Goal: Transaction & Acquisition: Purchase product/service

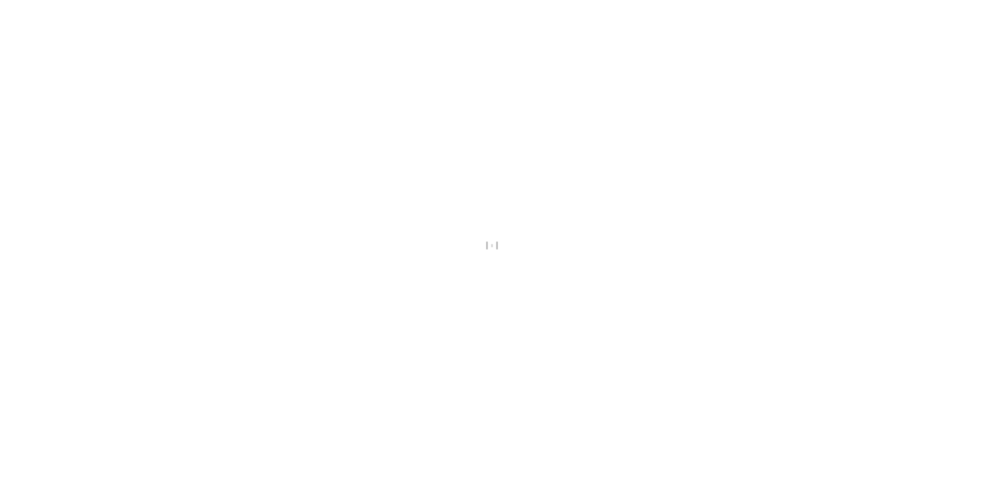
drag, startPoint x: 784, startPoint y: 129, endPoint x: 785, endPoint y: 137, distance: 8.8
click at [785, 137] on div at bounding box center [492, 245] width 984 height 491
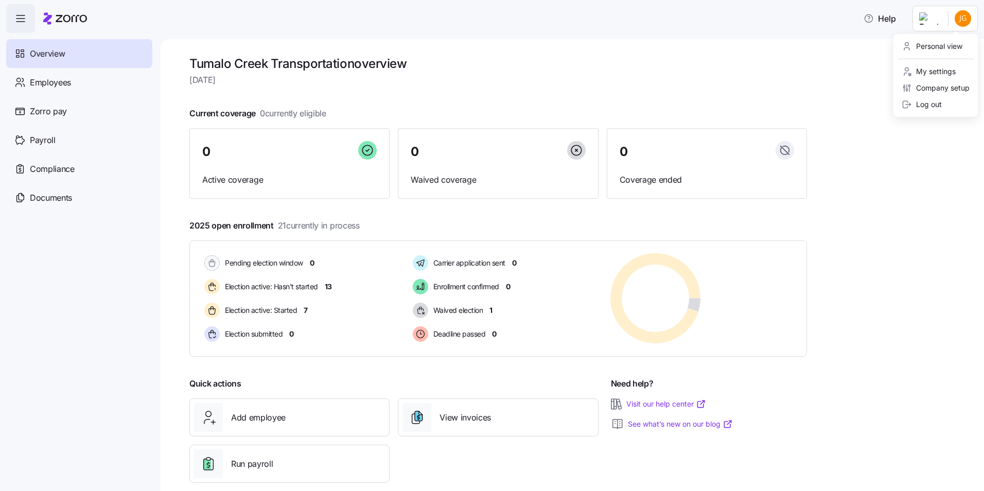
click at [960, 26] on html "Help Overview Employees Zorro pay Payroll Compliance Documents Tumalo Creek Tra…" at bounding box center [492, 242] width 984 height 485
click at [940, 43] on div "Personal view" at bounding box center [932, 46] width 61 height 11
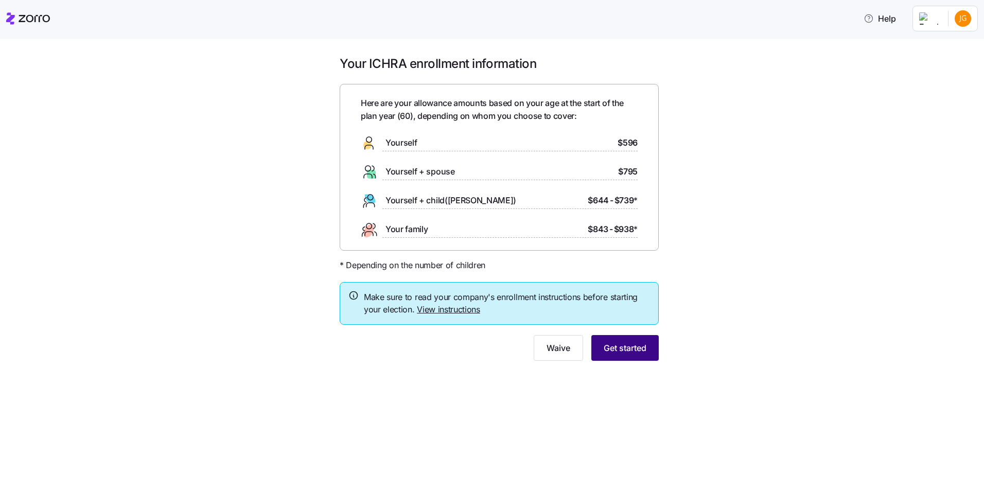
click at [635, 351] on span "Get started" at bounding box center [625, 348] width 43 height 12
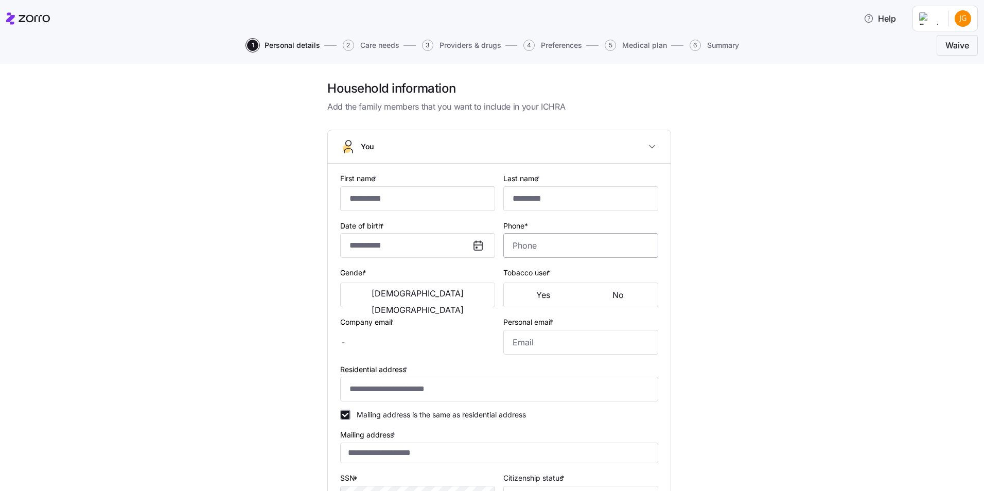
type input "****"
type input "*********"
type input "[EMAIL_ADDRESS][DOMAIN_NAME]"
type input "**********"
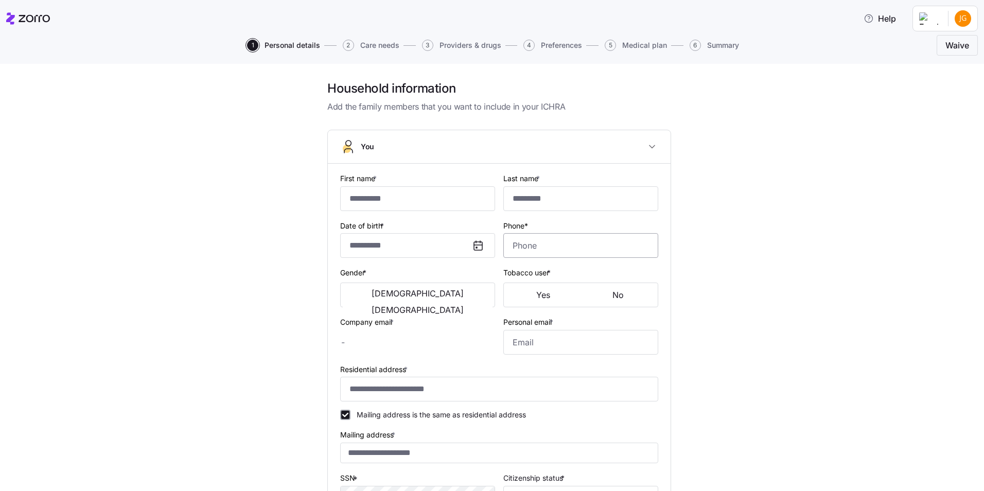
checkbox input "true"
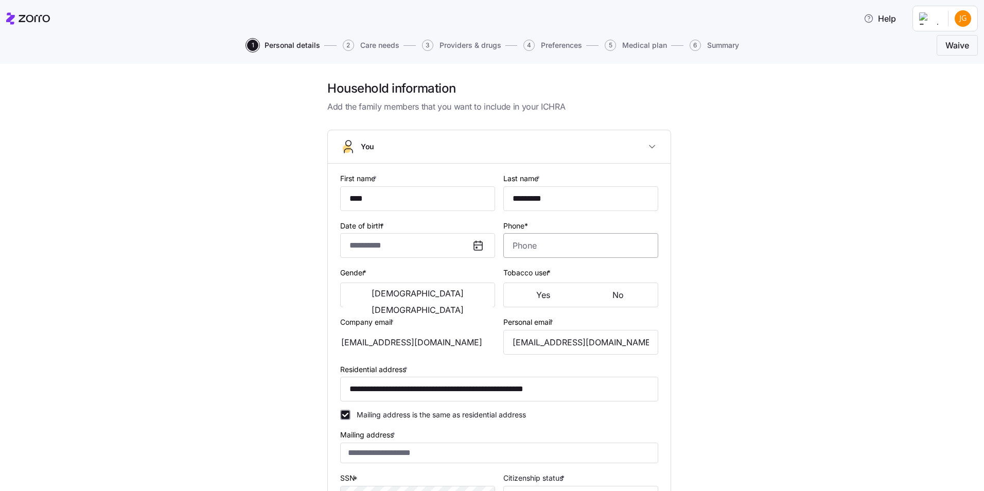
type input "**********"
type input "[PHONE_NUMBER]"
type input "[DEMOGRAPHIC_DATA] citizen"
type input "Married"
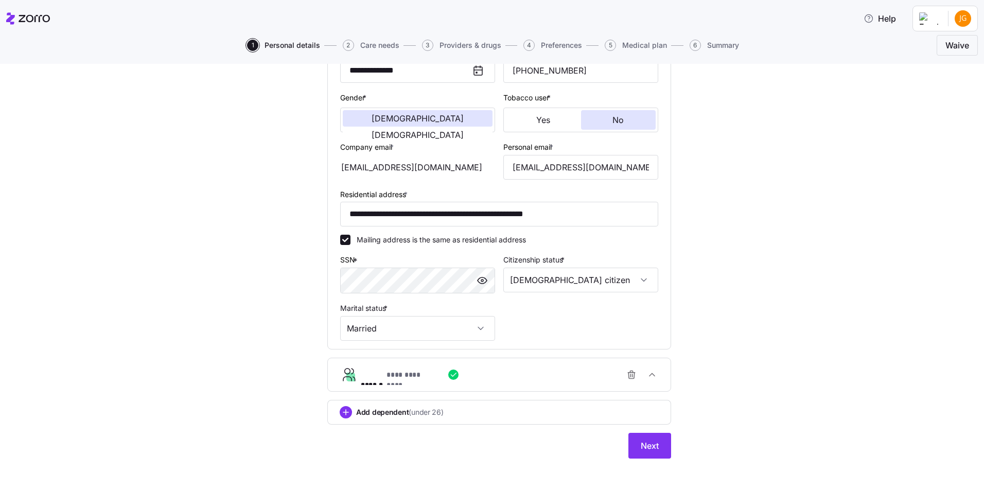
scroll to position [180, 0]
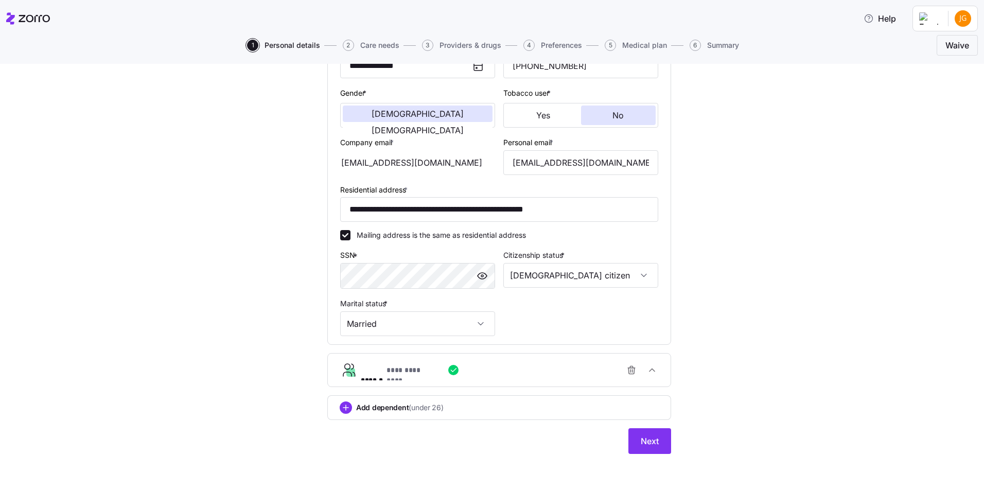
click at [485, 277] on span "button" at bounding box center [482, 275] width 15 height 15
click at [543, 325] on div "**********" at bounding box center [499, 164] width 326 height 352
click at [565, 367] on div "**********" at bounding box center [503, 370] width 285 height 21
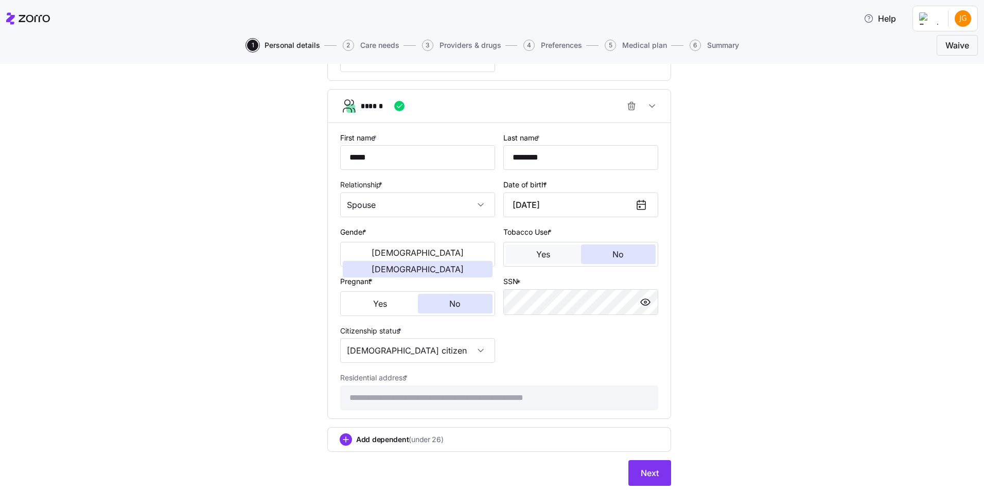
scroll to position [476, 0]
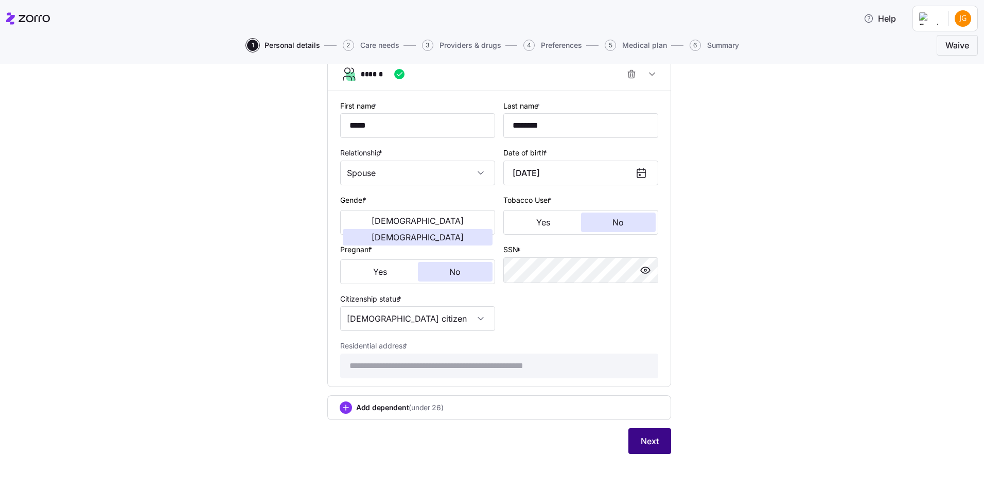
click at [641, 436] on span "Next" at bounding box center [650, 441] width 18 height 12
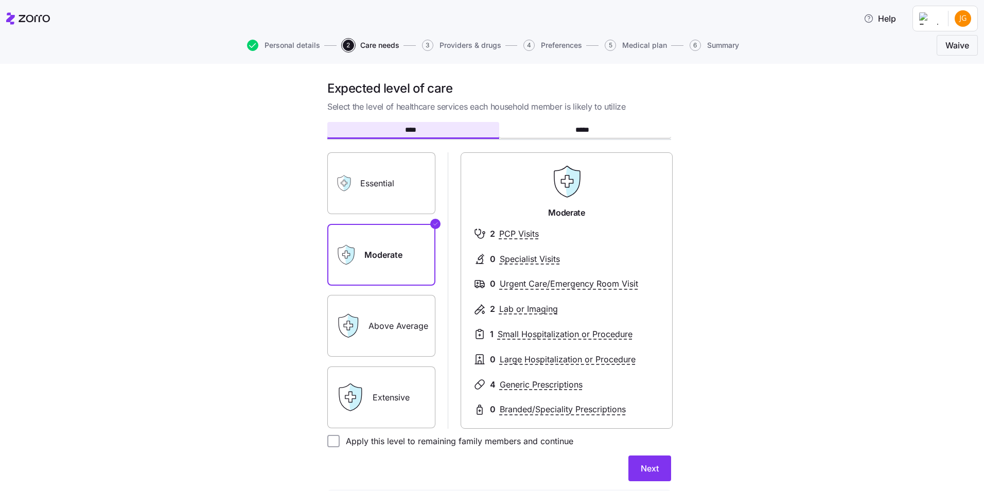
click at [388, 331] on label "Above Average" at bounding box center [381, 326] width 108 height 62
click at [0, 0] on input "Above Average" at bounding box center [0, 0] width 0 height 0
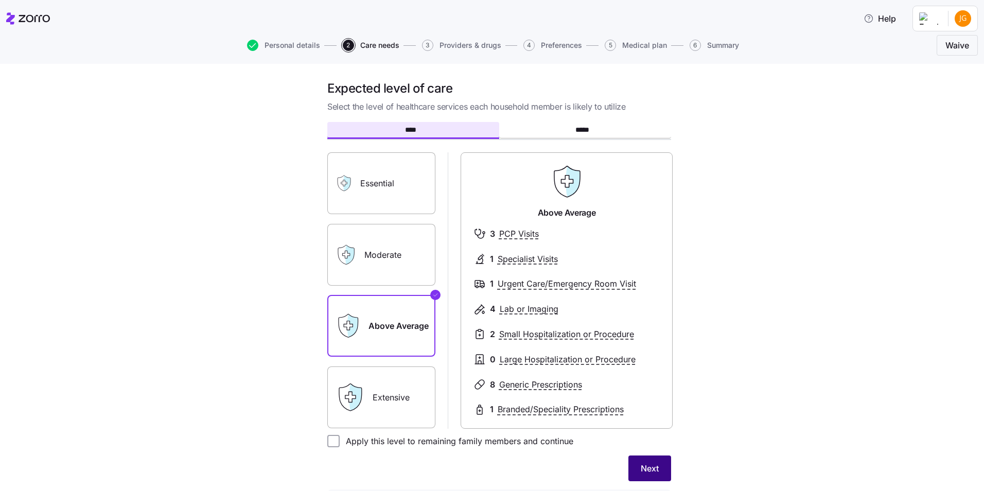
click at [649, 466] on span "Next" at bounding box center [650, 468] width 18 height 12
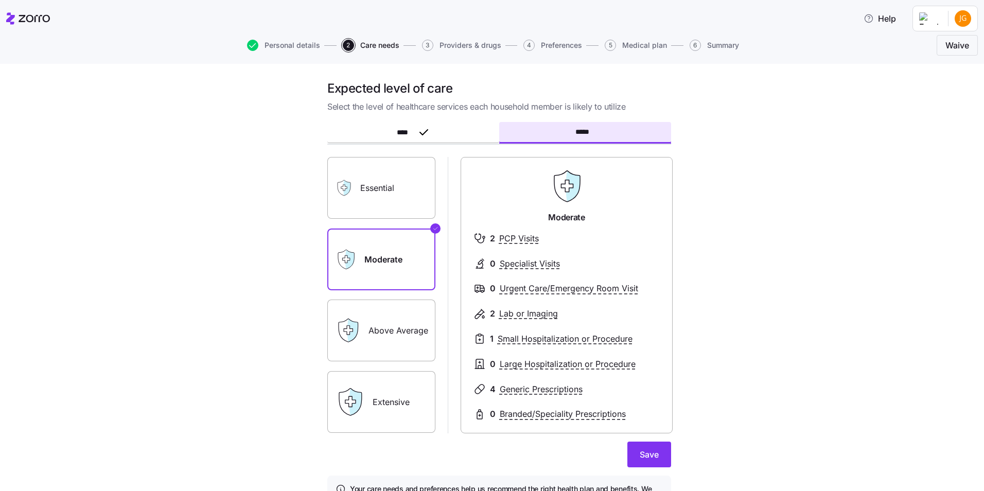
click at [426, 317] on label "Above Average" at bounding box center [381, 331] width 108 height 62
click at [0, 0] on input "Above Average" at bounding box center [0, 0] width 0 height 0
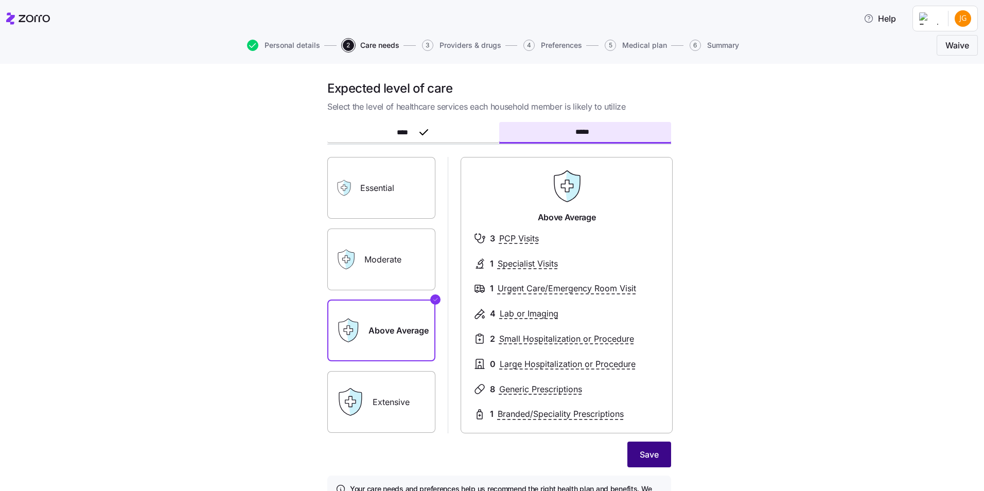
drag, startPoint x: 641, startPoint y: 450, endPoint x: 643, endPoint y: 460, distance: 10.6
click at [643, 457] on span "Save" at bounding box center [649, 454] width 19 height 12
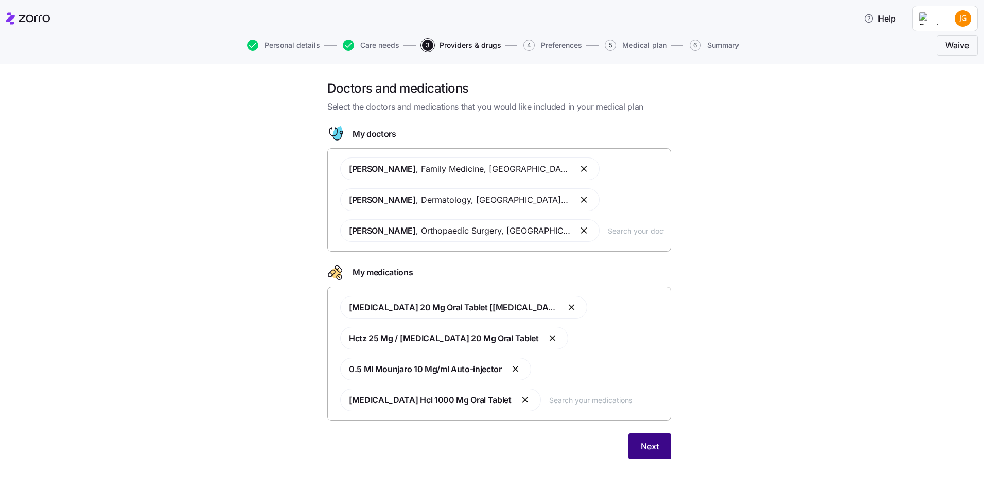
click at [657, 438] on button "Next" at bounding box center [650, 446] width 43 height 26
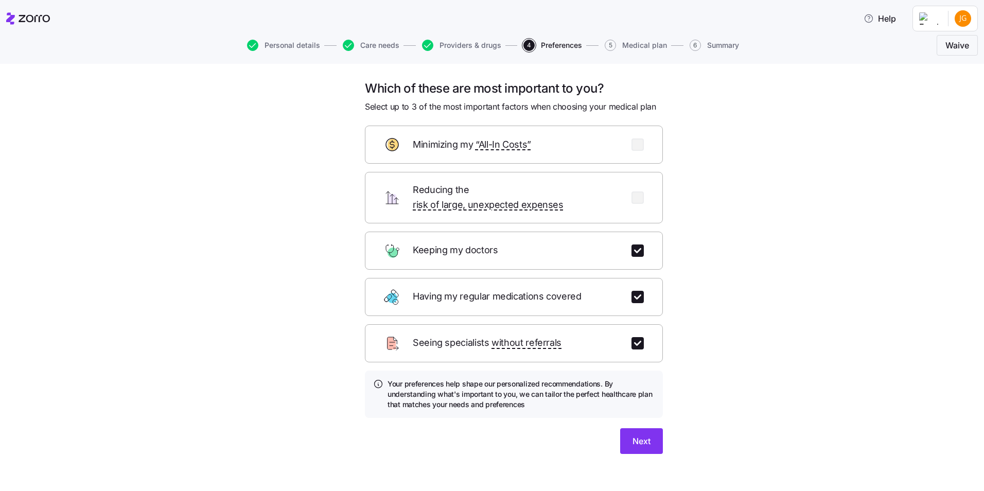
click at [657, 438] on button "Next" at bounding box center [641, 441] width 43 height 26
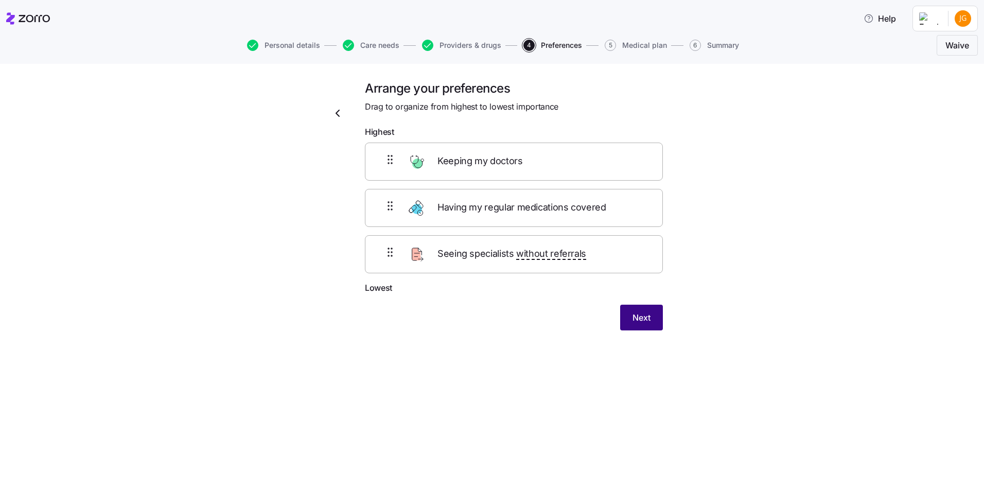
click at [640, 322] on span "Next" at bounding box center [642, 317] width 18 height 12
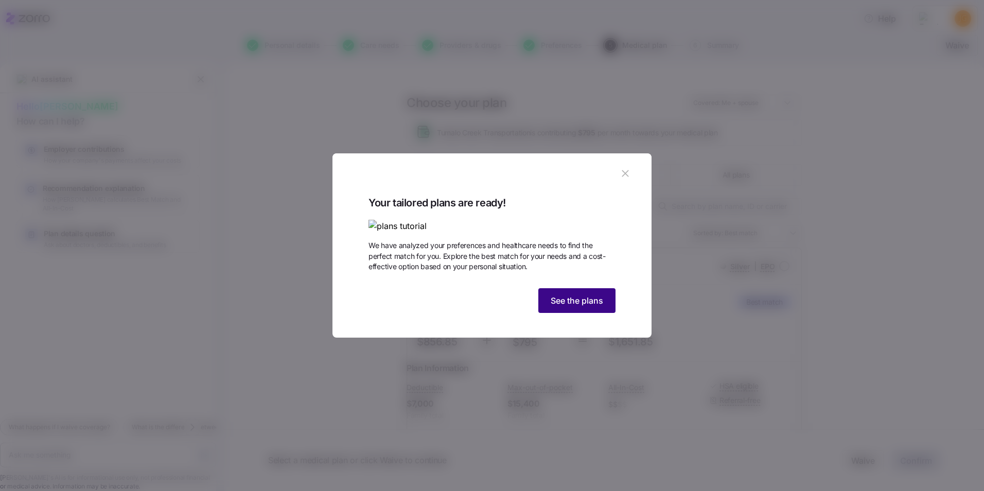
click at [600, 307] on span "See the plans" at bounding box center [577, 300] width 53 height 12
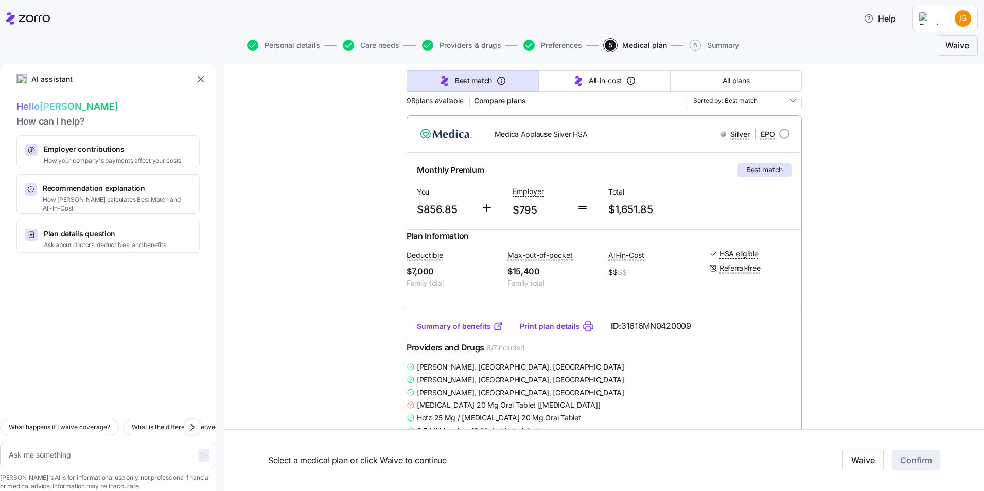
scroll to position [154, 0]
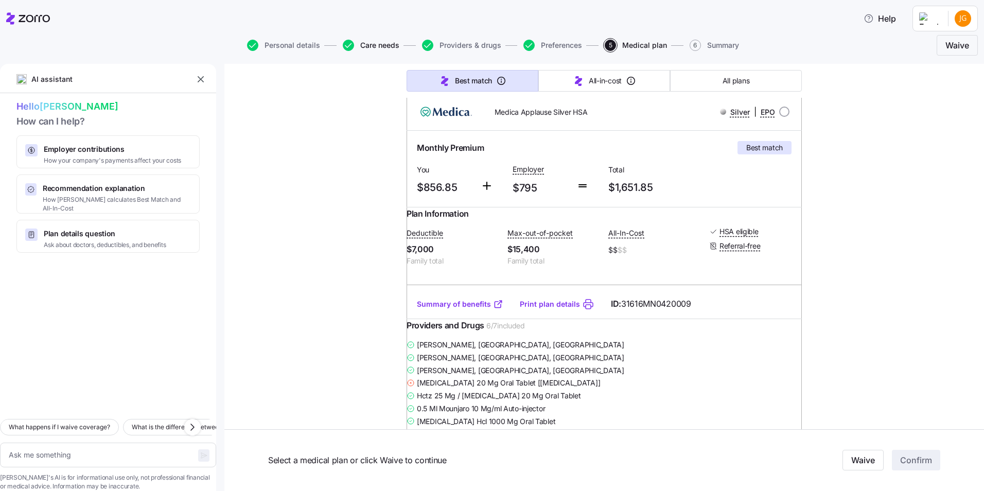
click at [377, 47] on span "Care needs" at bounding box center [379, 45] width 39 height 7
type textarea "x"
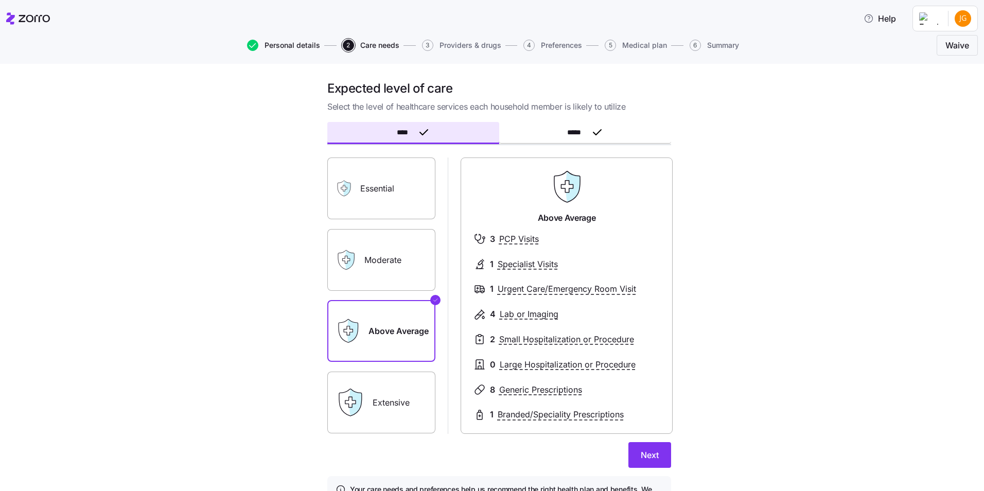
click at [271, 48] on span "Personal details" at bounding box center [293, 45] width 56 height 7
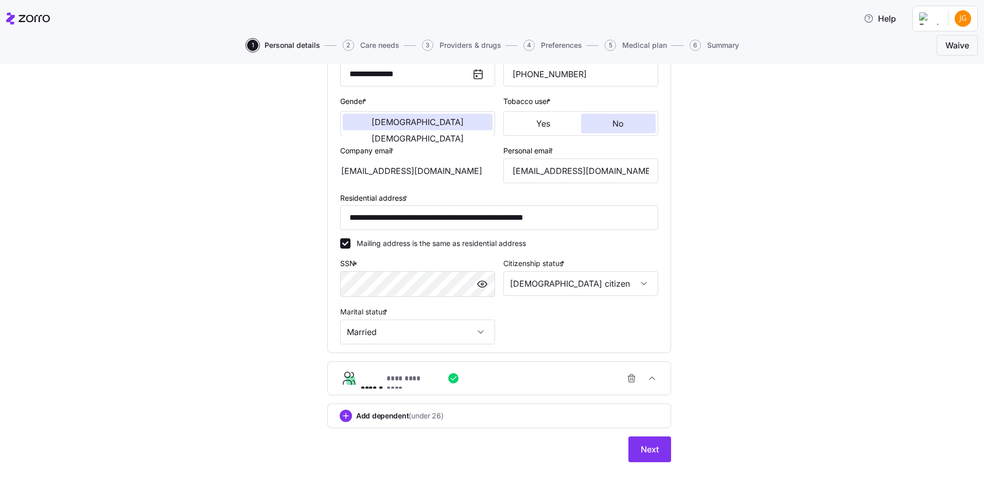
scroll to position [180, 0]
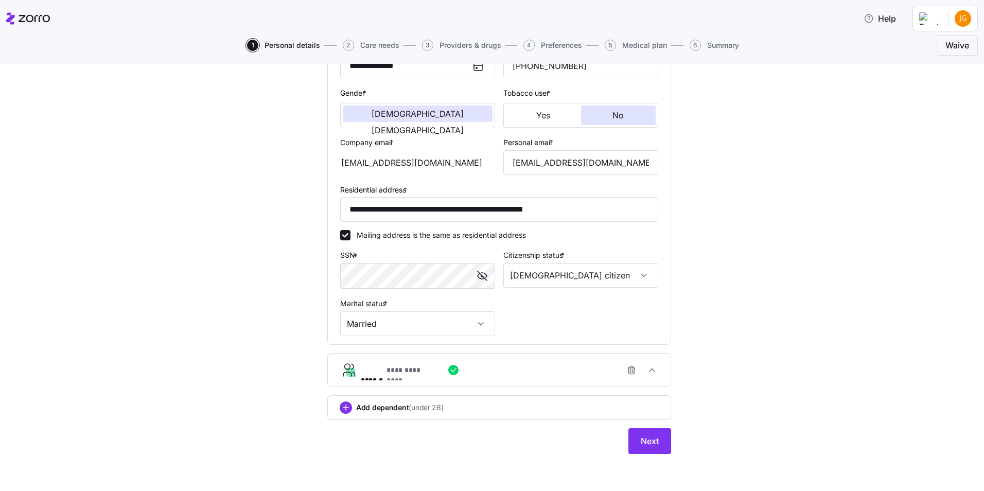
click at [542, 364] on div "**********" at bounding box center [503, 370] width 285 height 21
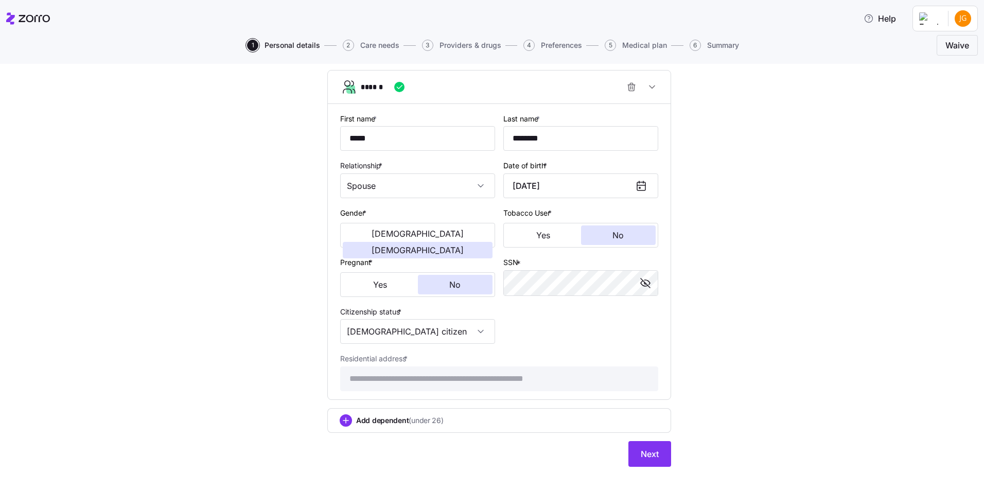
scroll to position [476, 0]
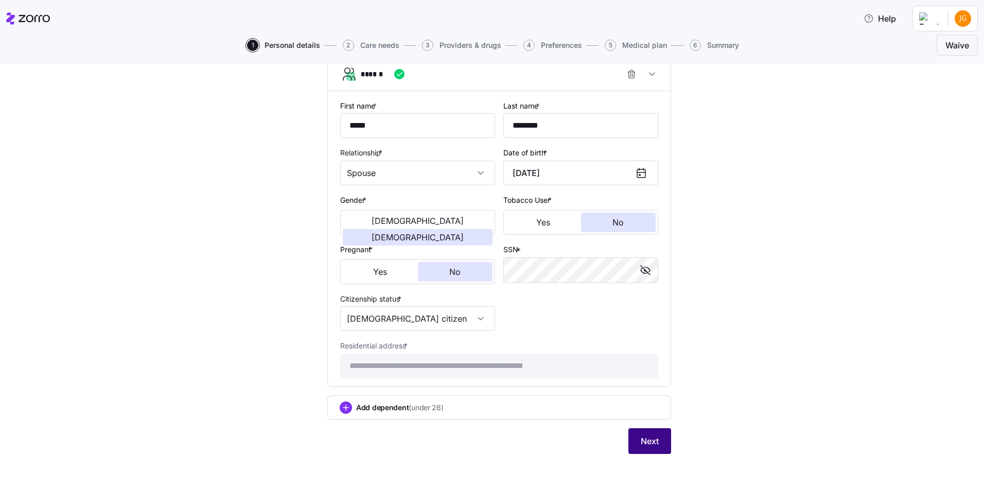
click at [656, 435] on button "Next" at bounding box center [650, 441] width 43 height 26
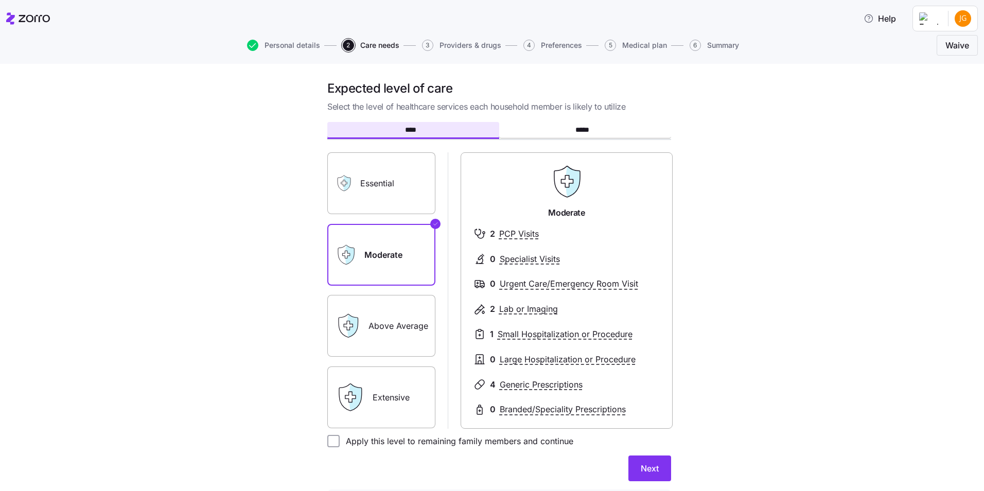
click at [398, 343] on label "Above Average" at bounding box center [381, 326] width 108 height 62
click at [0, 0] on input "Above Average" at bounding box center [0, 0] width 0 height 0
click at [393, 394] on label "Extensive" at bounding box center [381, 398] width 108 height 62
click at [0, 0] on input "Extensive" at bounding box center [0, 0] width 0 height 0
click at [421, 332] on label "Above Average" at bounding box center [381, 326] width 108 height 62
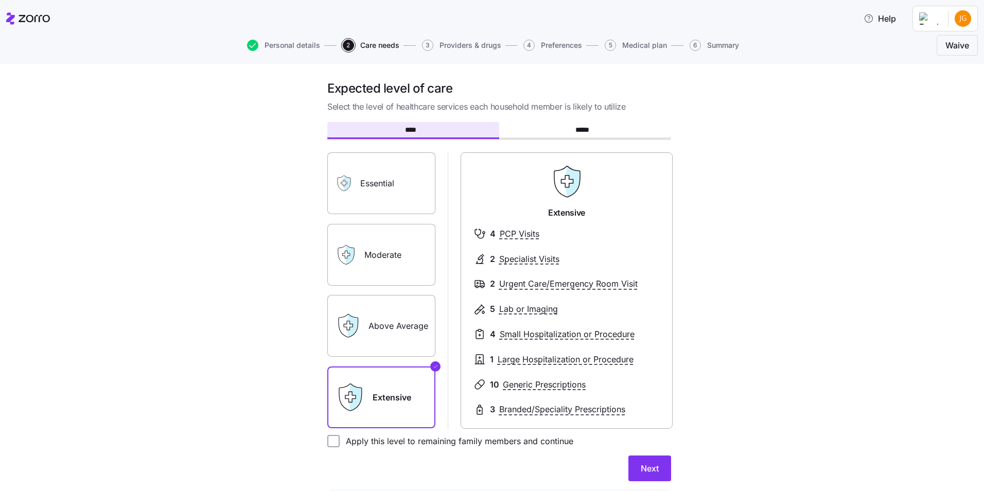
click at [0, 0] on input "Above Average" at bounding box center [0, 0] width 0 height 0
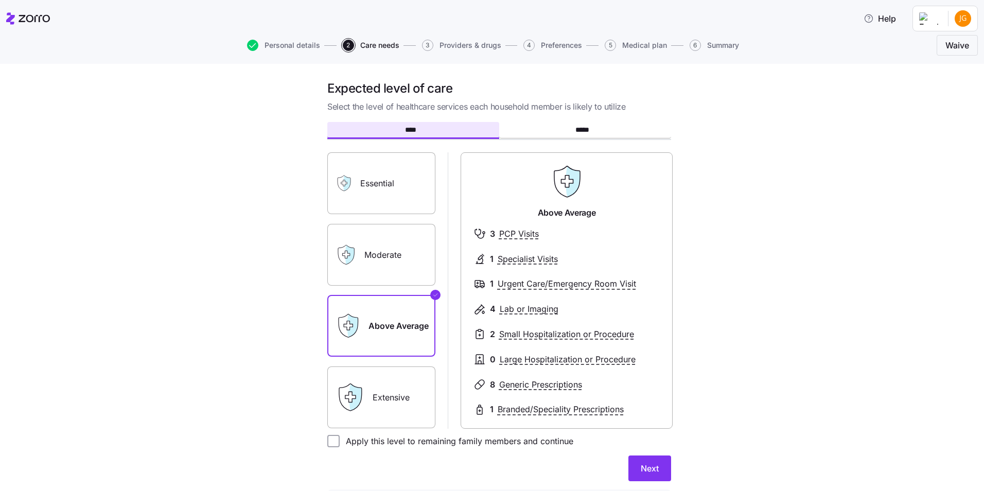
click at [422, 393] on label "Extensive" at bounding box center [381, 398] width 108 height 62
click at [0, 0] on input "Extensive" at bounding box center [0, 0] width 0 height 0
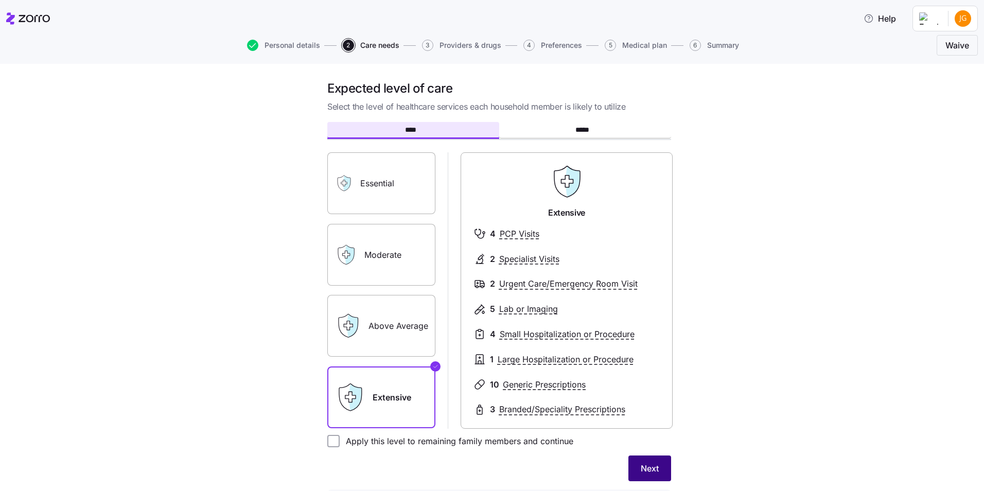
click at [655, 470] on span "Next" at bounding box center [650, 468] width 18 height 12
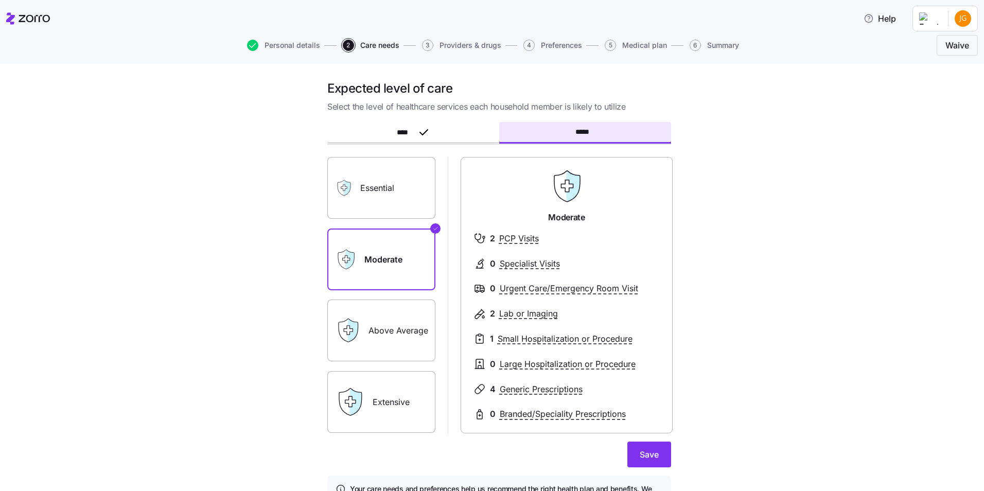
click at [538, 133] on button "*****" at bounding box center [585, 132] width 172 height 21
click at [383, 338] on label "Above Average" at bounding box center [381, 331] width 108 height 62
click at [0, 0] on input "Above Average" at bounding box center [0, 0] width 0 height 0
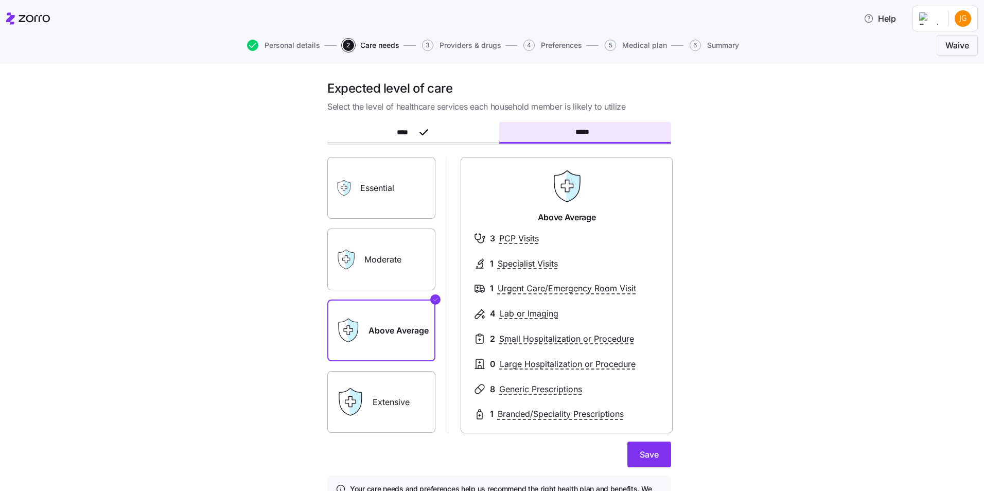
click at [411, 422] on label "Extensive" at bounding box center [381, 402] width 108 height 62
click at [0, 0] on input "Extensive" at bounding box center [0, 0] width 0 height 0
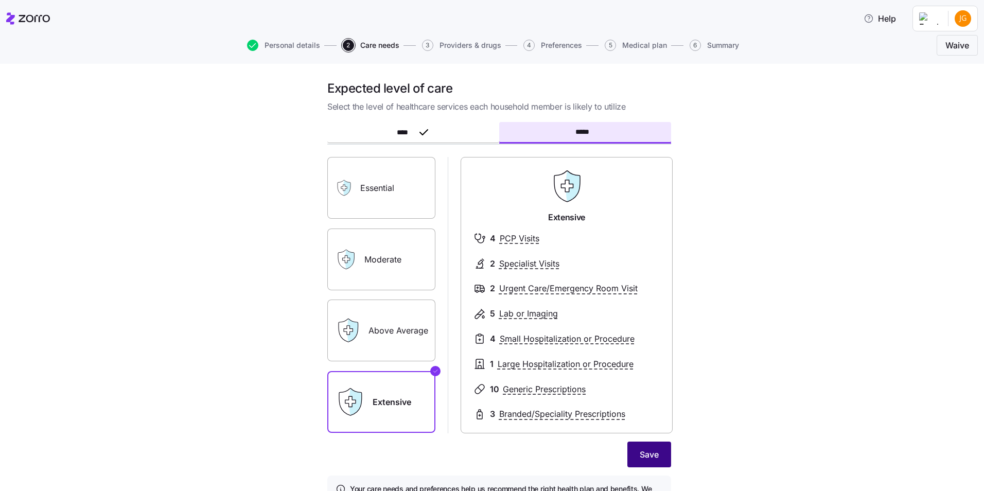
click at [653, 459] on span "Save" at bounding box center [649, 454] width 19 height 12
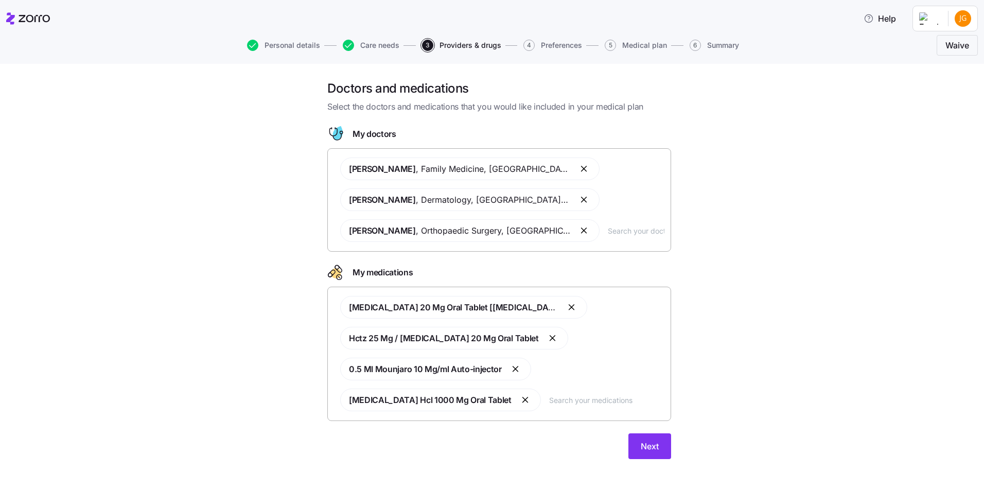
click at [624, 235] on input "text" at bounding box center [636, 230] width 57 height 11
click at [619, 228] on input "text" at bounding box center [636, 230] width 57 height 11
drag, startPoint x: 619, startPoint y: 228, endPoint x: 735, endPoint y: 186, distance: 122.6
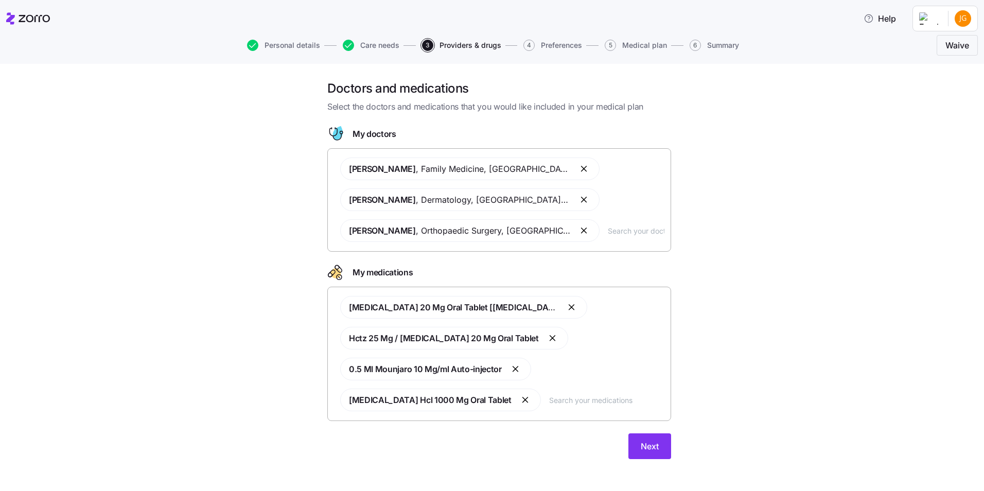
click at [735, 186] on div "Doctors and medications Select the doctors and medications that you would like …" at bounding box center [499, 275] width 941 height 391
click at [621, 228] on input "text" at bounding box center [636, 230] width 57 height 11
type input "[PERSON_NAME]"
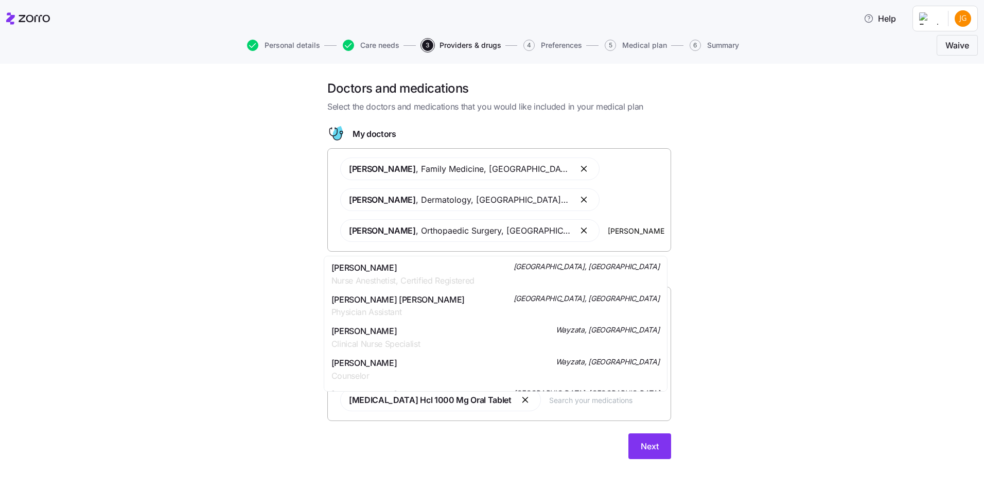
click at [389, 335] on span "[PERSON_NAME]" at bounding box center [376, 331] width 89 height 13
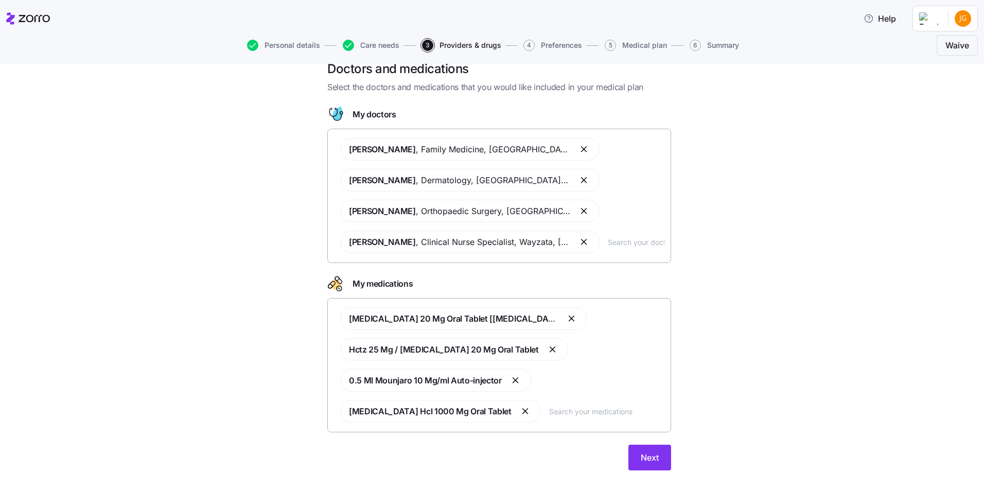
scroll to position [36, 0]
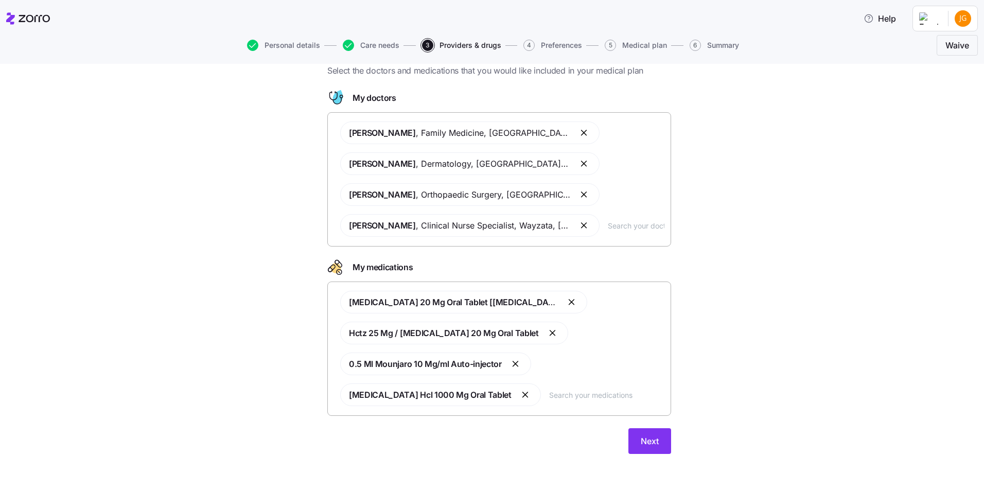
click at [596, 394] on input "text" at bounding box center [606, 394] width 115 height 11
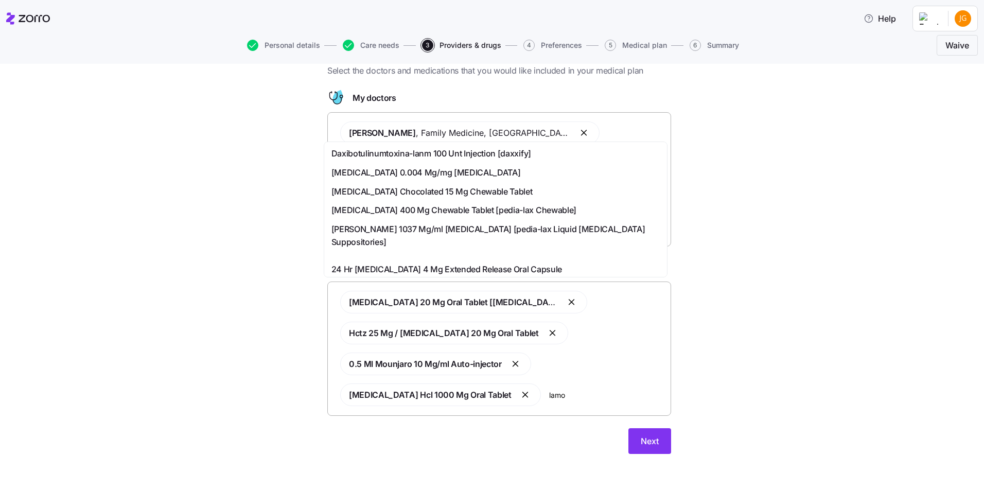
type input "lamot"
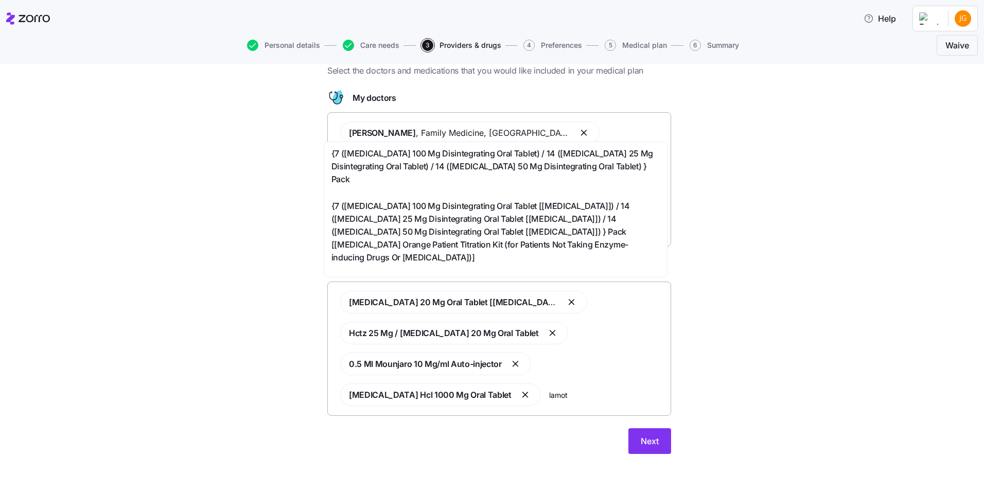
click at [433, 151] on span "{7 ([MEDICAL_DATA] 100 Mg Disintegrating Oral Tablet) / 14 ([MEDICAL_DATA] 25 M…" at bounding box center [496, 166] width 328 height 38
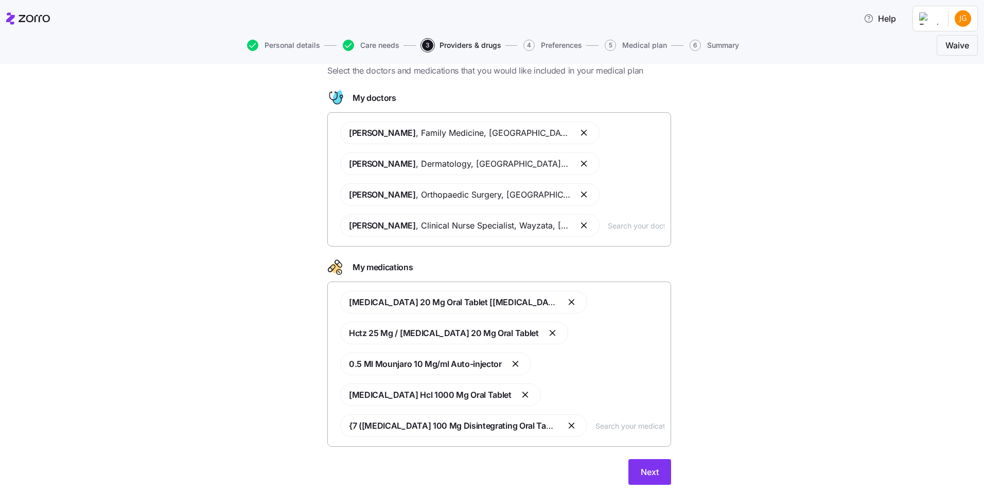
click at [608, 429] on input "text" at bounding box center [630, 425] width 69 height 11
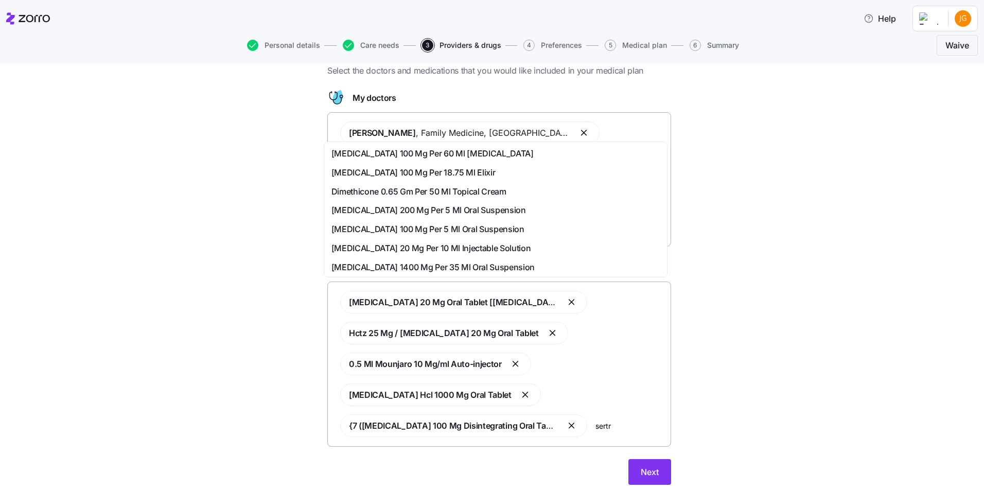
type input "sertra"
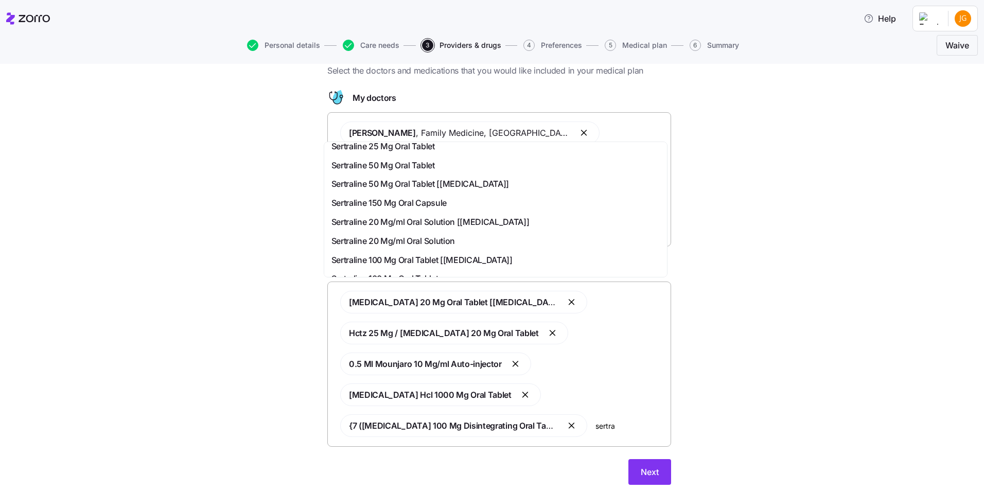
scroll to position [51, 0]
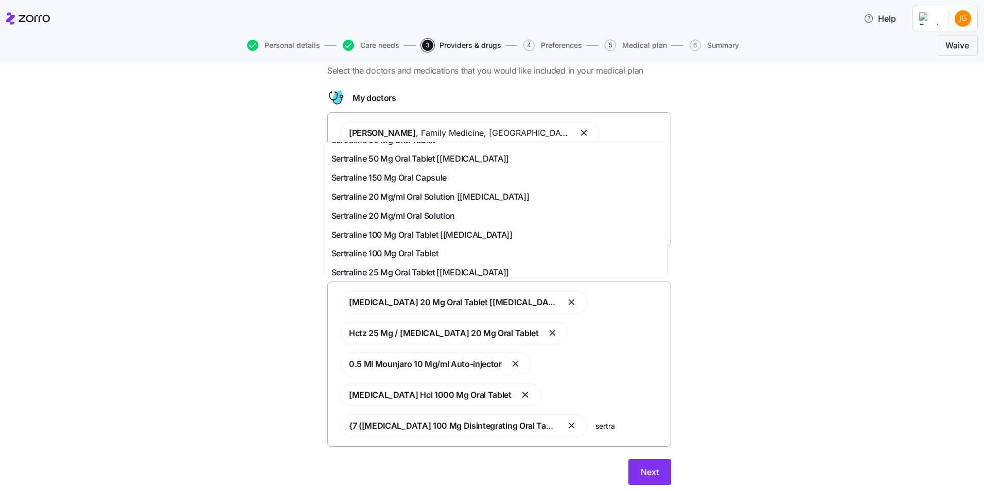
click at [518, 252] on div "Sertraline 100 Mg Oral Tablet" at bounding box center [496, 253] width 328 height 13
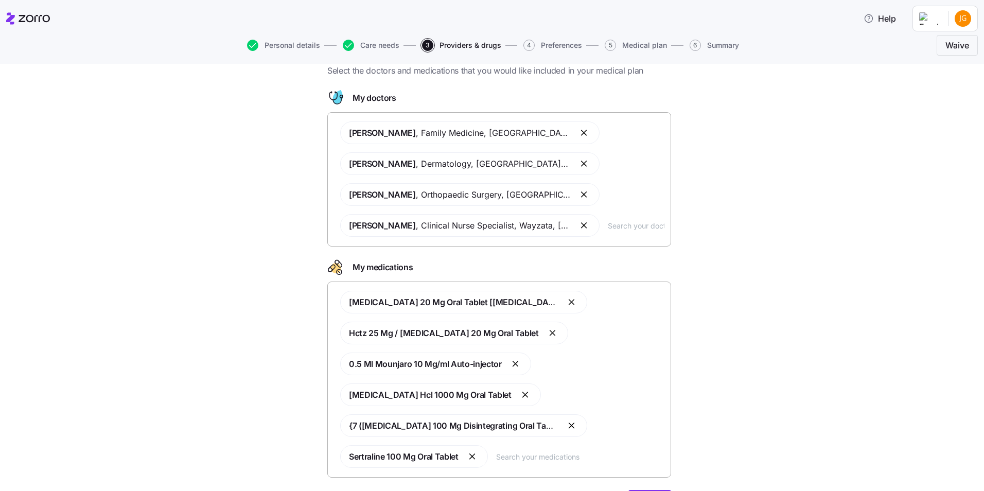
click at [579, 461] on input "text" at bounding box center [580, 456] width 168 height 11
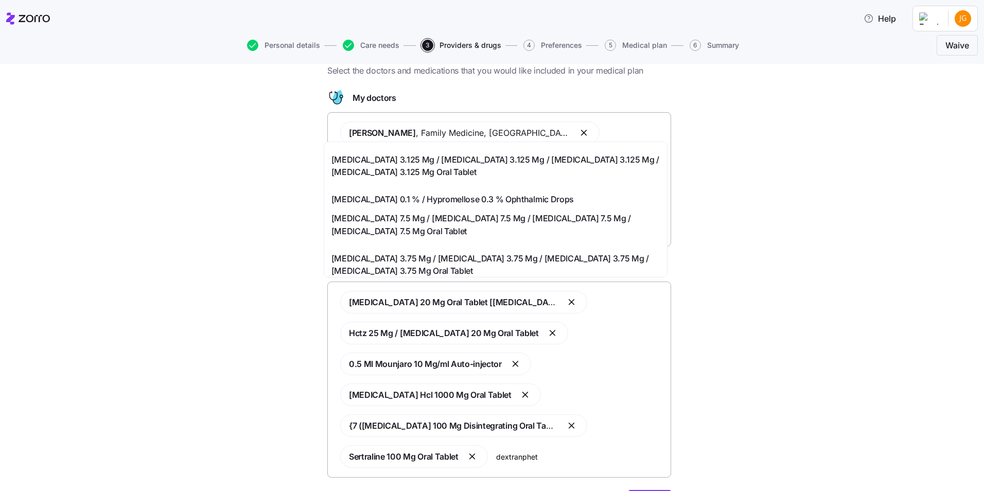
scroll to position [0, 0]
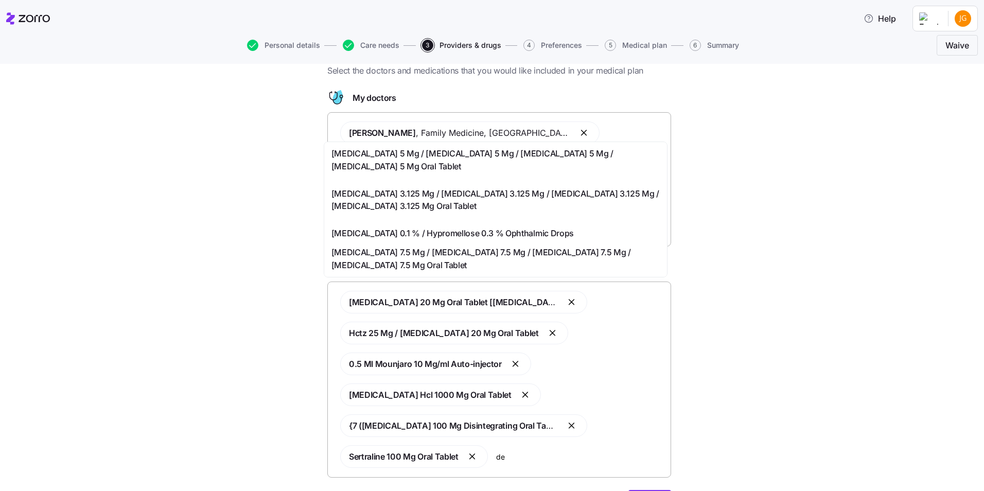
type input "d"
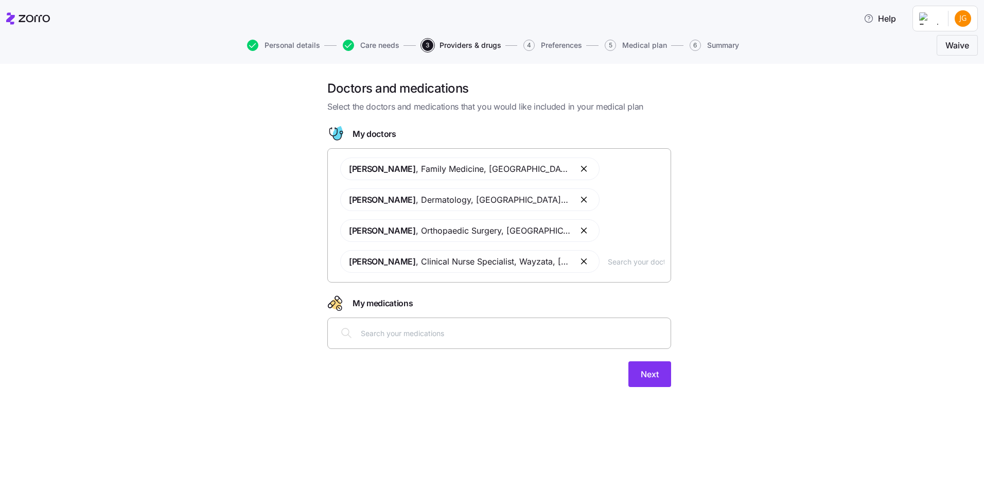
click at [869, 305] on div "Doctors and medications Select the doctors and medications that you would like …" at bounding box center [499, 239] width 941 height 319
click at [662, 380] on button "Next" at bounding box center [650, 374] width 43 height 26
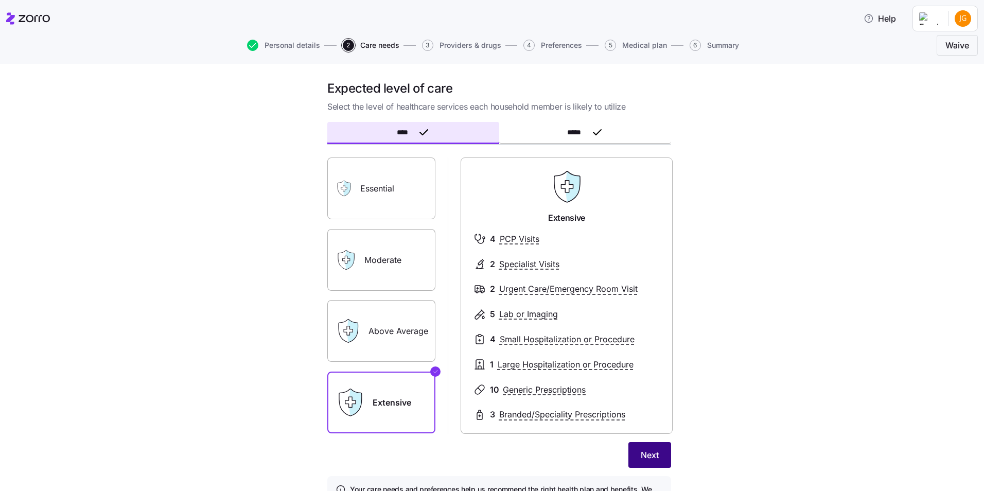
click at [657, 463] on button "Next" at bounding box center [650, 455] width 43 height 26
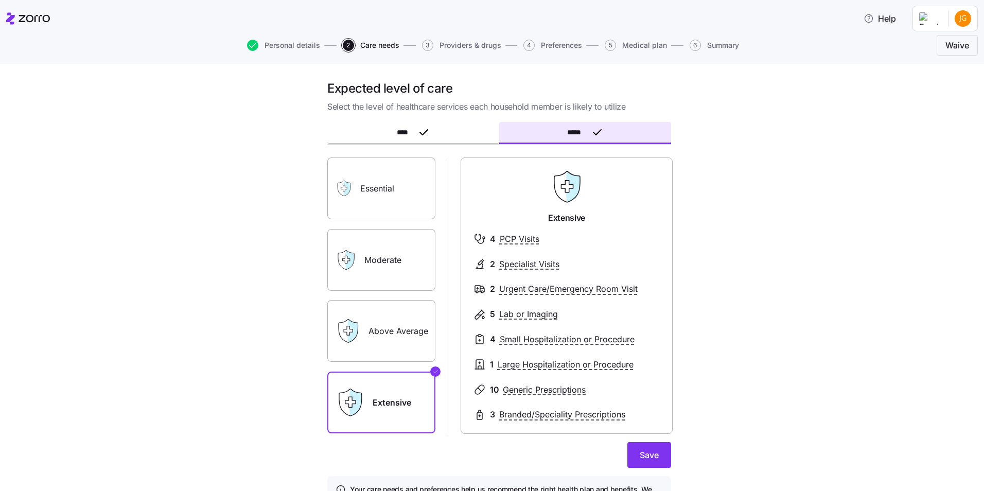
click at [567, 129] on span "*****" at bounding box center [576, 132] width 19 height 7
click at [650, 455] on span "Save" at bounding box center [649, 455] width 19 height 12
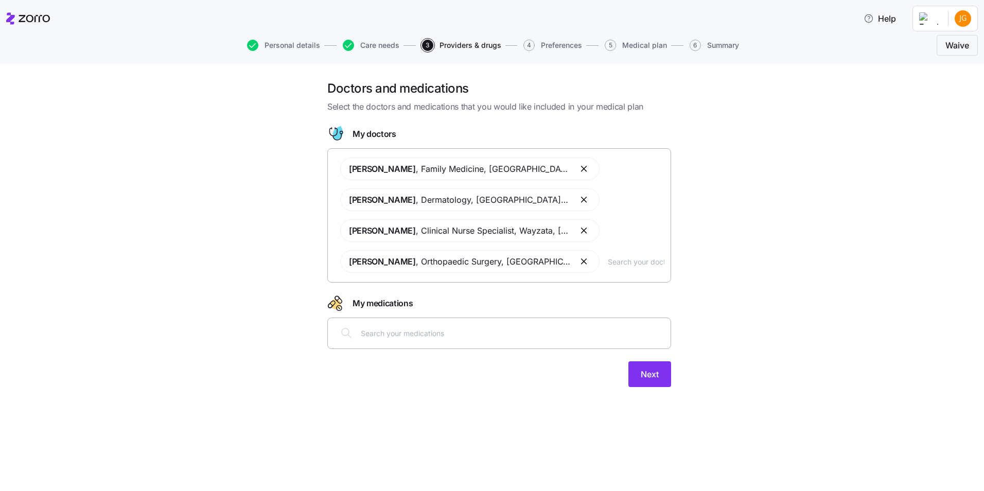
click at [627, 265] on input "text" at bounding box center [636, 261] width 57 height 11
click at [581, 263] on button "button" at bounding box center [585, 261] width 12 height 12
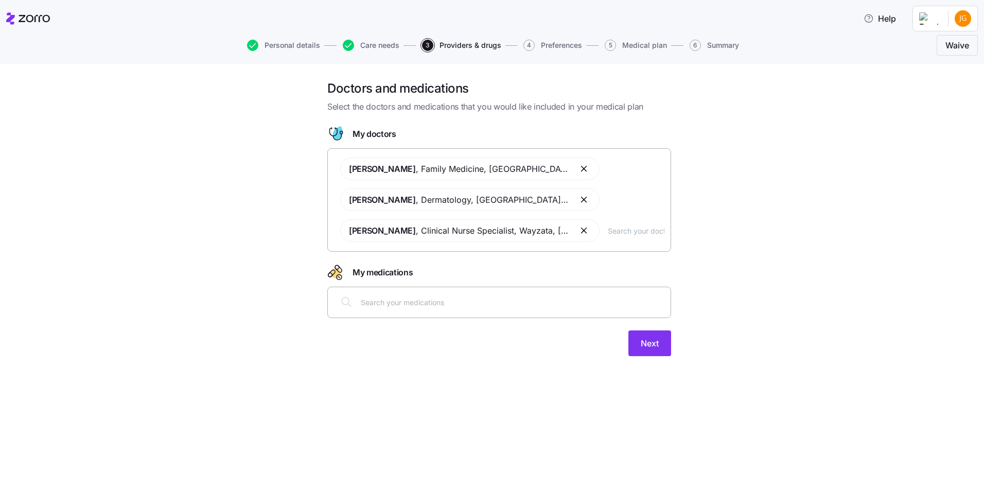
click at [597, 299] on input "text" at bounding box center [513, 302] width 304 height 11
type input "lamo"
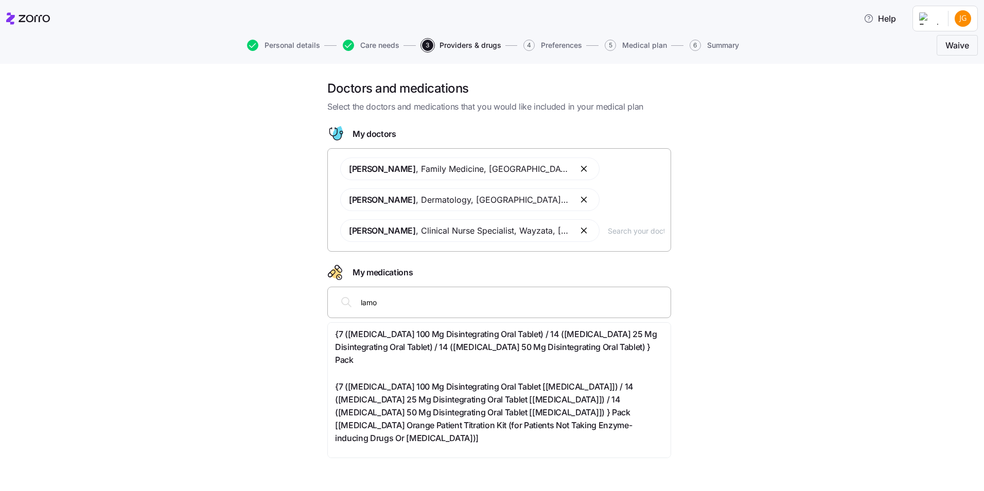
click at [519, 350] on span "{7 ([MEDICAL_DATA] 100 Mg Disintegrating Oral Tablet) / 14 ([MEDICAL_DATA] 25 M…" at bounding box center [499, 347] width 328 height 38
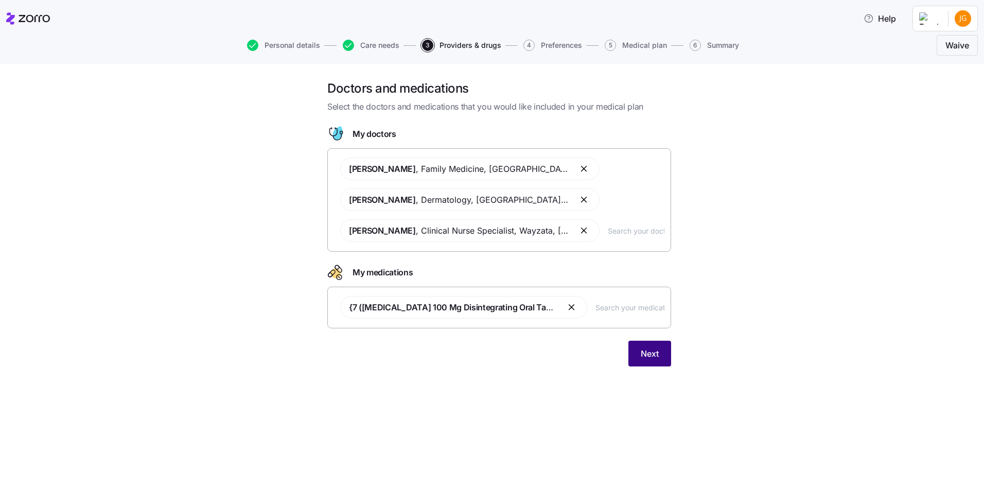
click at [639, 350] on button "Next" at bounding box center [650, 354] width 43 height 26
click at [608, 303] on input "text" at bounding box center [630, 307] width 69 height 11
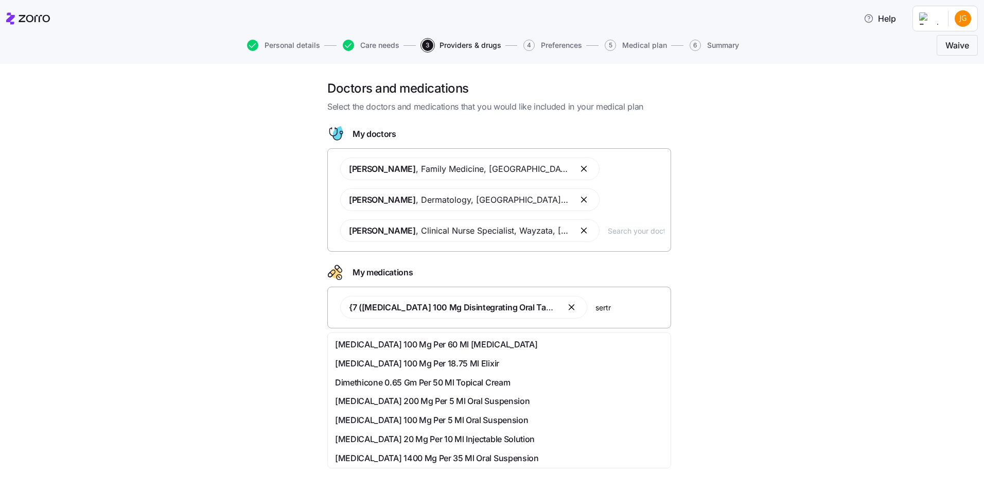
type input "sertra"
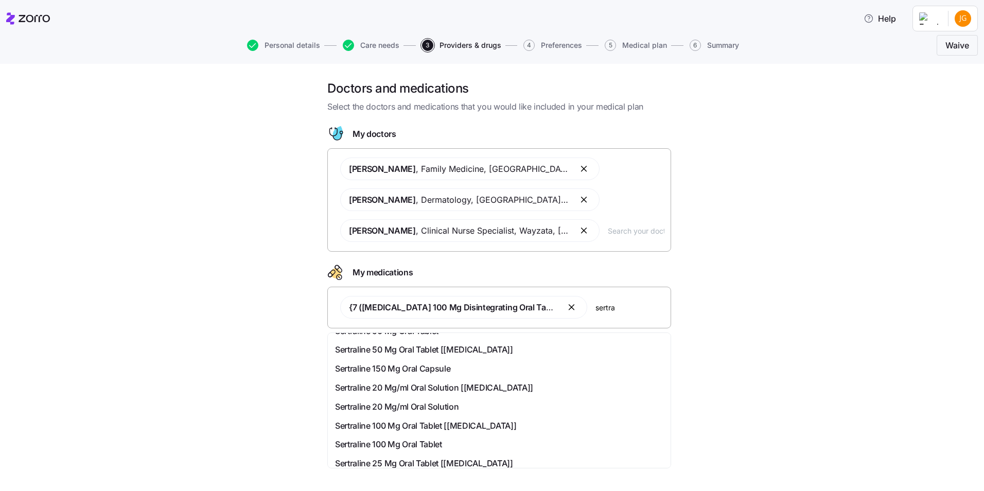
click at [446, 438] on div "Sertraline 100 Mg Oral Tablet" at bounding box center [499, 444] width 339 height 19
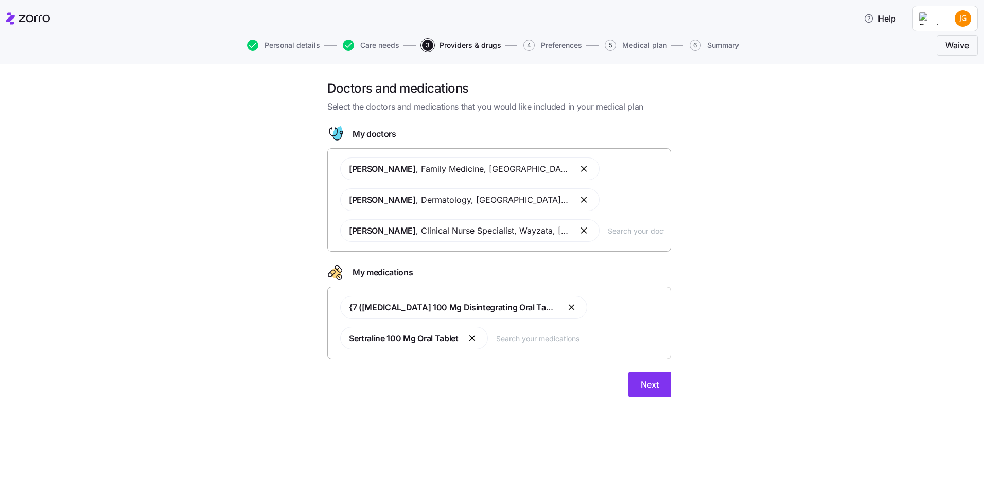
click at [617, 333] on div "{7 ([MEDICAL_DATA] 100 Mg Disintegrating Oral Tablet) / 14 ([MEDICAL_DATA] 25 M…" at bounding box center [499, 323] width 330 height 66
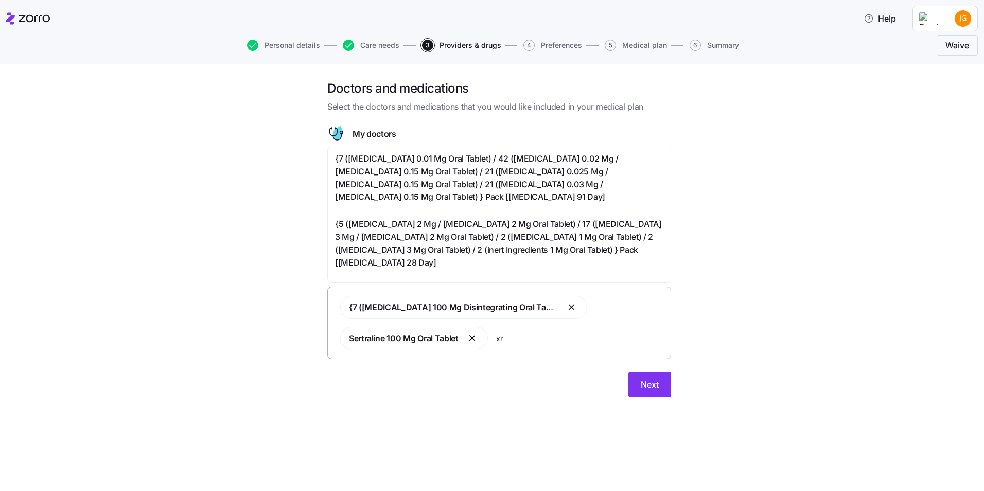
type input "x"
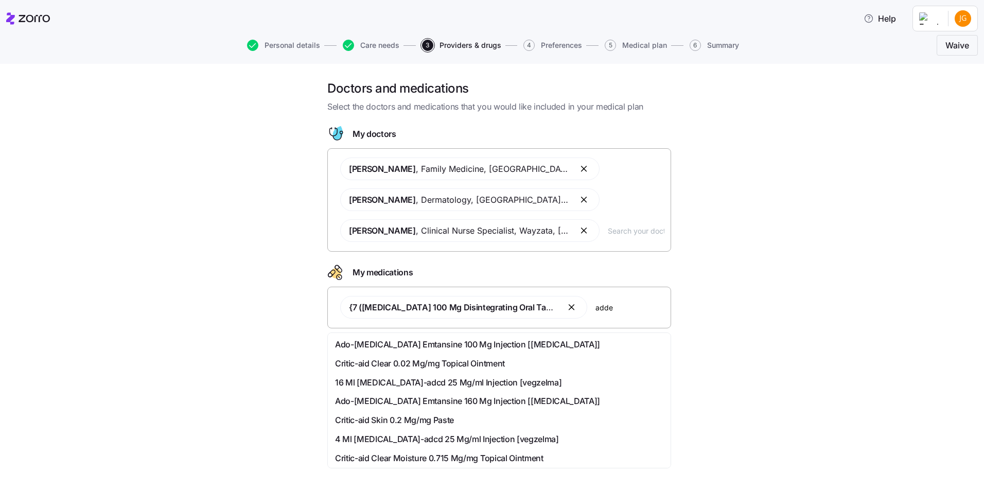
type input "adder"
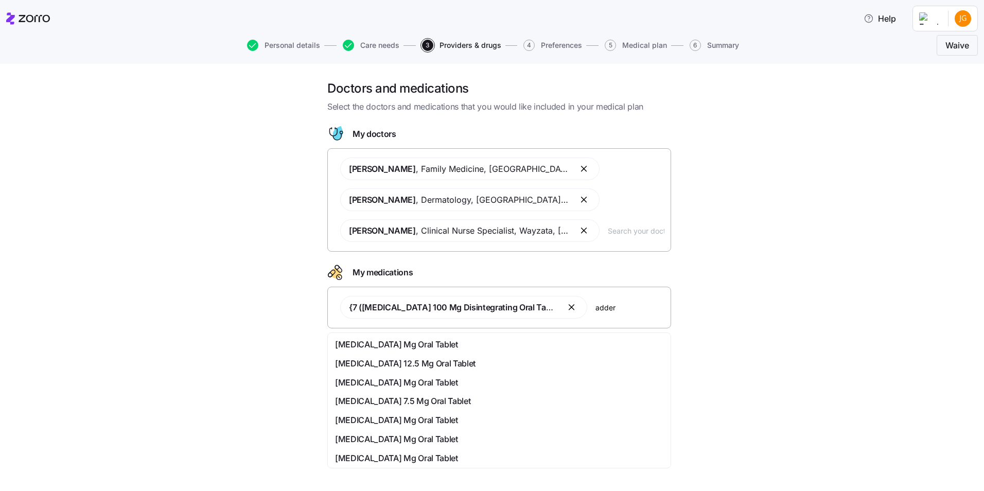
click at [469, 433] on div "[MEDICAL_DATA] Mg Oral Tablet" at bounding box center [499, 439] width 328 height 13
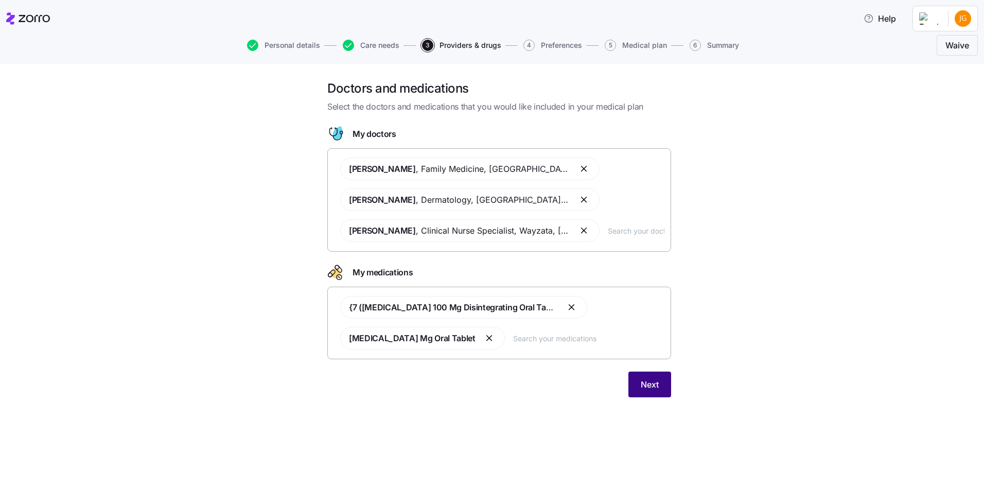
click at [650, 385] on span "Next" at bounding box center [650, 384] width 18 height 12
click at [544, 345] on div "{7 ([MEDICAL_DATA] 100 Mg Disintegrating Oral Tablet) / 14 ([MEDICAL_DATA] 25 M…" at bounding box center [499, 323] width 330 height 66
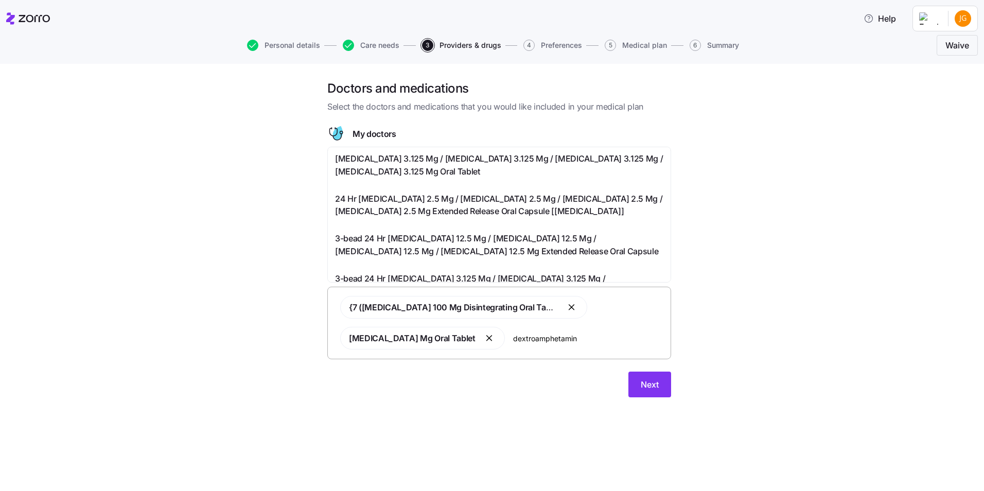
type input "[MEDICAL_DATA]"
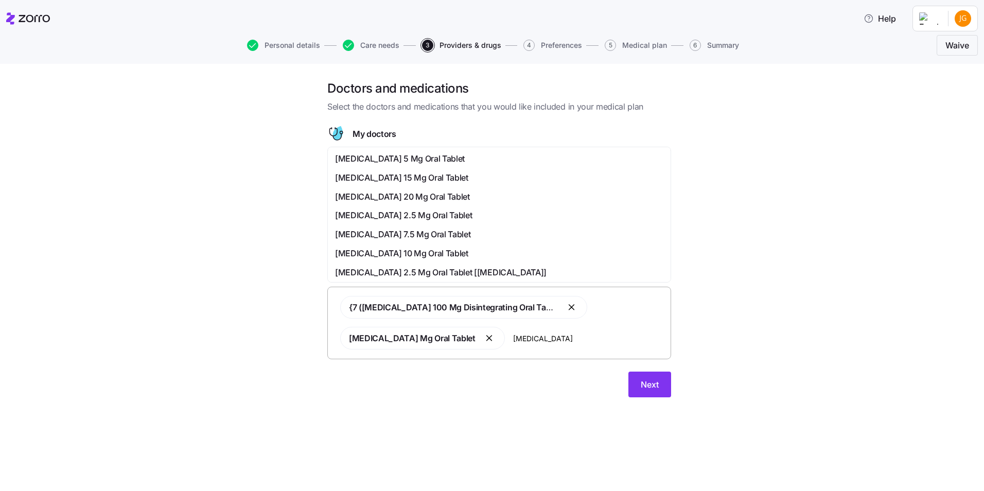
click at [468, 252] on span "[MEDICAL_DATA] 10 Mg Oral Tablet" at bounding box center [401, 253] width 133 height 13
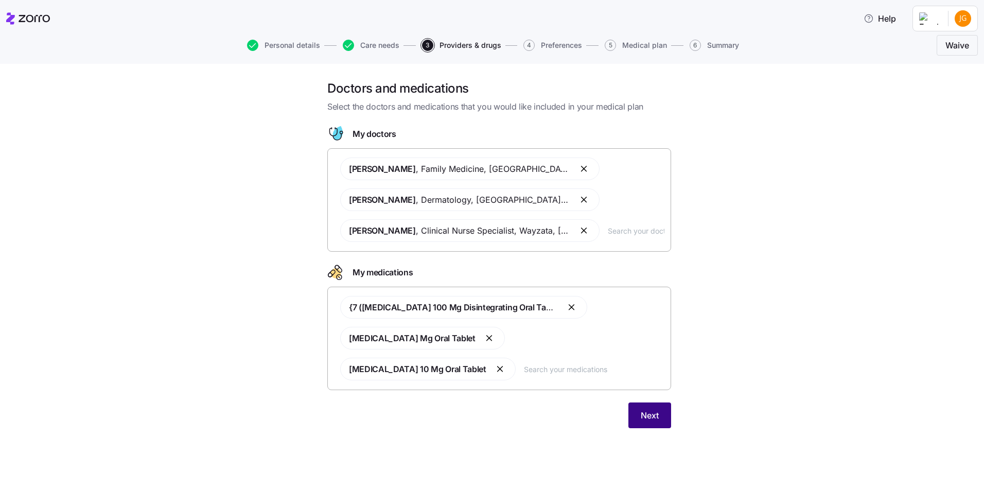
click at [646, 423] on button "Next" at bounding box center [650, 416] width 43 height 26
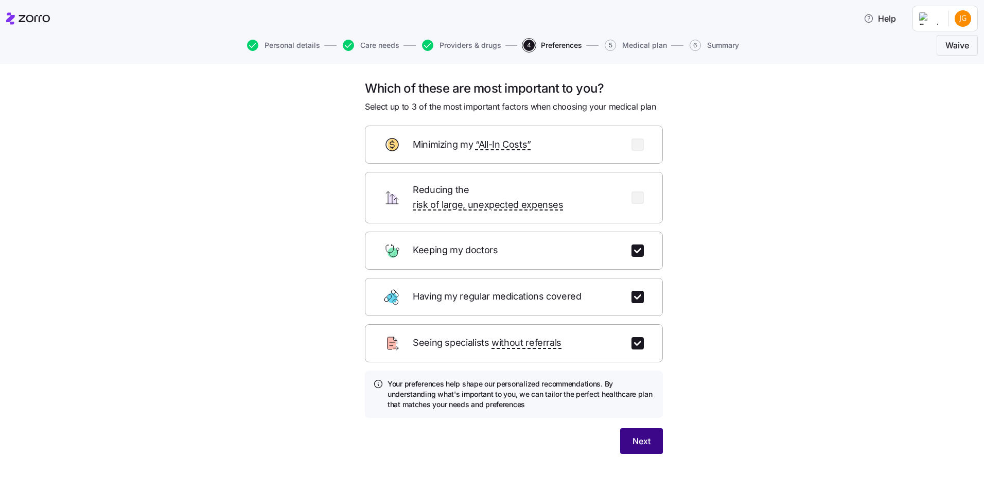
click at [656, 428] on button "Next" at bounding box center [641, 441] width 43 height 26
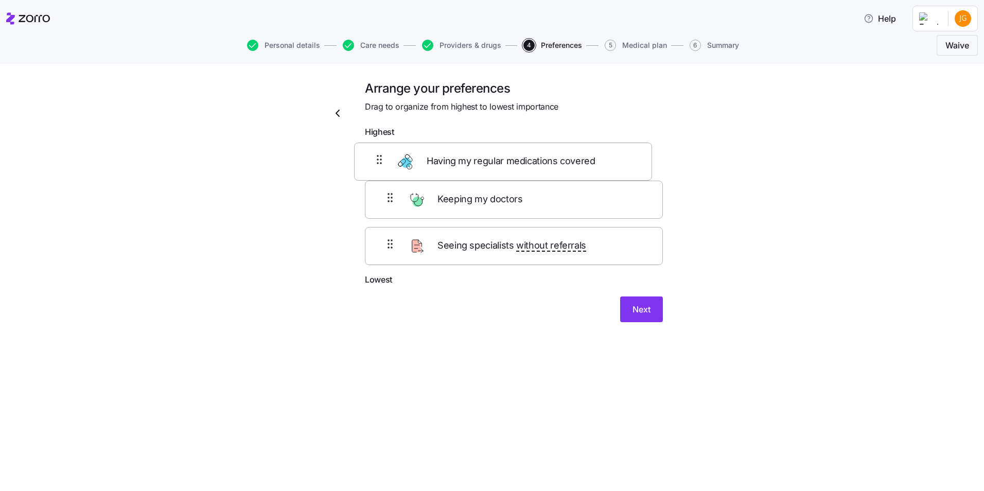
drag, startPoint x: 553, startPoint y: 212, endPoint x: 540, endPoint y: 163, distance: 50.7
click at [540, 163] on div "Keeping my doctors Having my regular medications covered Seeing specialists wit…" at bounding box center [514, 208] width 298 height 131
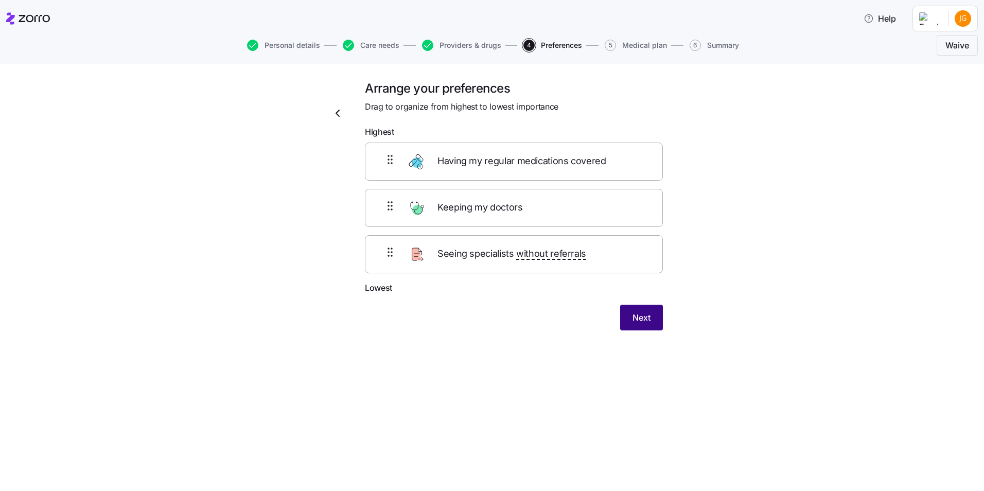
click at [642, 315] on span "Next" at bounding box center [642, 317] width 18 height 12
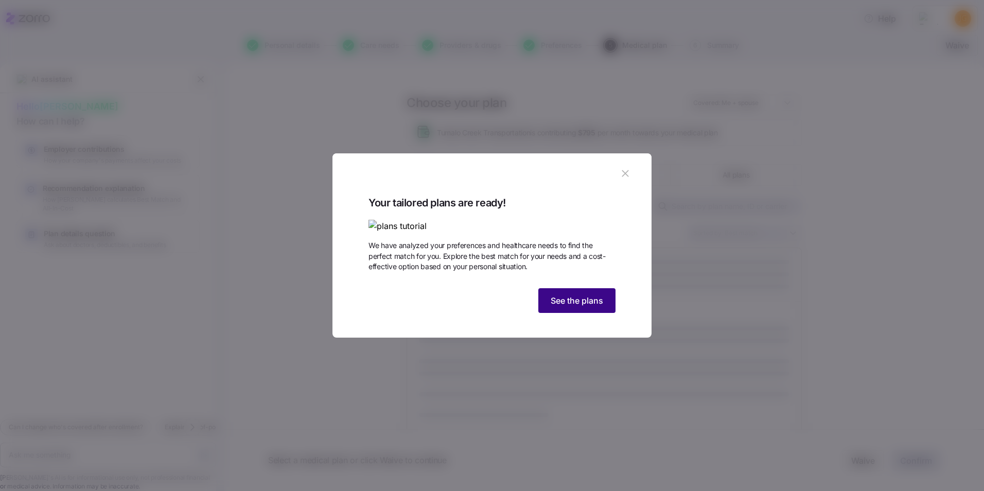
click at [551, 307] on span "See the plans" at bounding box center [577, 300] width 53 height 12
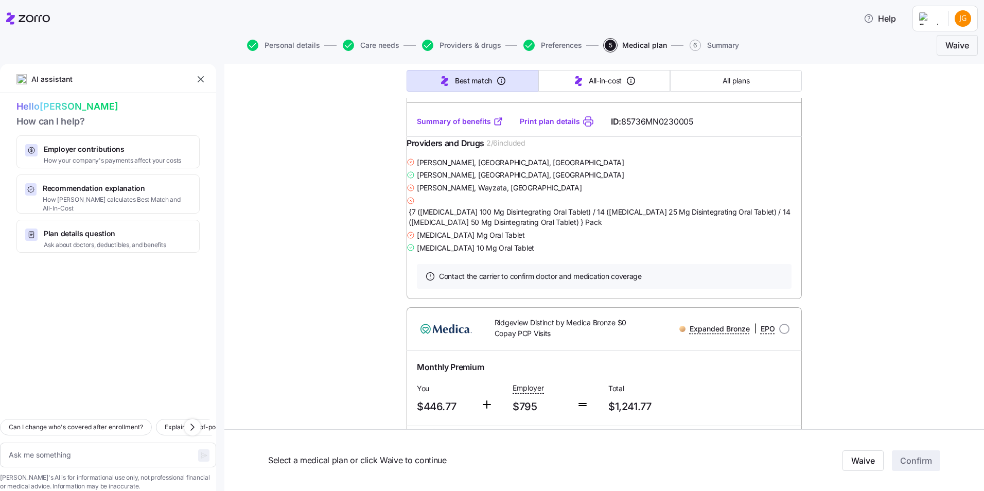
scroll to position [6692, 0]
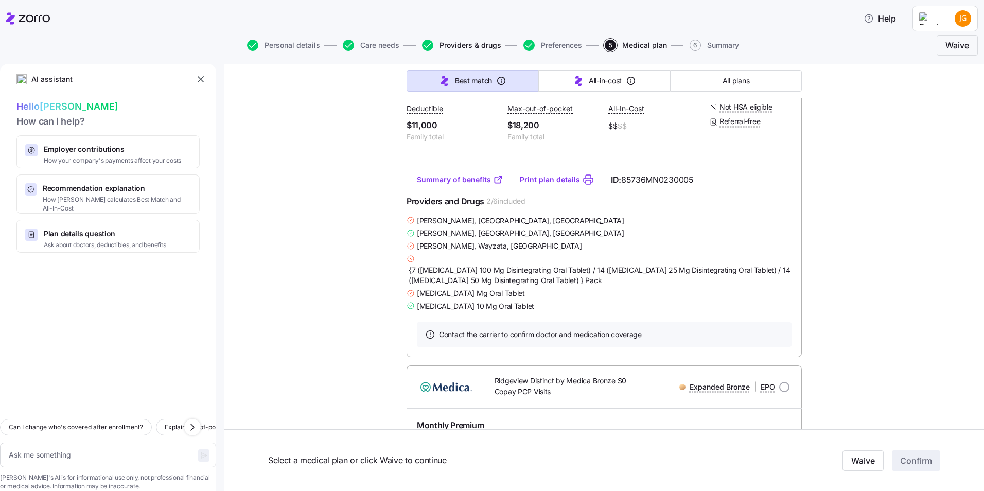
click at [441, 49] on button "Providers & drugs" at bounding box center [461, 45] width 79 height 11
type textarea "x"
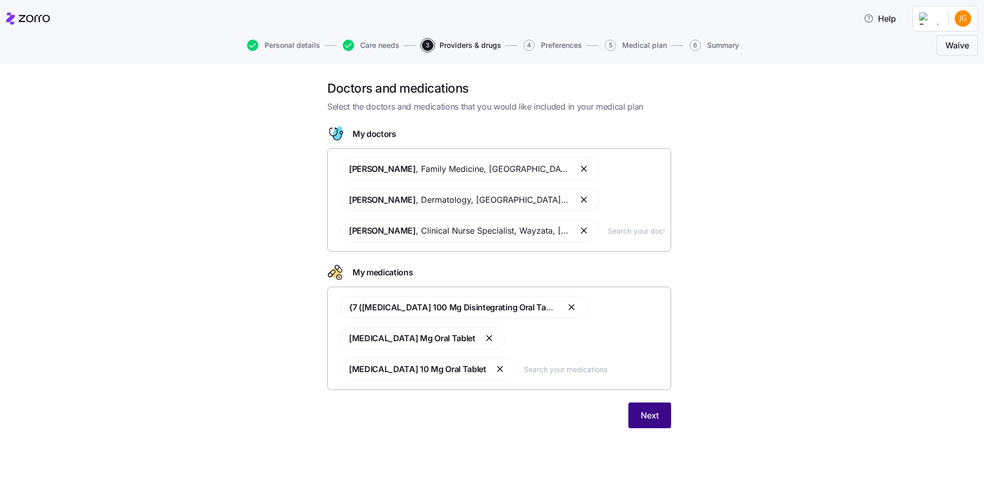
click at [658, 413] on span "Next" at bounding box center [650, 415] width 18 height 12
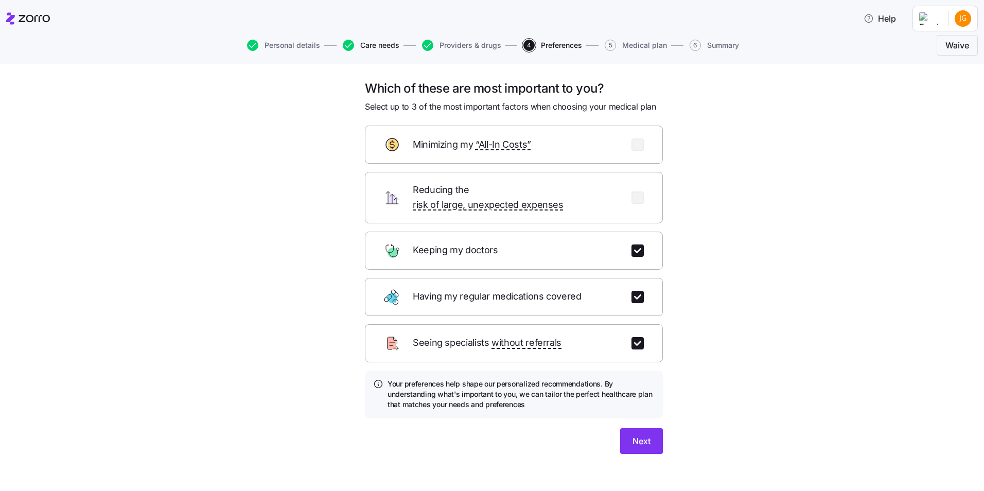
click at [368, 42] on span "Care needs" at bounding box center [379, 45] width 39 height 7
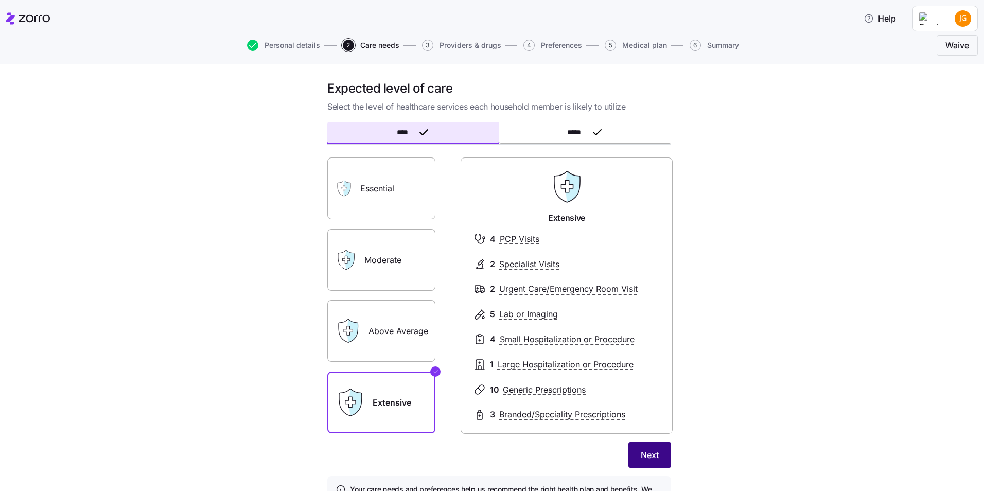
click at [641, 450] on span "Next" at bounding box center [650, 455] width 18 height 12
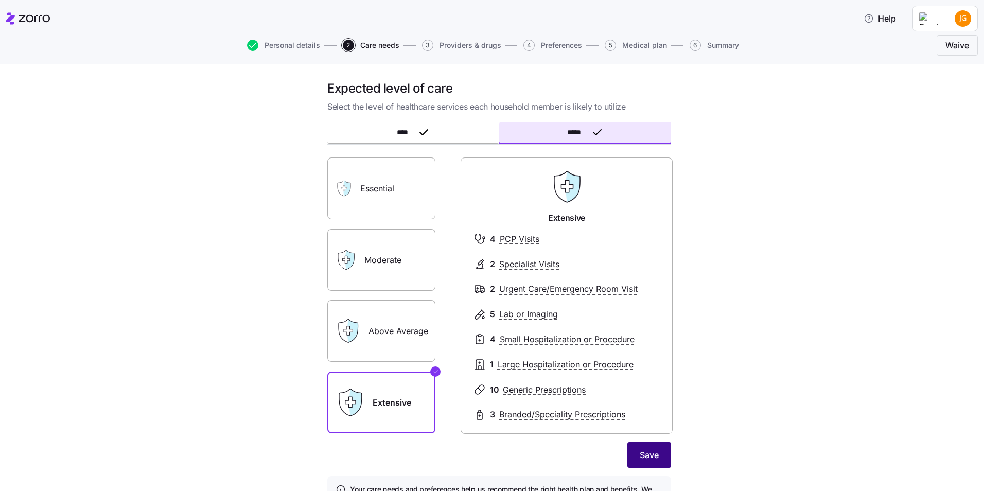
click at [661, 451] on button "Save" at bounding box center [649, 455] width 44 height 26
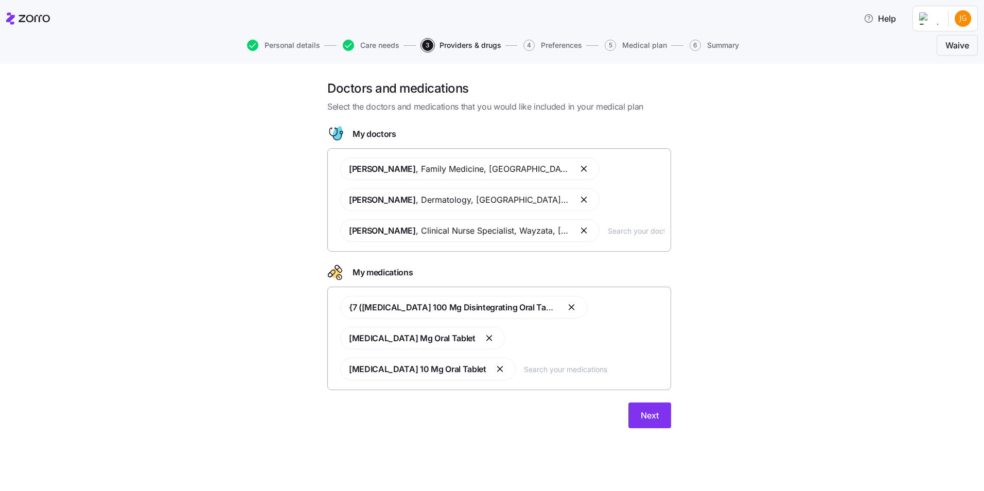
click at [634, 237] on div "[PERSON_NAME] , Family Medicine , [GEOGRAPHIC_DATA], [GEOGRAPHIC_DATA] [PERSON_…" at bounding box center [499, 199] width 330 height 97
click at [600, 373] on input "text" at bounding box center [594, 368] width 141 height 11
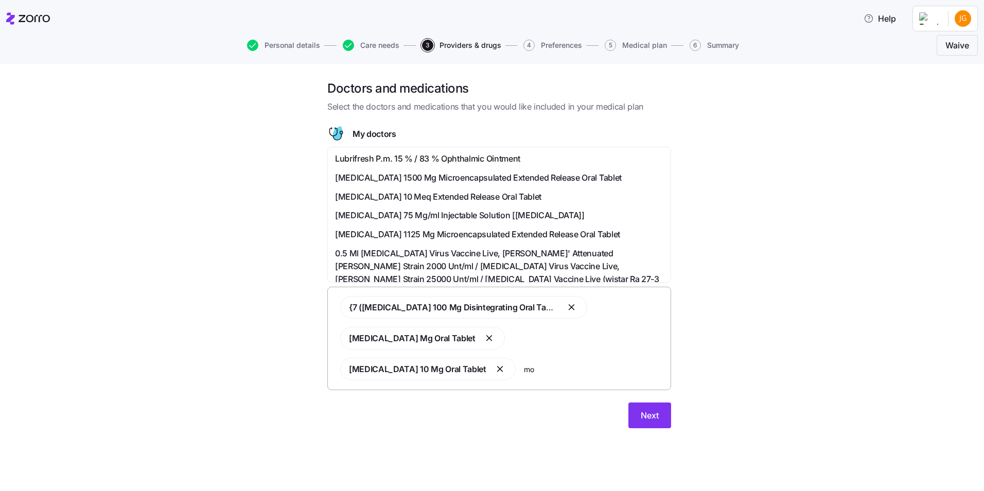
type input "mou"
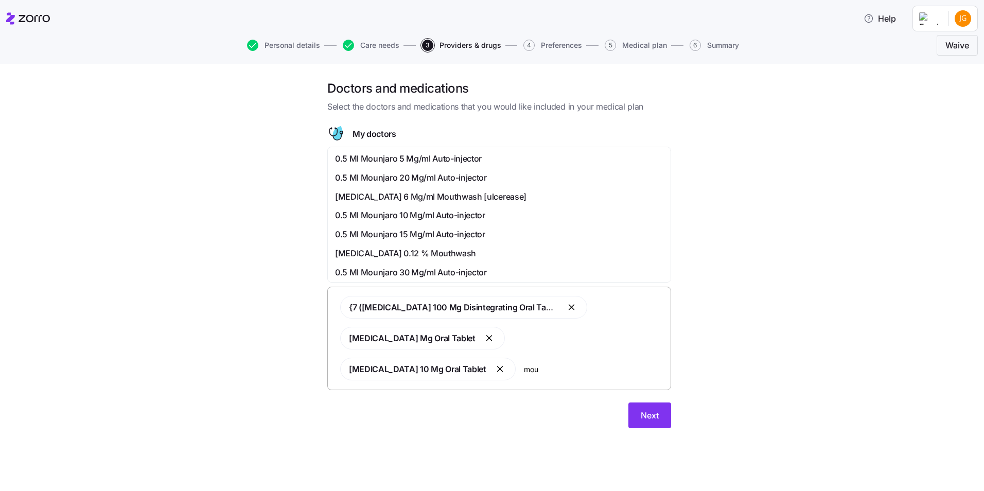
click at [426, 217] on span "0.5 Ml Mounjaro 10 Mg/ml Auto-injector" at bounding box center [410, 215] width 150 height 13
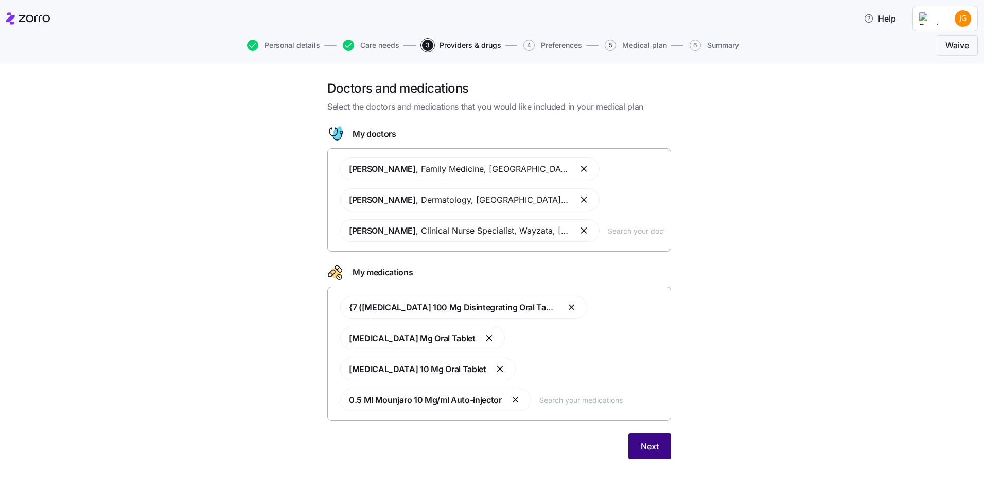
click at [645, 456] on button "Next" at bounding box center [650, 446] width 43 height 26
click at [594, 400] on input "text" at bounding box center [601, 399] width 125 height 11
type input "lis"
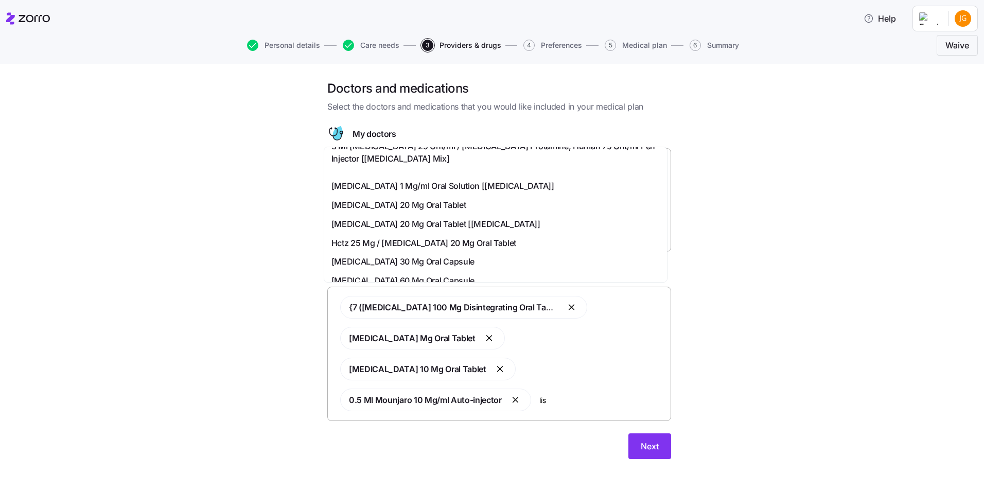
scroll to position [154, 0]
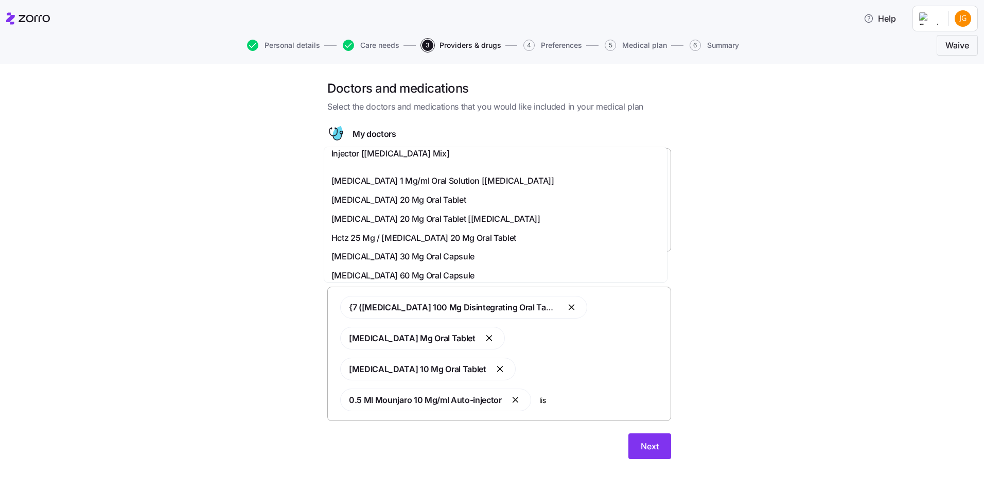
click at [455, 235] on span "Hctz 25 Mg / [MEDICAL_DATA] 20 Mg Oral Tablet" at bounding box center [424, 238] width 185 height 13
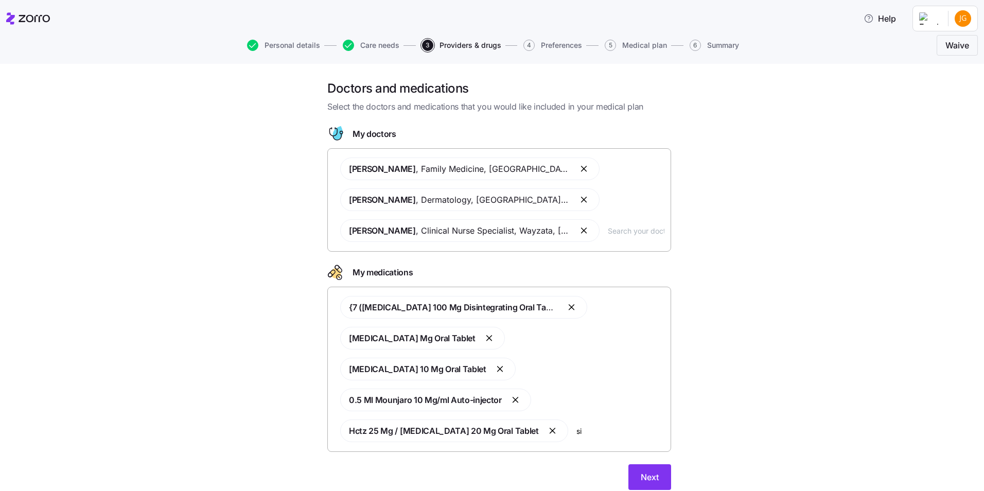
scroll to position [0, 0]
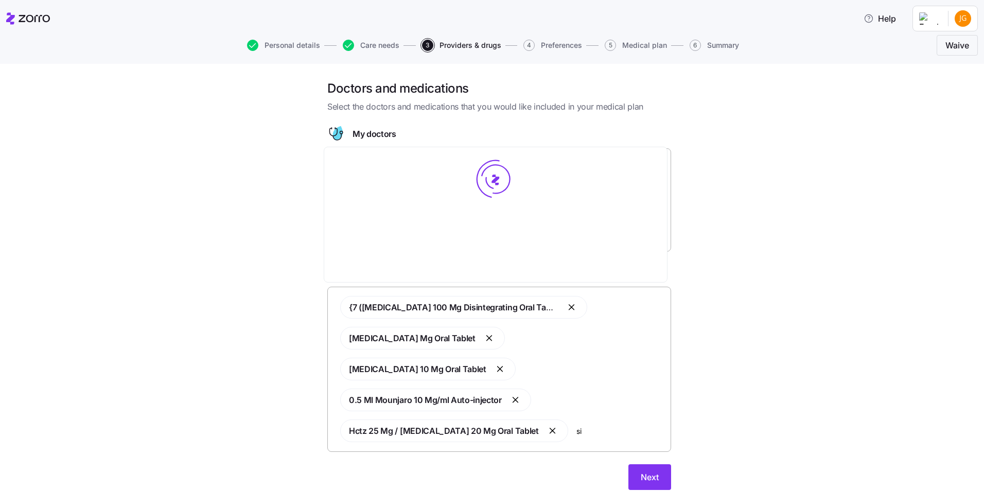
type input "sim"
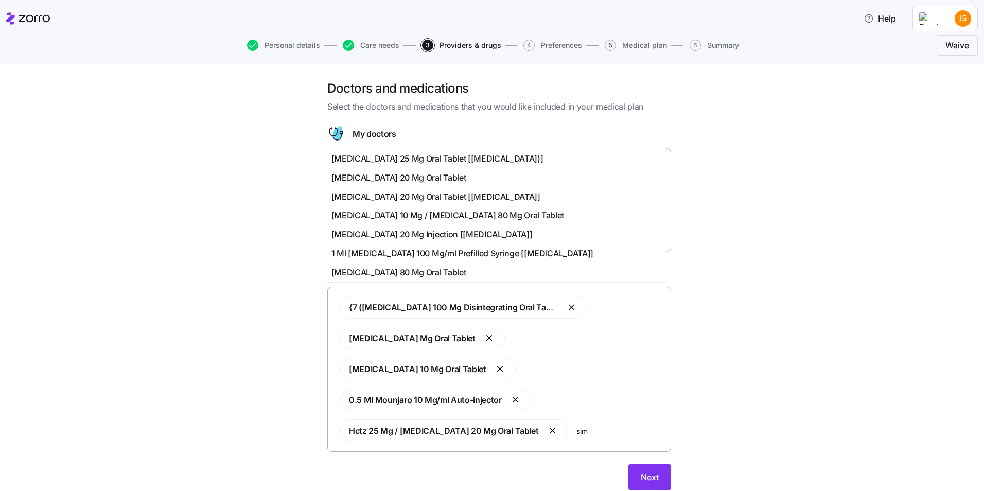
click at [403, 183] on span "[MEDICAL_DATA] 20 Mg Oral Tablet" at bounding box center [399, 177] width 135 height 13
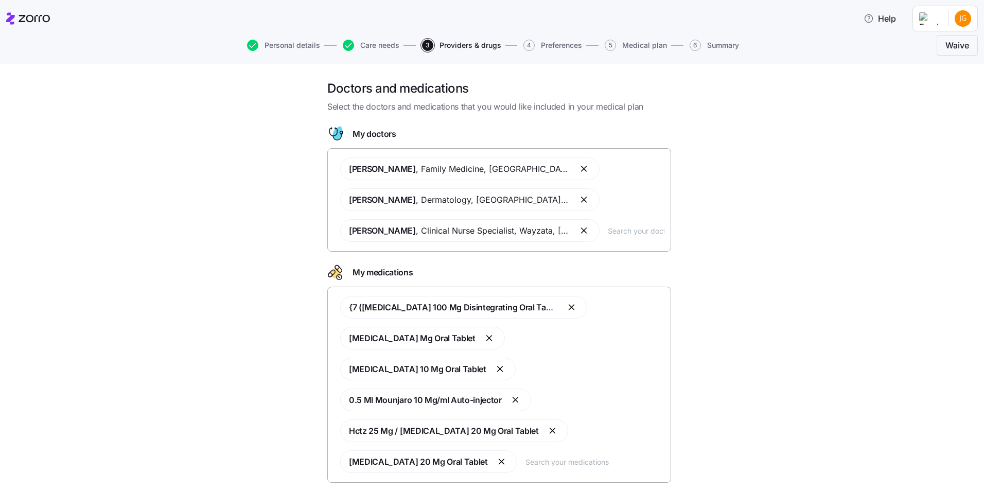
click at [548, 460] on input "text" at bounding box center [595, 461] width 139 height 11
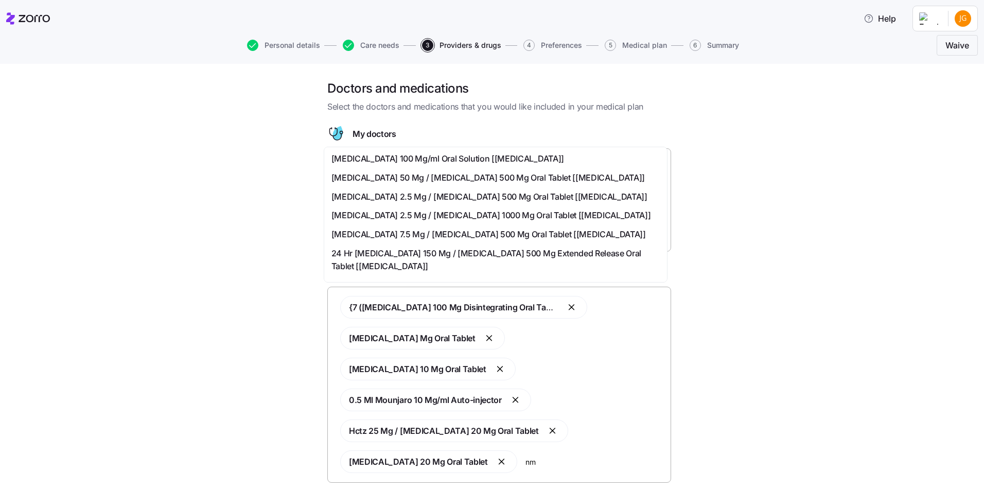
type input "n"
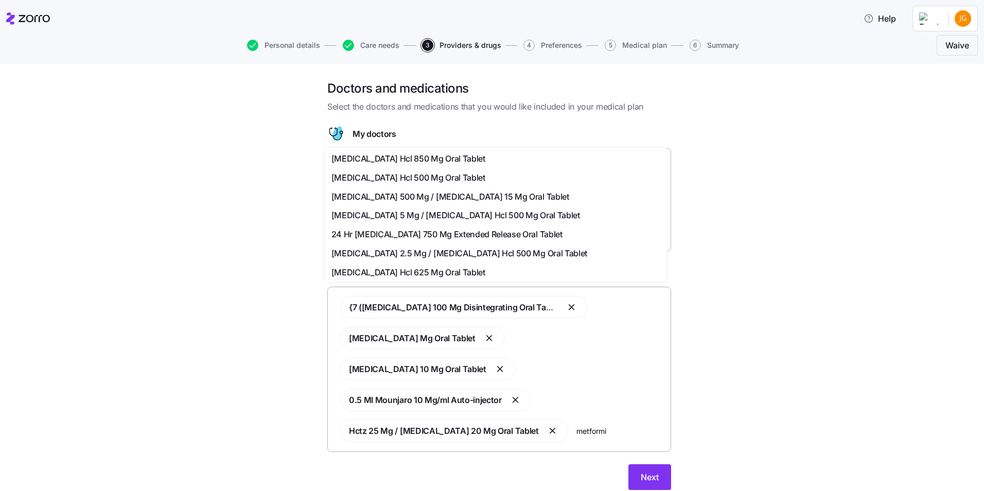
type input "[MEDICAL_DATA]"
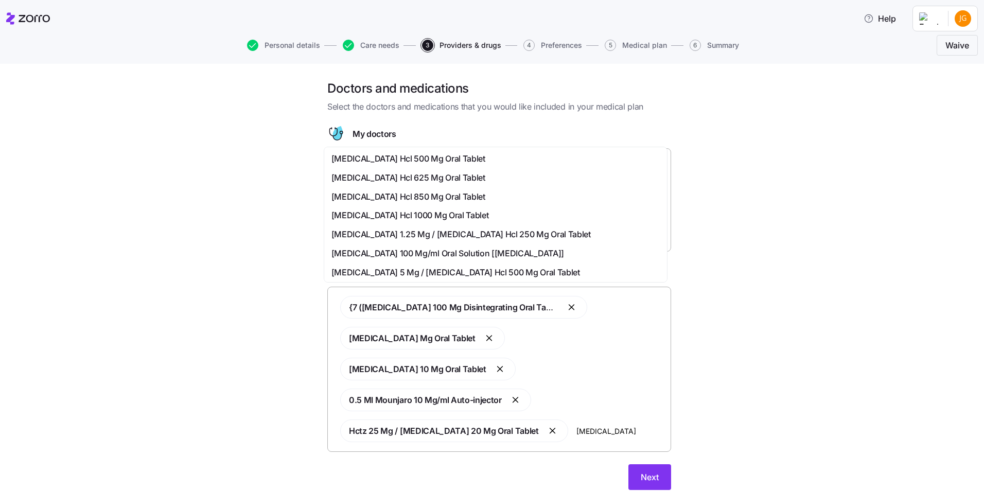
click at [404, 209] on span "[MEDICAL_DATA] Hcl 1000 Mg Oral Tablet" at bounding box center [411, 215] width 158 height 13
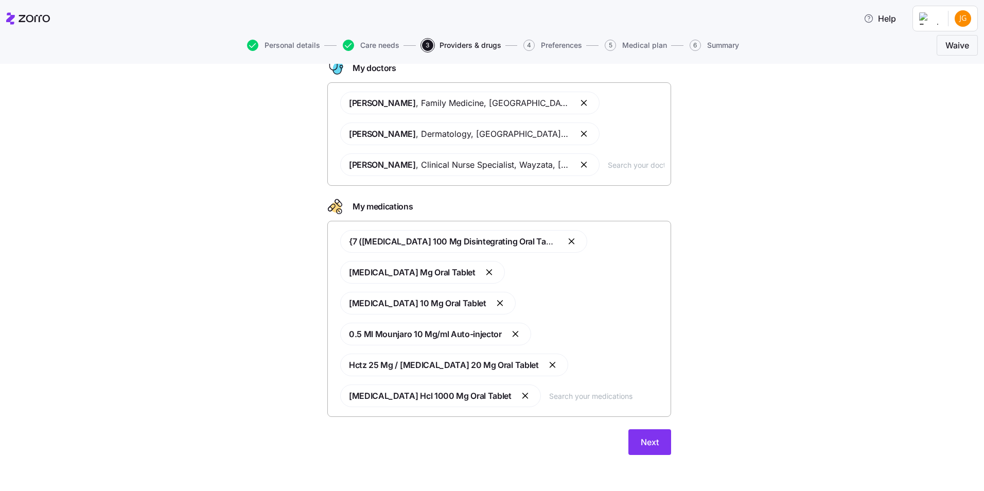
scroll to position [67, 0]
click at [641, 439] on span "Next" at bounding box center [650, 441] width 18 height 12
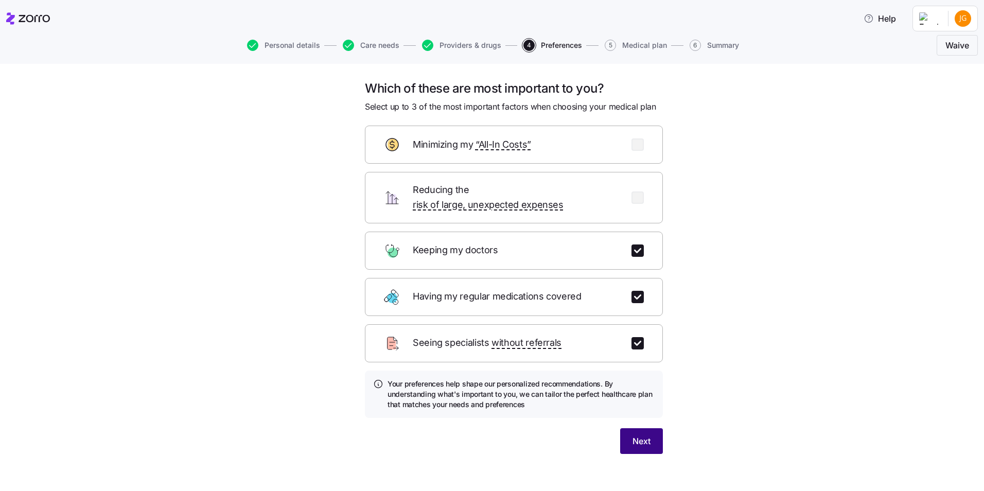
click at [634, 435] on span "Next" at bounding box center [642, 441] width 18 height 12
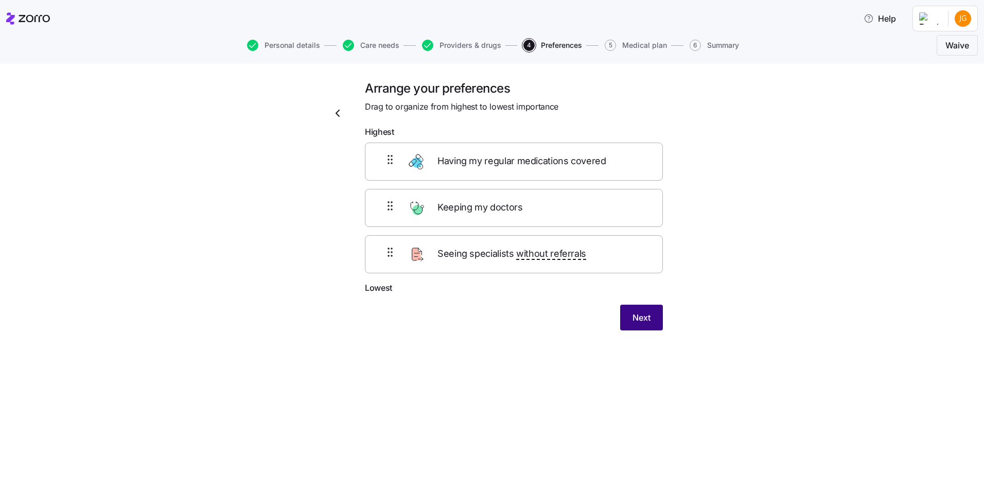
click at [628, 325] on button "Next" at bounding box center [641, 318] width 43 height 26
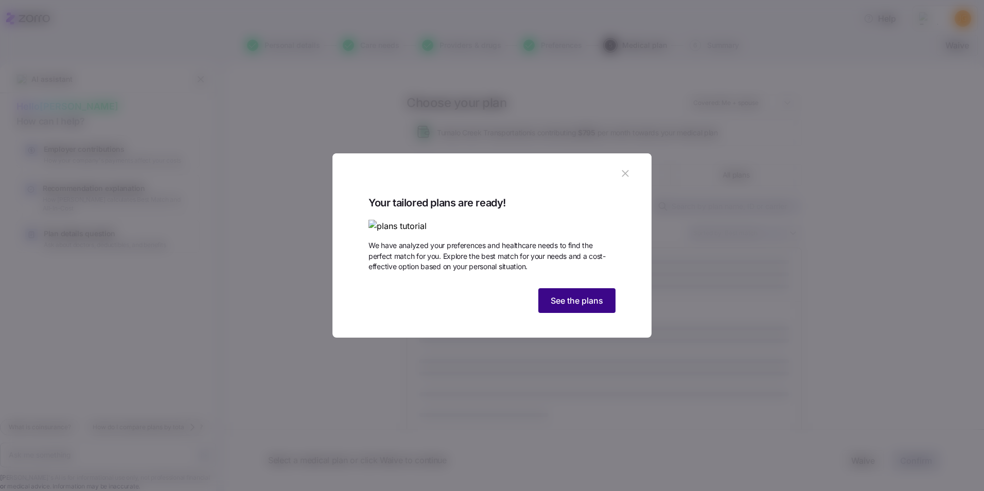
click at [587, 307] on span "See the plans" at bounding box center [577, 300] width 53 height 12
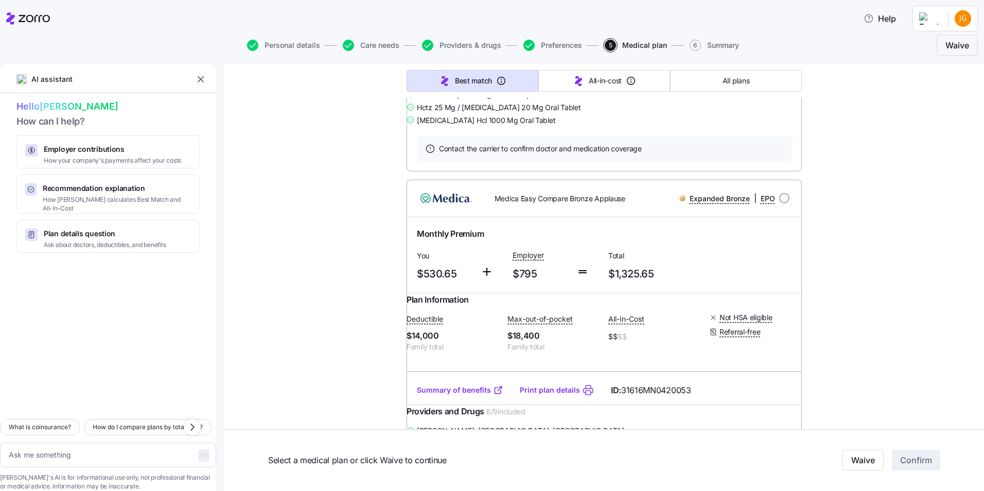
scroll to position [12362, 0]
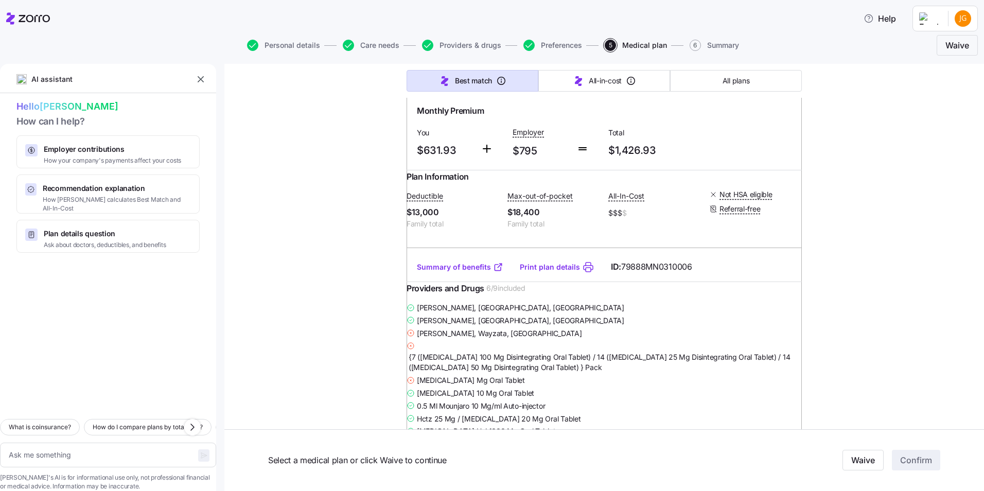
scroll to position [20804, 0]
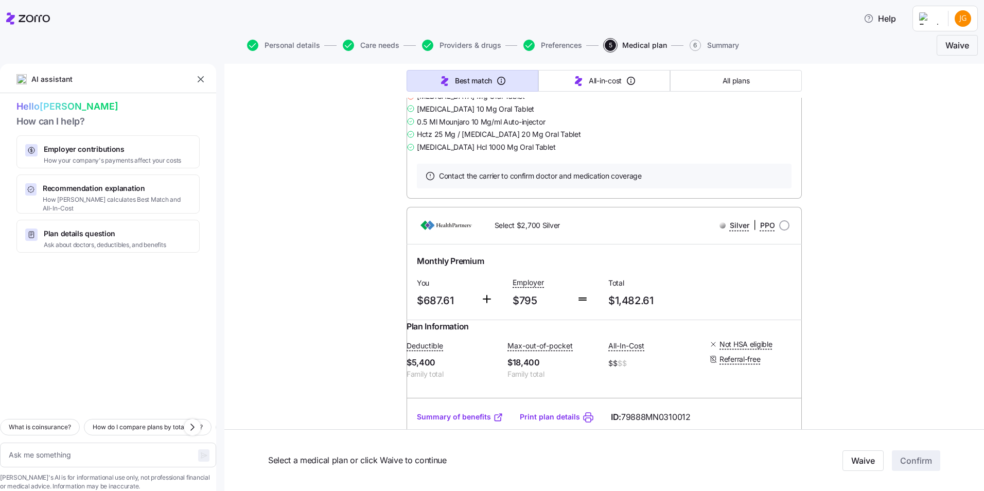
scroll to position [25025, 0]
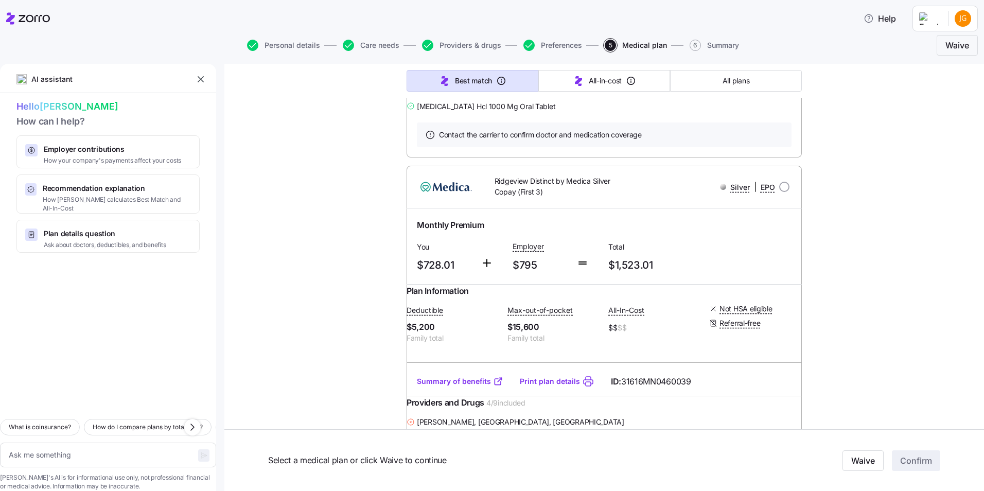
scroll to position [26363, 0]
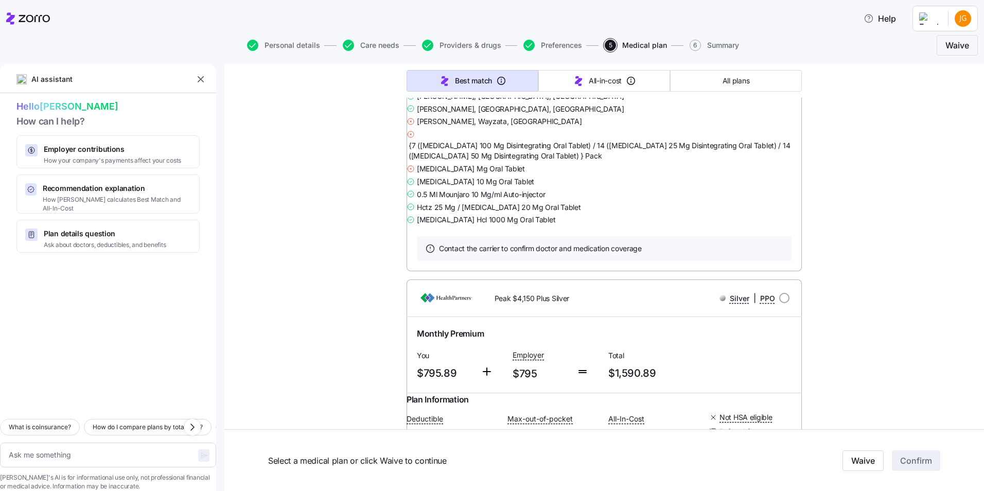
scroll to position [30173, 0]
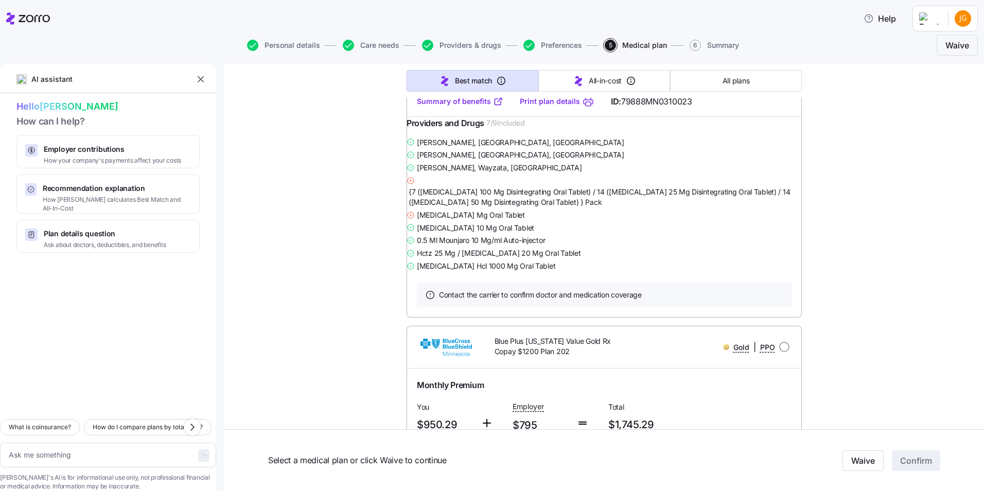
scroll to position [36247, 0]
click at [391, 46] on span "Care needs" at bounding box center [379, 45] width 39 height 7
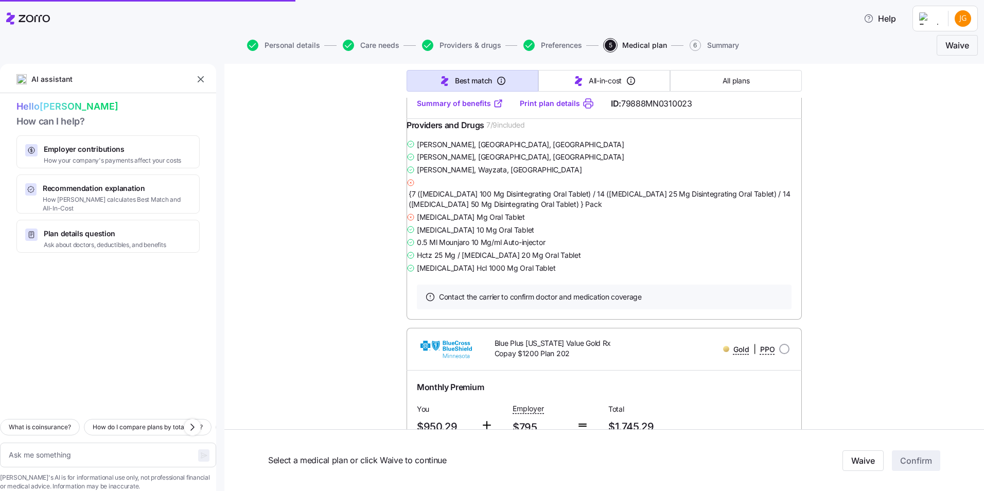
click at [391, 46] on span "Care needs" at bounding box center [379, 45] width 39 height 7
type textarea "x"
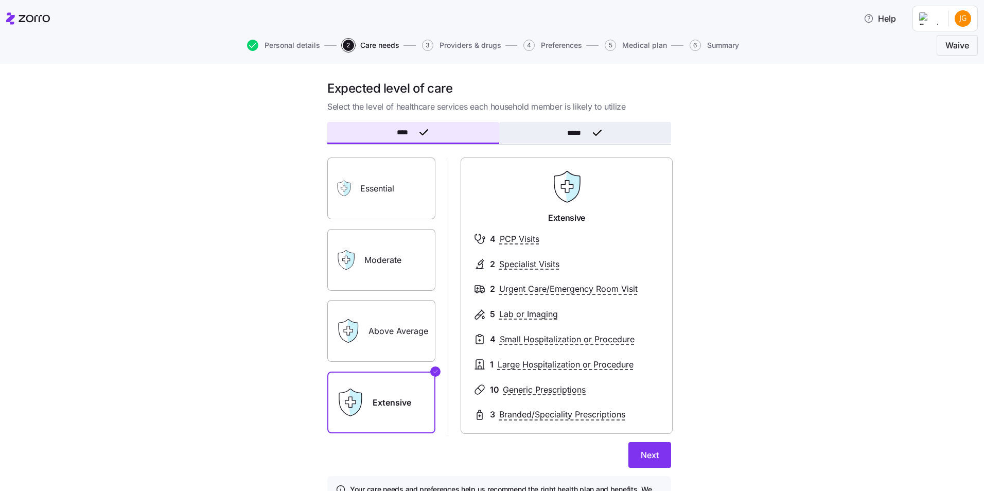
click at [539, 142] on button "*****" at bounding box center [585, 133] width 172 height 22
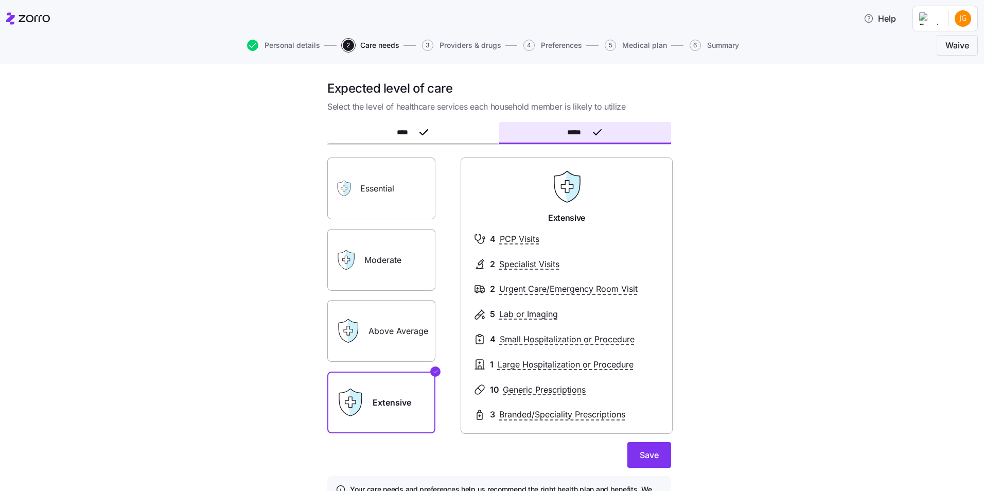
scroll to position [70, 0]
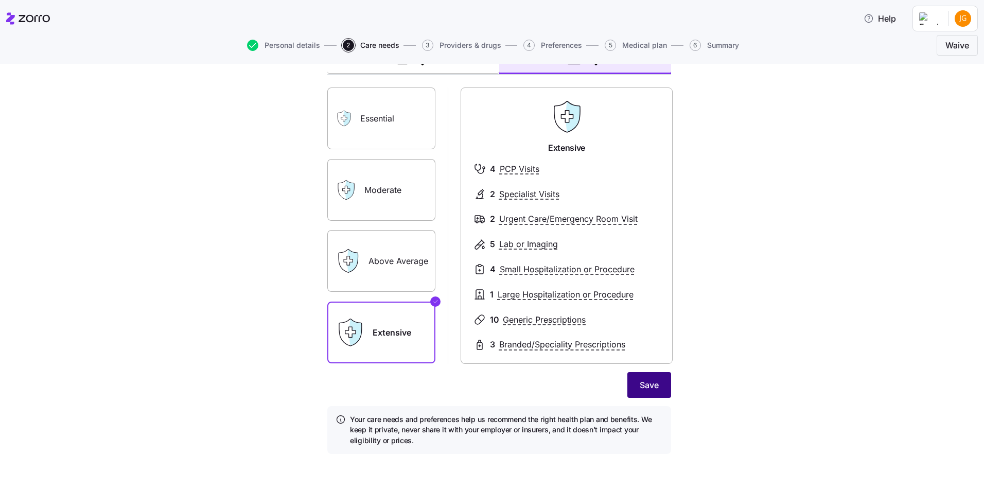
click at [651, 377] on button "Save" at bounding box center [649, 385] width 44 height 26
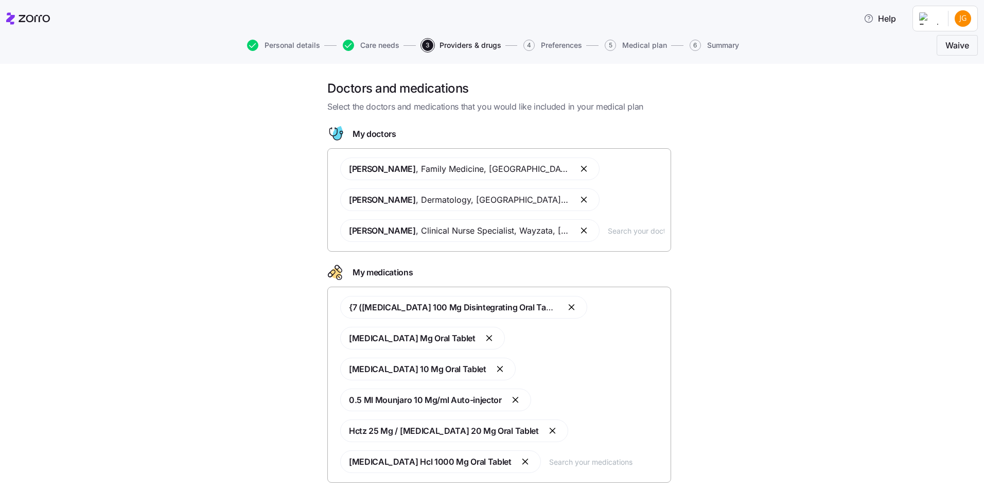
scroll to position [67, 0]
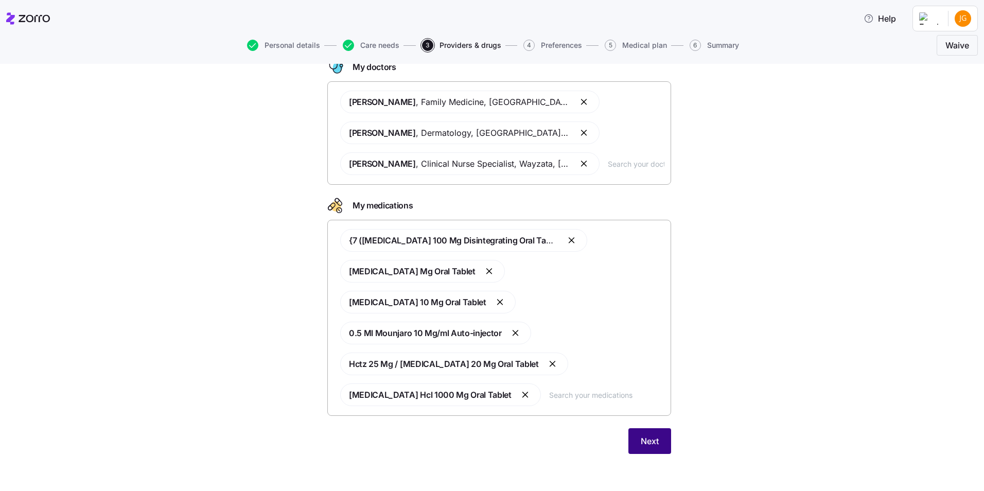
click at [659, 450] on button "Next" at bounding box center [650, 441] width 43 height 26
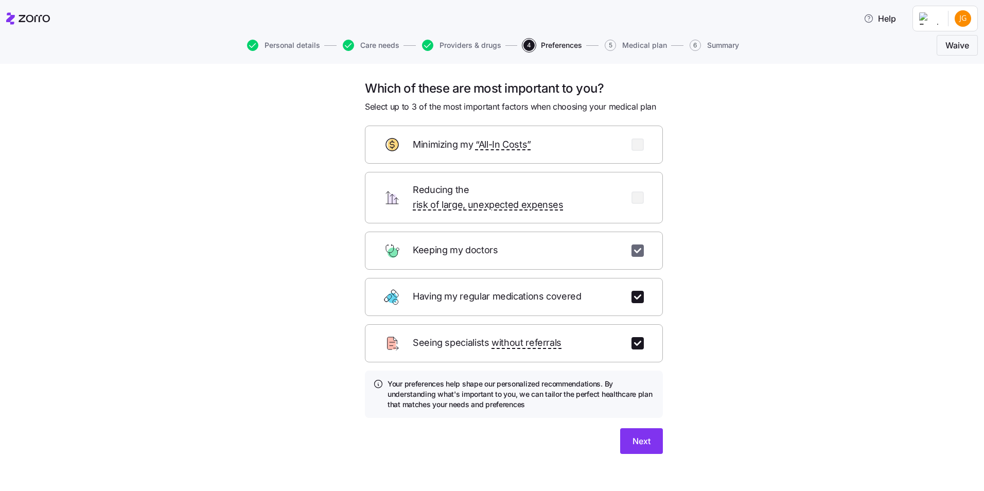
click at [637, 245] on input "checkbox" at bounding box center [638, 251] width 12 height 12
checkbox input "false"
click at [640, 148] on input "checkbox" at bounding box center [638, 144] width 12 height 12
checkbox input "true"
click at [641, 435] on span "Next" at bounding box center [642, 441] width 18 height 12
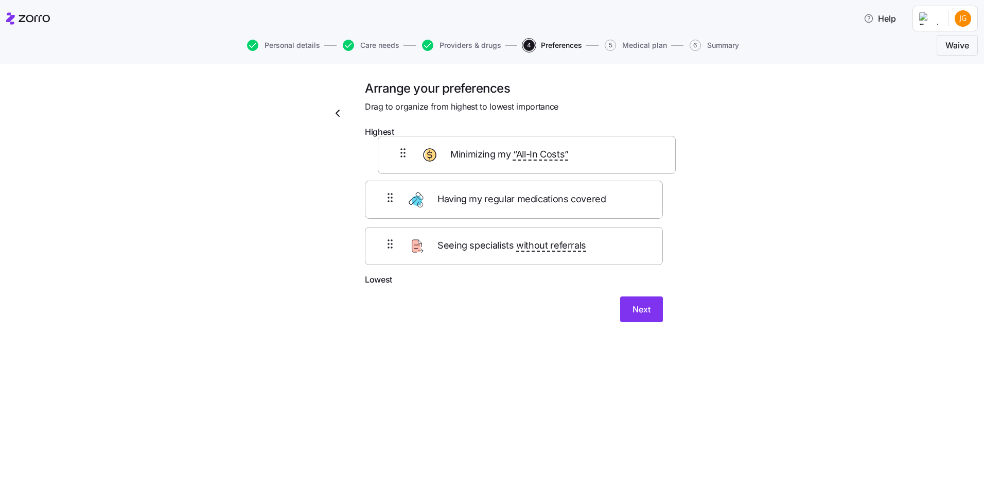
drag, startPoint x: 553, startPoint y: 270, endPoint x: 563, endPoint y: 170, distance: 99.8
click at [563, 170] on div "Having my regular medications covered Seeing specialists without referrals Mini…" at bounding box center [514, 208] width 298 height 131
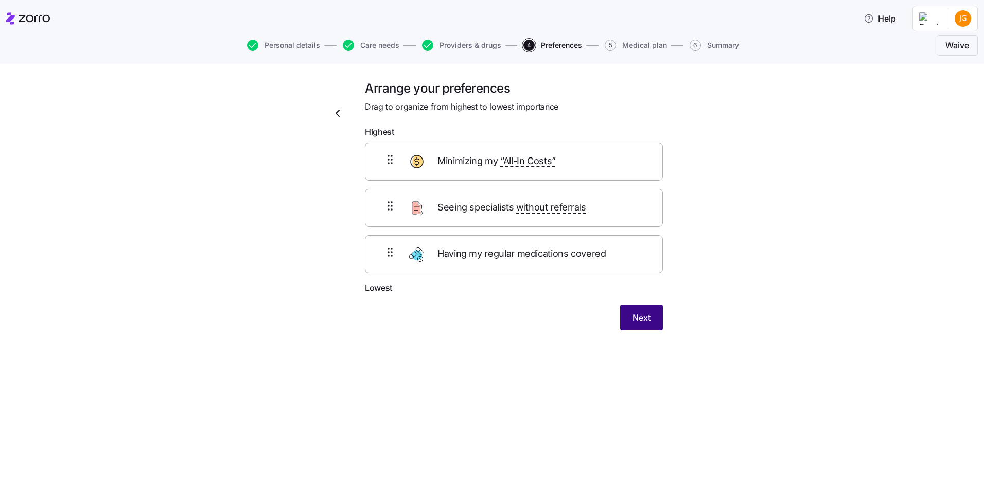
click at [657, 318] on button "Next" at bounding box center [641, 318] width 43 height 26
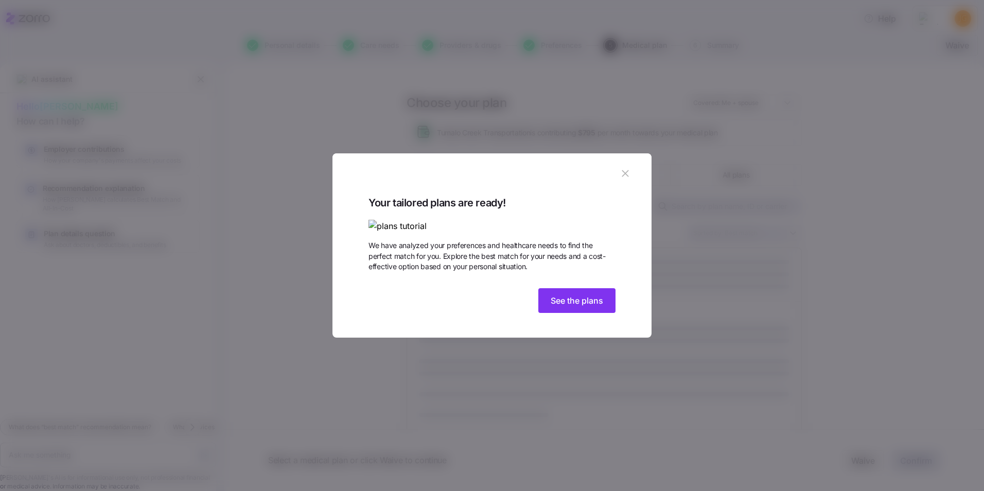
click at [619, 338] on div "Your tailored plans are ready! We have analyzed your preferences and healthcare…" at bounding box center [492, 267] width 319 height 144
click at [600, 307] on span "See the plans" at bounding box center [577, 300] width 53 height 12
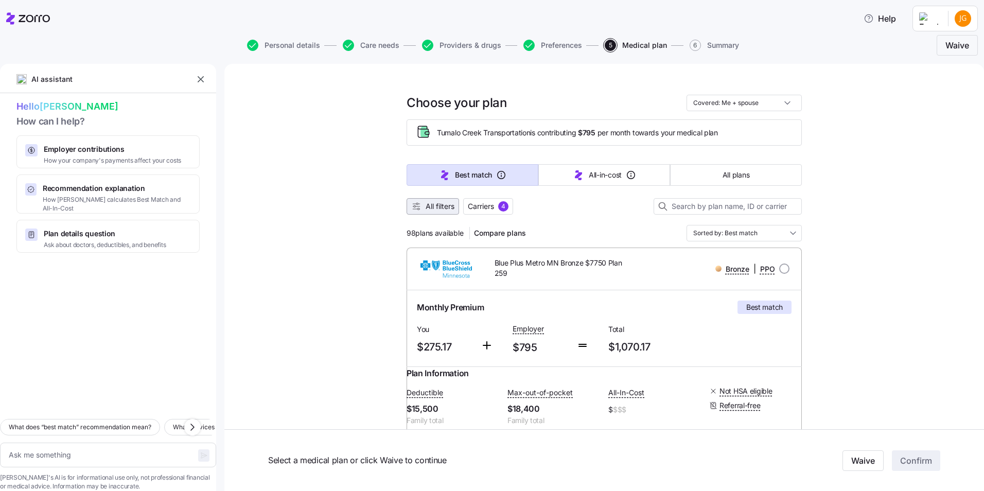
click at [434, 207] on span "All filters" at bounding box center [440, 206] width 29 height 10
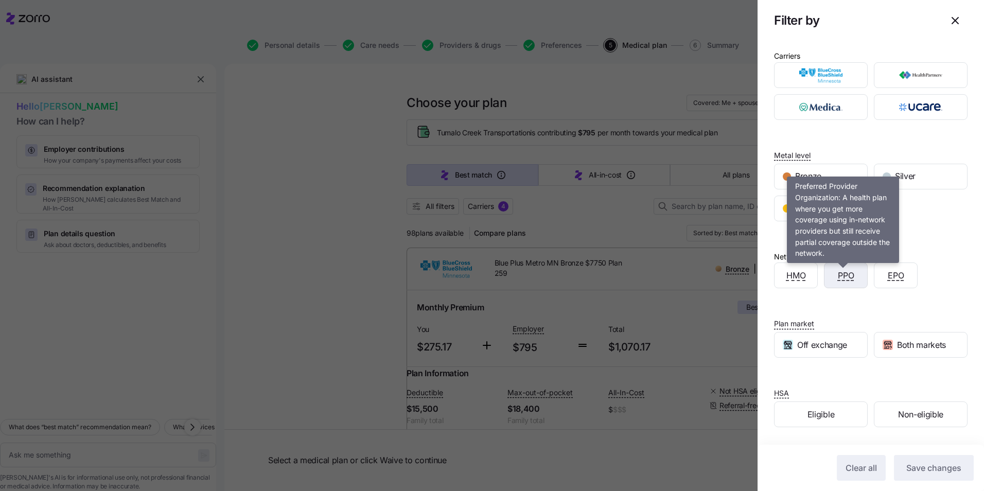
click at [838, 277] on span "PPO" at bounding box center [846, 275] width 16 height 13
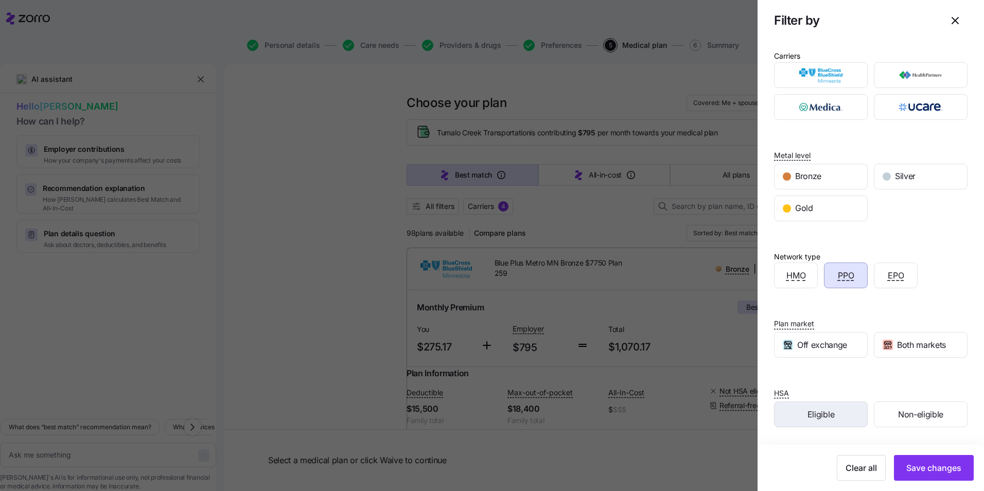
click at [829, 408] on span "Eligible" at bounding box center [821, 414] width 27 height 13
click at [909, 476] on button "Save changes" at bounding box center [934, 468] width 80 height 26
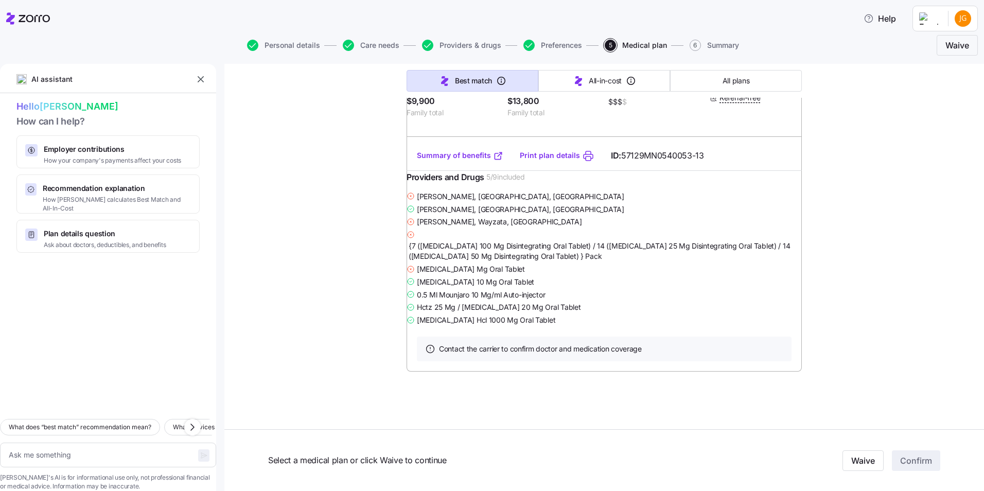
scroll to position [4736, 0]
click at [444, 161] on link "Summary of benefits" at bounding box center [460, 155] width 86 height 10
click at [438, 161] on link "Summary of benefits" at bounding box center [460, 155] width 86 height 10
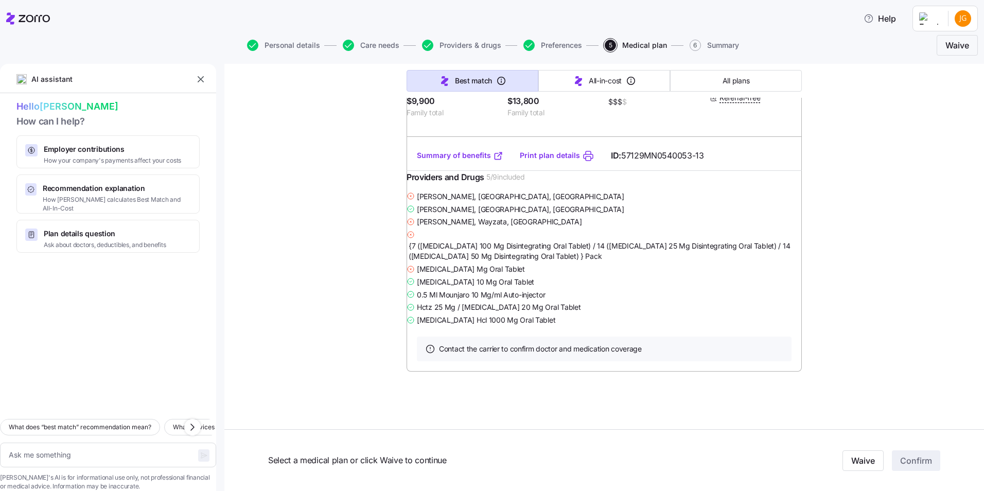
type textarea "x"
click at [481, 161] on link "Summary of benefits" at bounding box center [460, 155] width 86 height 10
radio input "true"
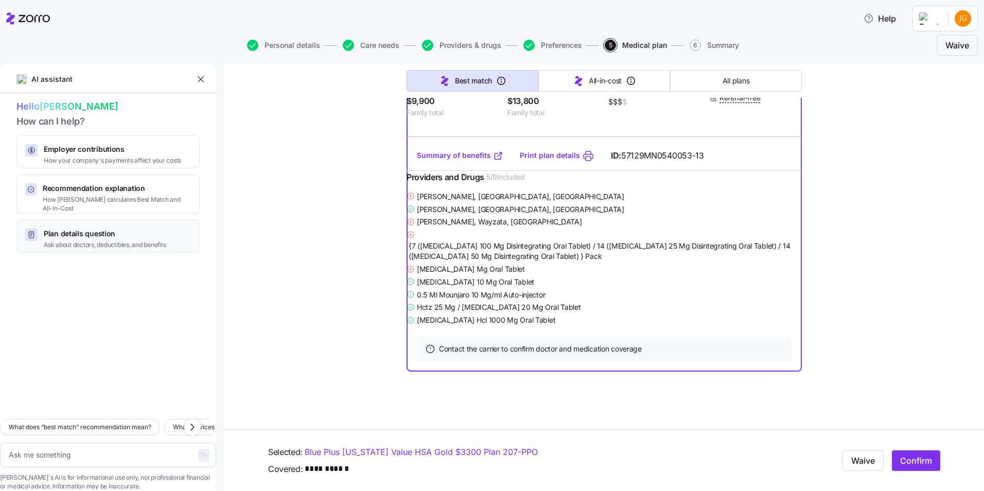
click at [125, 241] on span "Ask about doctors, deductibles, and benefits" at bounding box center [105, 245] width 122 height 9
type textarea "x"
type textarea "Which plans include my doctor, [PERSON_NAME], and have the lowest deductible?"
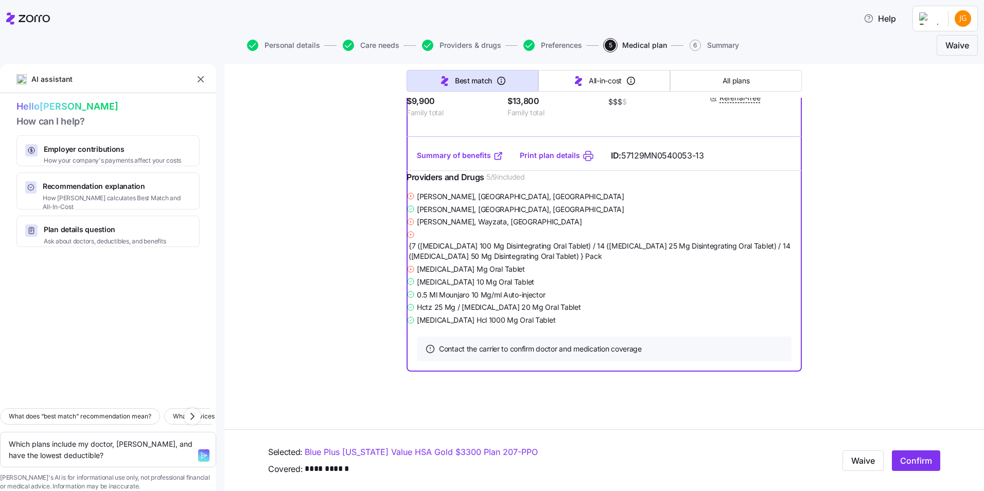
click at [198, 449] on span "button" at bounding box center [203, 455] width 11 height 12
type textarea "x"
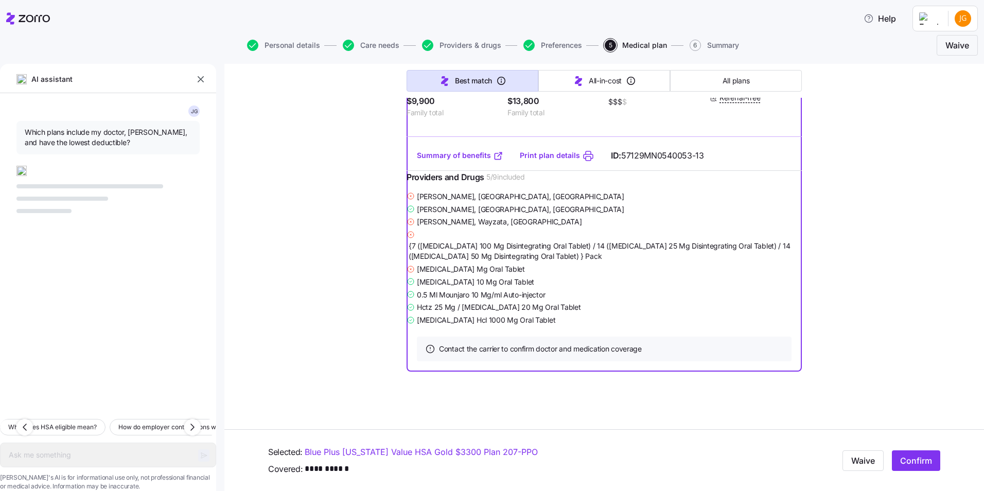
scroll to position [4910, 0]
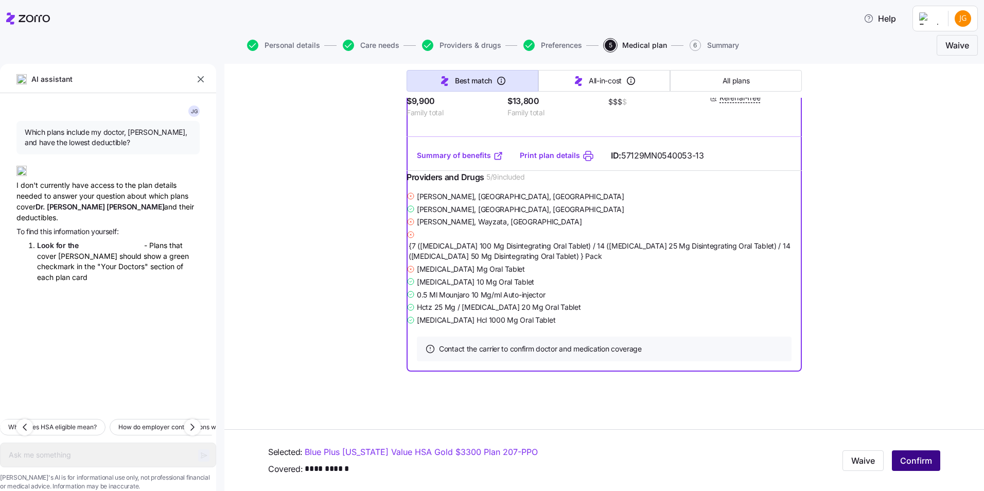
click at [918, 462] on span "Confirm" at bounding box center [916, 461] width 32 height 12
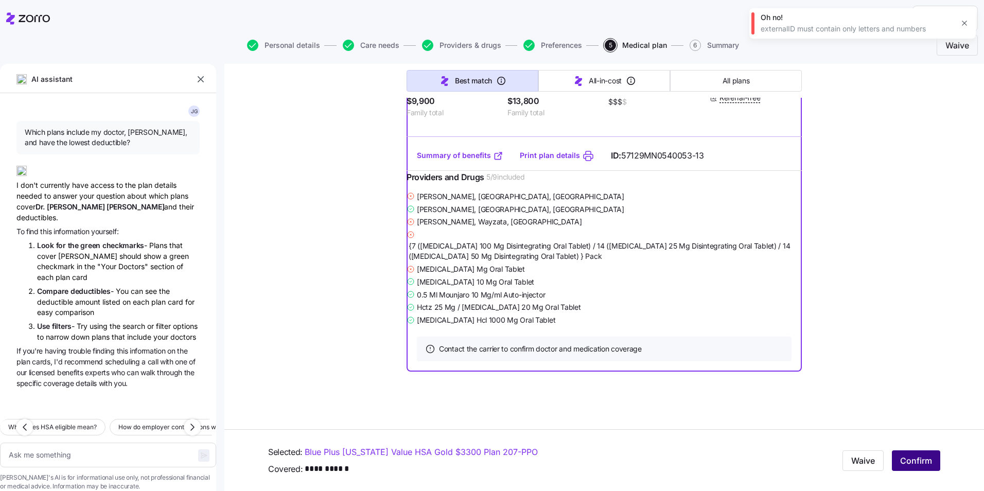
click at [901, 456] on span "Confirm" at bounding box center [916, 461] width 32 height 12
click at [962, 63] on icon "button" at bounding box center [965, 62] width 8 height 8
click at [963, 24] on icon "button" at bounding box center [965, 23] width 8 height 8
click at [901, 455] on span "Confirm" at bounding box center [916, 461] width 32 height 12
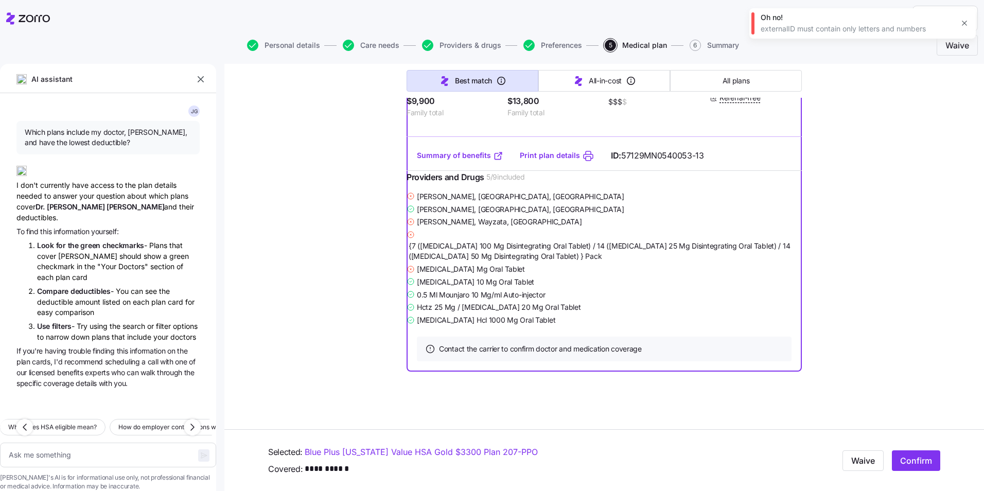
click at [921, 29] on div "externalID must contain only letters and numbers" at bounding box center [857, 29] width 193 height 10
click at [197, 82] on icon "button" at bounding box center [201, 79] width 10 height 10
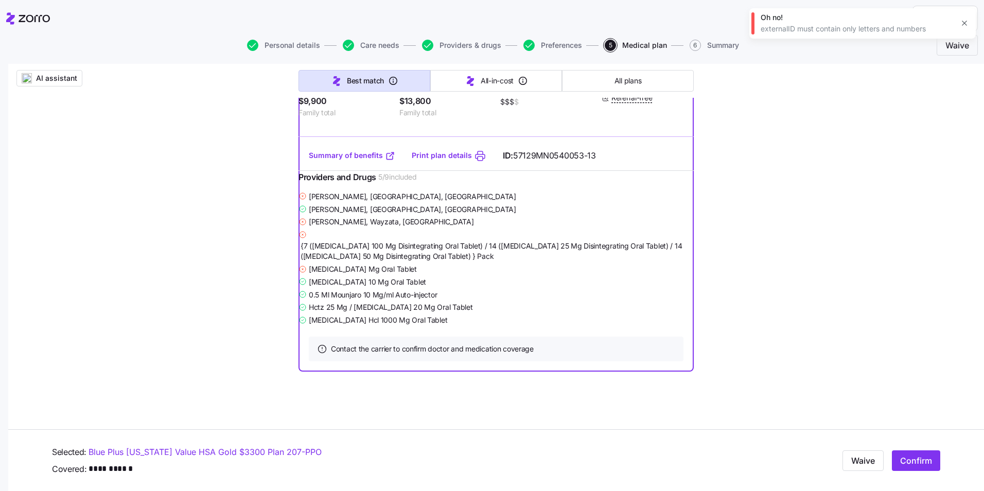
scroll to position [4910, 0]
click at [968, 19] on button "button" at bounding box center [964, 23] width 14 height 14
click at [916, 458] on span "Confirm" at bounding box center [916, 461] width 32 height 12
click at [45, 81] on span "AI assistant" at bounding box center [56, 78] width 41 height 10
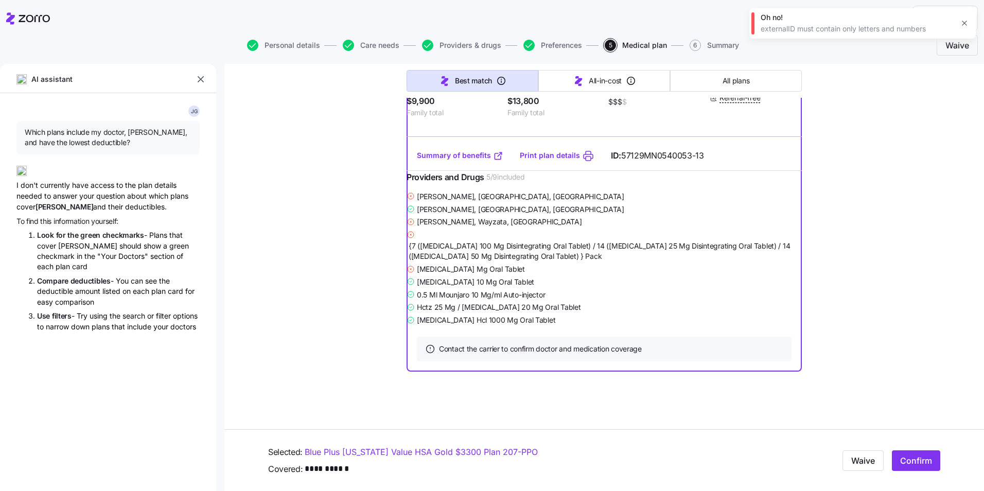
scroll to position [5013, 0]
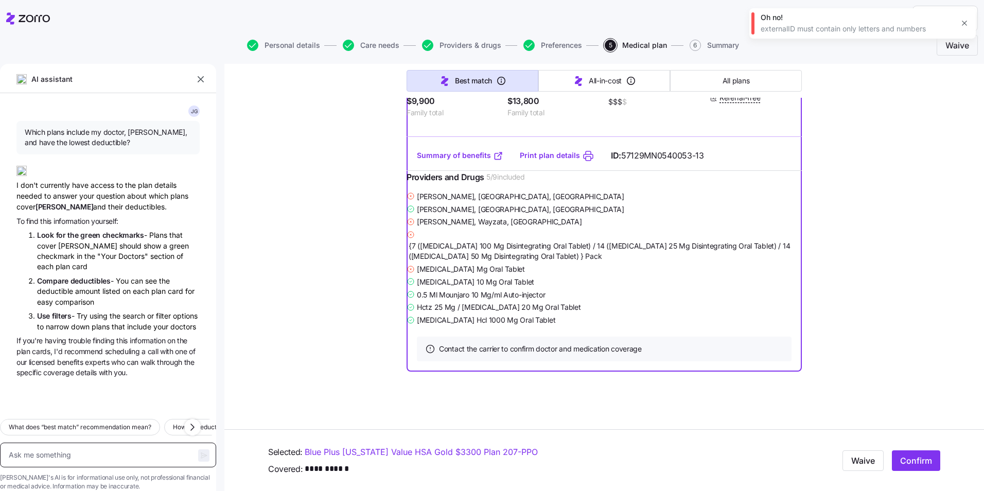
click at [76, 445] on textarea at bounding box center [108, 455] width 216 height 25
type textarea "x"
type textarea "w"
type textarea "x"
type textarea "wh"
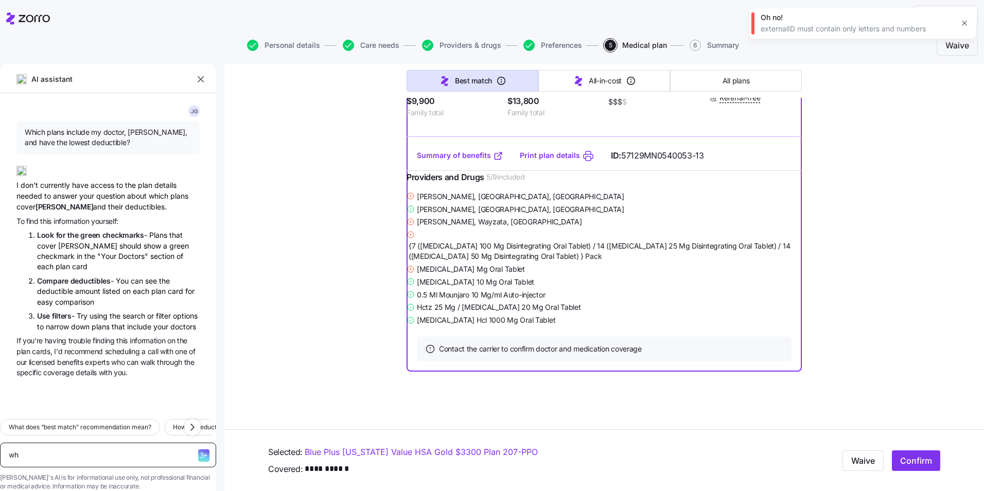
type textarea "x"
type textarea "wha"
type textarea "x"
type textarea "what"
type textarea "x"
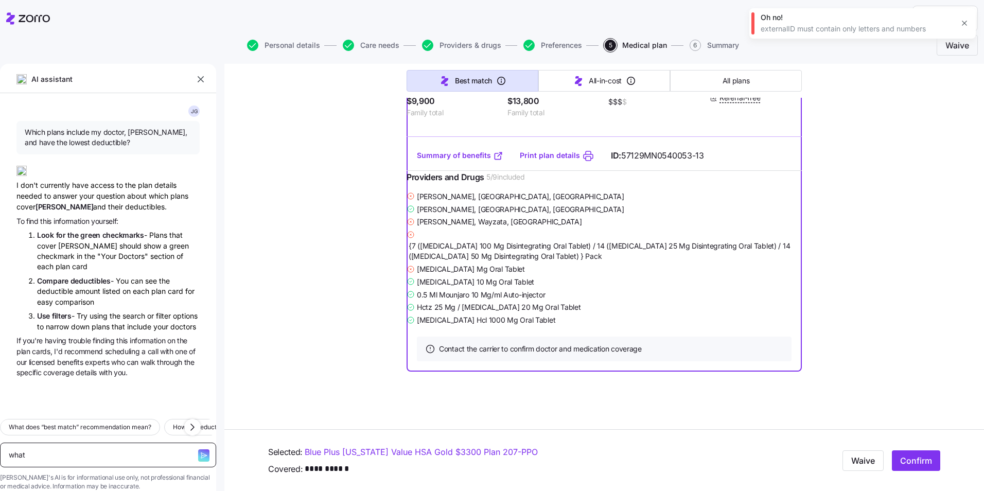
type textarea "what"
type textarea "x"
type textarea "what d"
type textarea "x"
type textarea "what do"
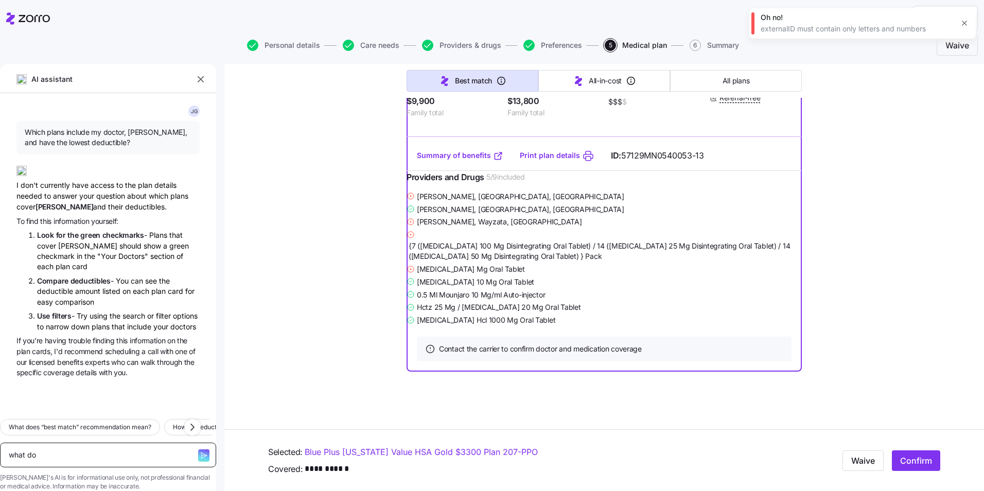
type textarea "x"
type textarea "what doe"
type textarea "x"
type textarea "what does"
type textarea "x"
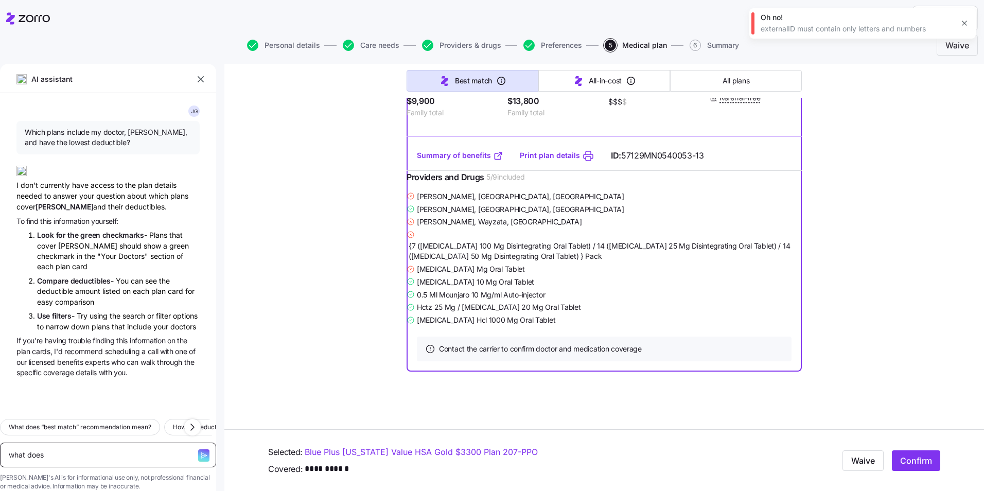
type textarea "what does"
type textarea "x"
type textarea "what does o"
type textarea "x"
type textarea "what does oh"
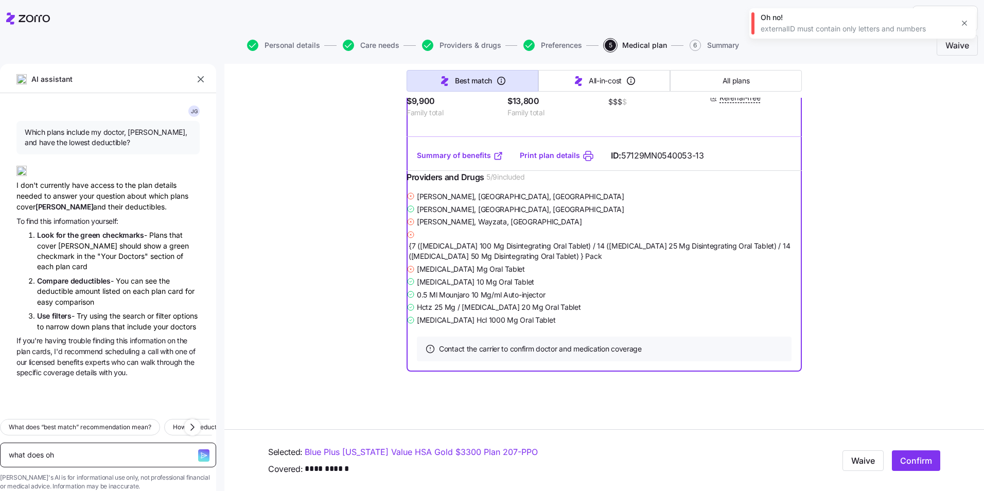
type textarea "x"
type textarea "what does oh"
type textarea "x"
type textarea "what does oh n"
type textarea "x"
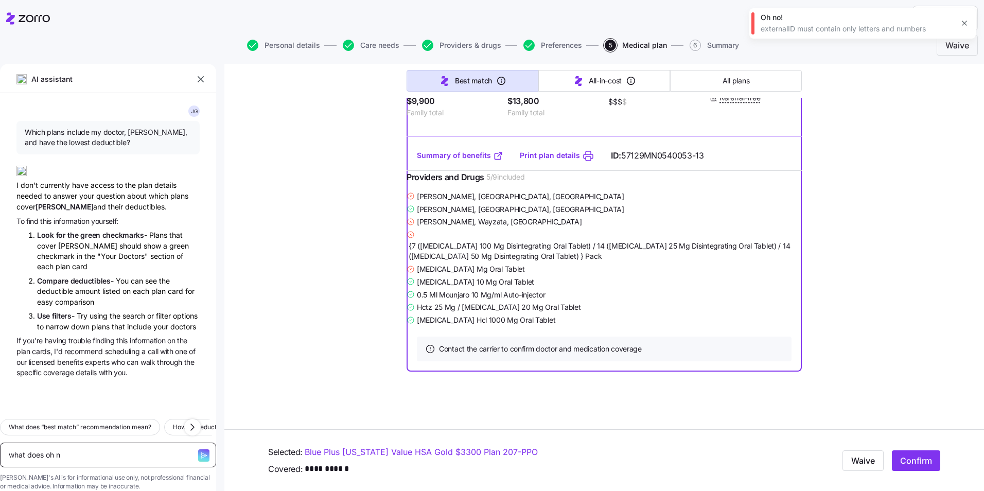
type textarea "what does oh no"
type textarea "x"
type textarea "what does oh no!"
type textarea "x"
type textarea "what does oh no!"
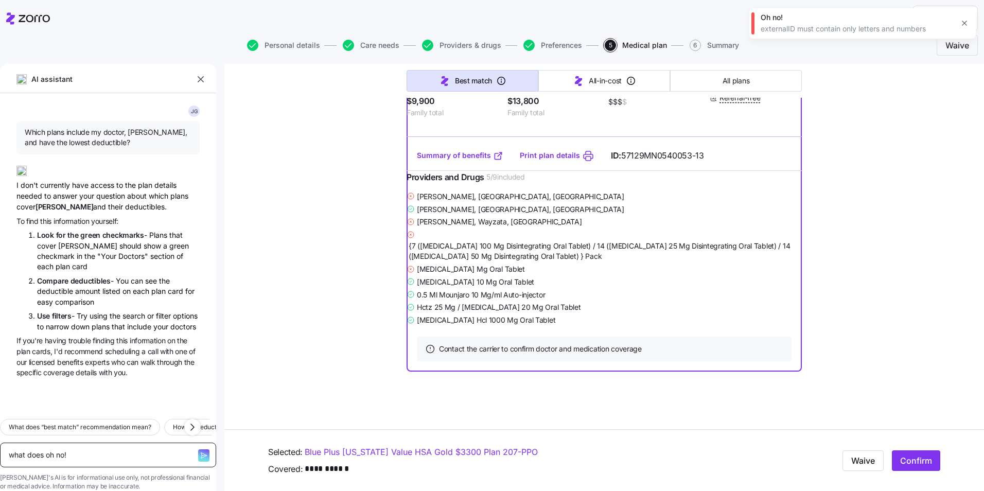
type textarea "x"
type textarea "what does oh no! me"
type textarea "x"
type textarea "what does oh no! mea"
type textarea "x"
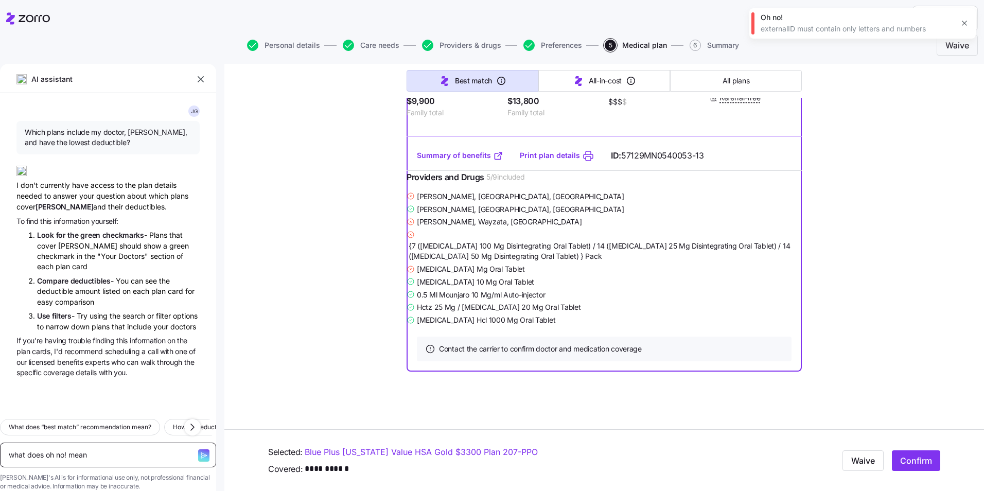
type textarea "what does oh no! mean"
type textarea "x"
type textarea "what does oh no! mean w"
type textarea "x"
type textarea "what does oh no! mean wh"
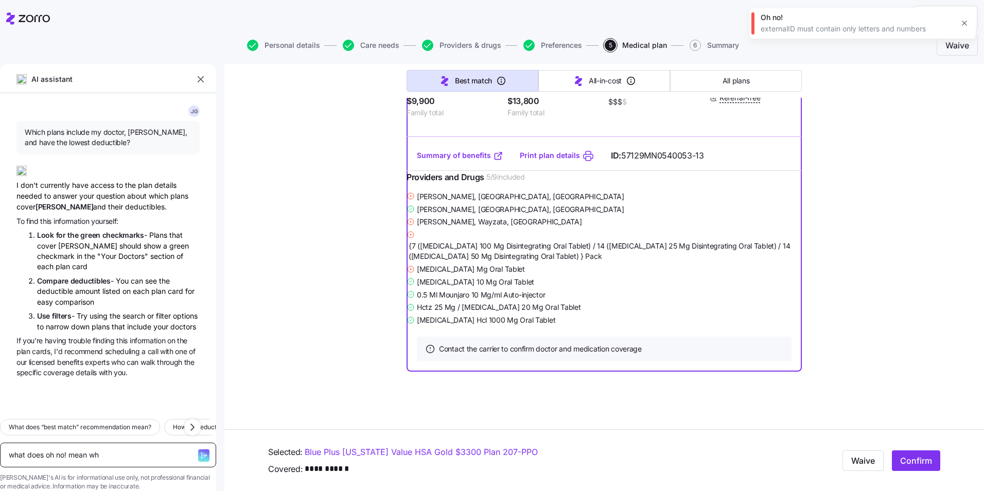
type textarea "x"
type textarea "what does oh no! mean whe"
type textarea "x"
type textarea "what does oh no! mean when"
type textarea "x"
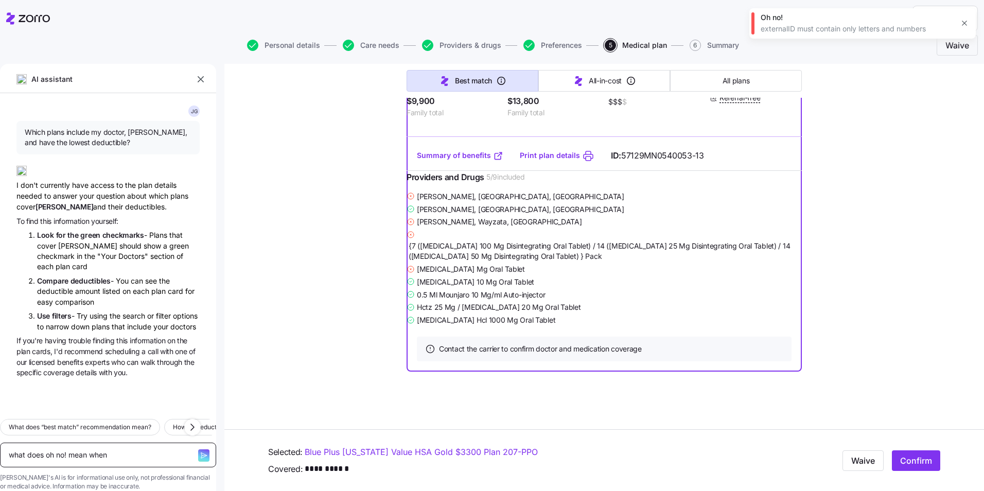
type textarea "what does oh no! mean when"
type textarea "x"
type textarea "what does oh no! mean when c"
type textarea "x"
type textarea "what does oh no! mean when co"
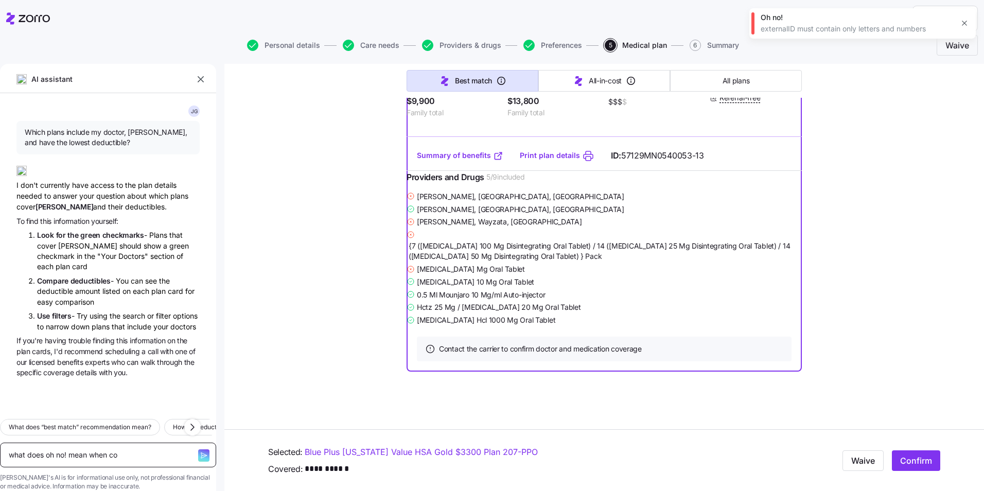
type textarea "x"
type textarea "what does oh no! mean when con"
type textarea "x"
type textarea "what does oh no! mean when conf"
type textarea "x"
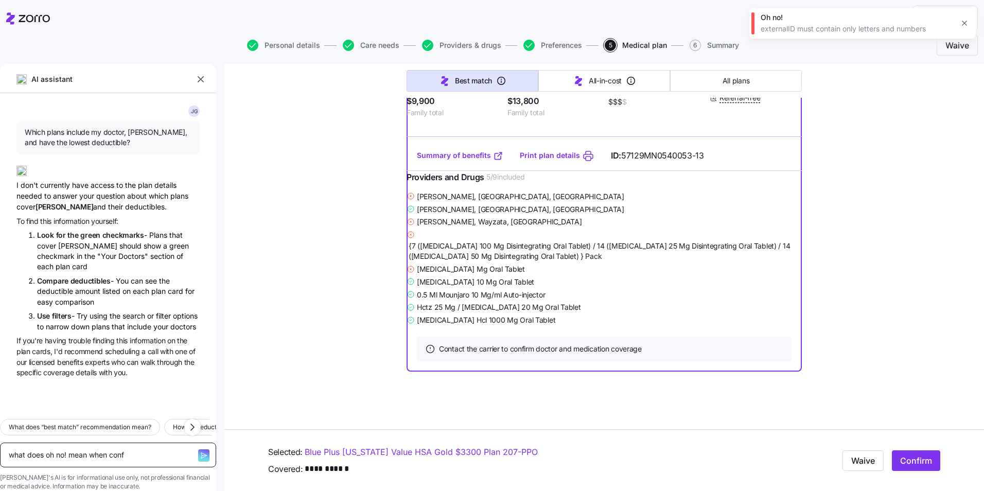
type textarea "what does oh no! mean when confi"
type textarea "x"
type textarea "what does oh no! mean when confir"
type textarea "x"
type textarea "what does oh no! mean when confirm"
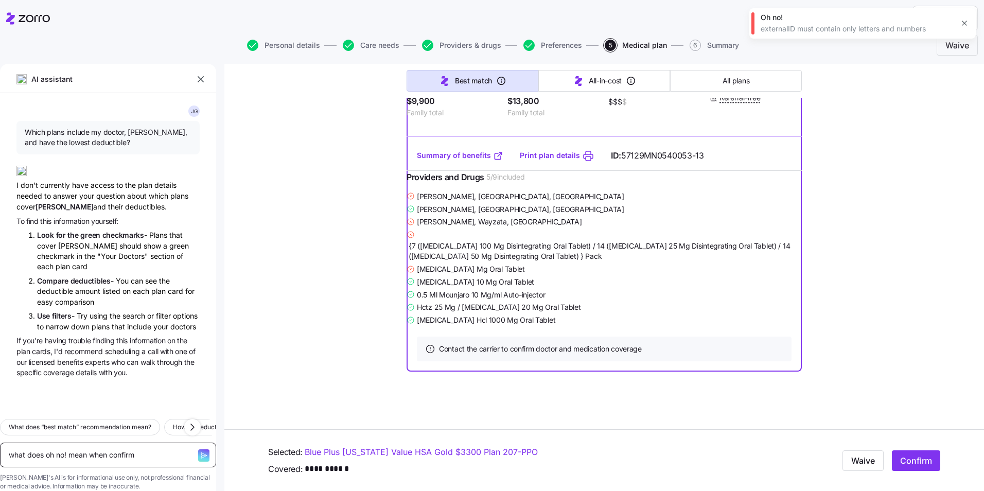
type textarea "x"
type textarea "what does oh no! mean when confirmi"
type textarea "x"
type textarea "what does oh no! mean when confirmin"
type textarea "x"
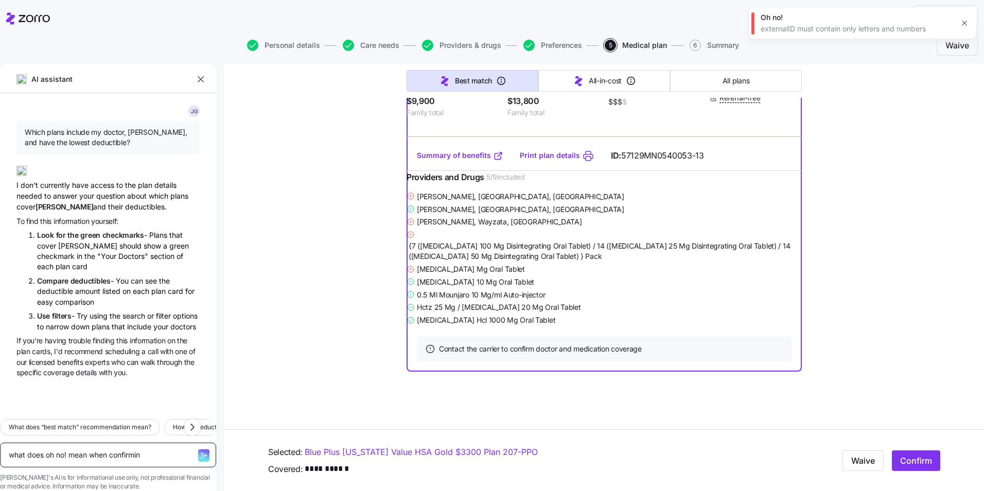
type textarea "what does oh no! mean when confirming"
type textarea "x"
type textarea "what does oh no! mean when confirming"
type textarea "x"
type textarea "what does oh no! mean when confirming e"
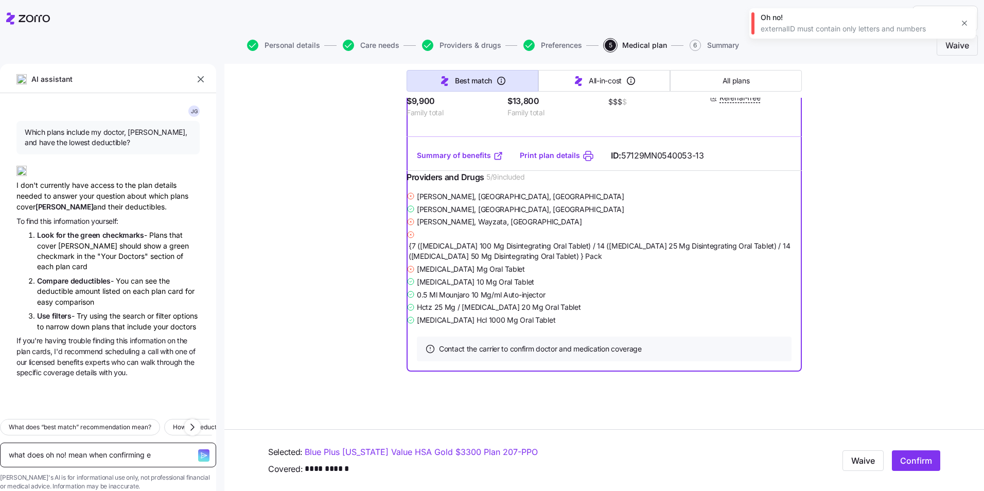
type textarea "x"
type textarea "what does oh no! mean when confirming el"
type textarea "x"
type textarea "what does oh no! mean when confirming ele"
type textarea "x"
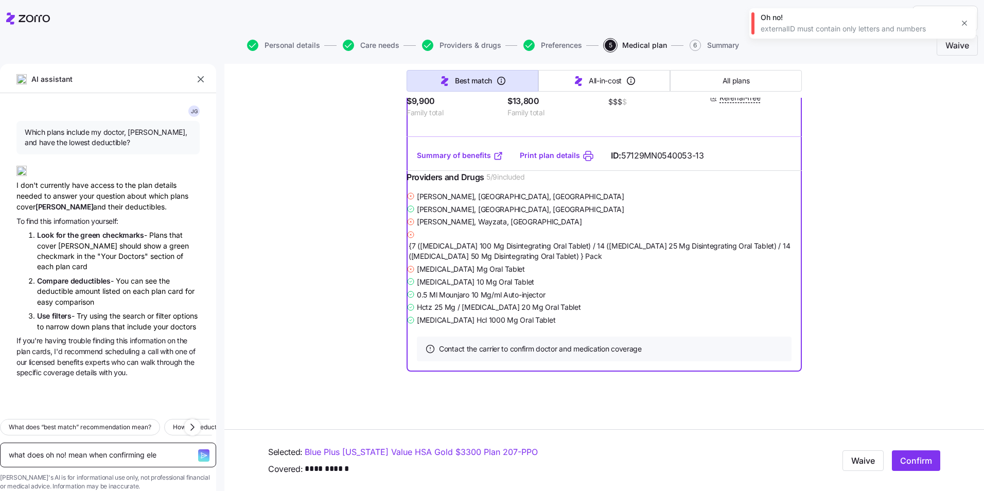
type textarea "what does oh no! mean when confirming elec"
type textarea "x"
type textarea "what does oh no! mean when confirming elect"
type textarea "x"
type textarea "what does oh no! mean when confirming electi"
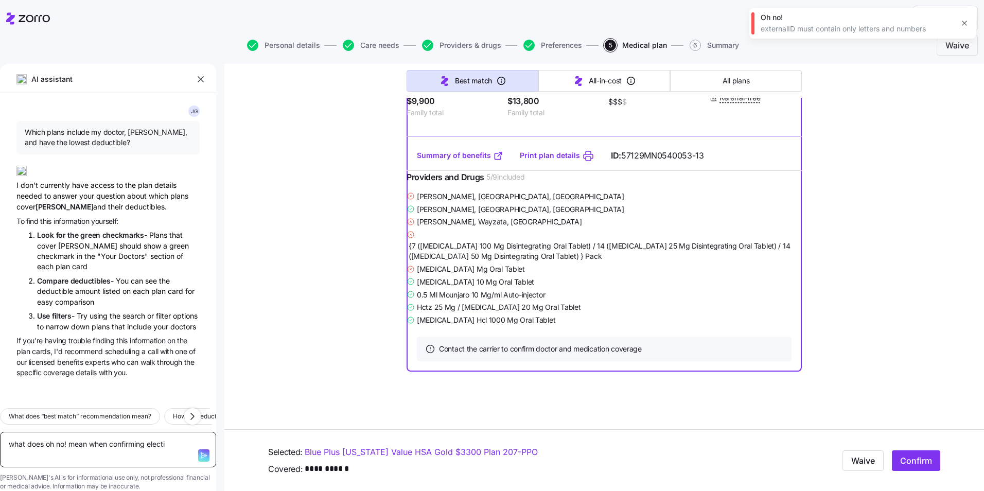
type textarea "x"
type textarea "what does oh no! mean when confirming electio"
type textarea "x"
type textarea "what does oh no! mean when confirming election"
type textarea "x"
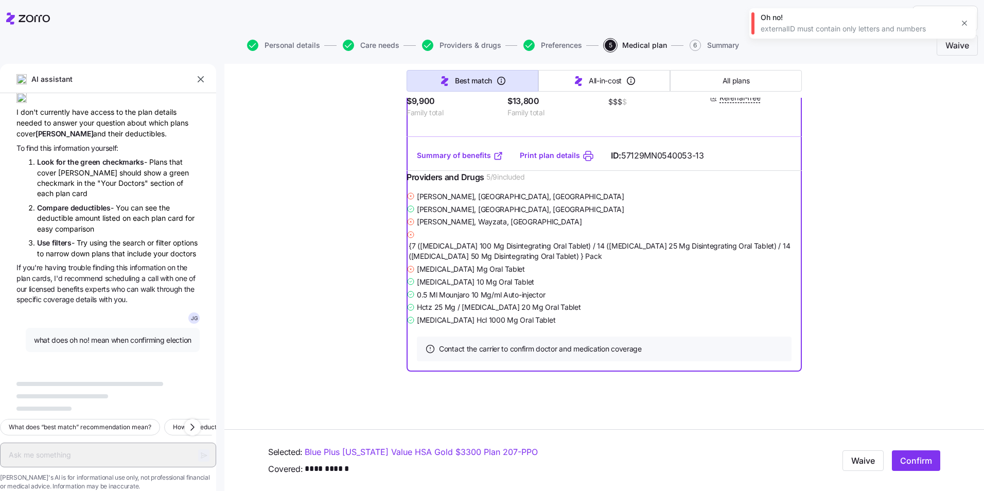
scroll to position [109, 0]
click at [130, 335] on span "what does oh no! mean when confirming election" at bounding box center [113, 340] width 158 height 10
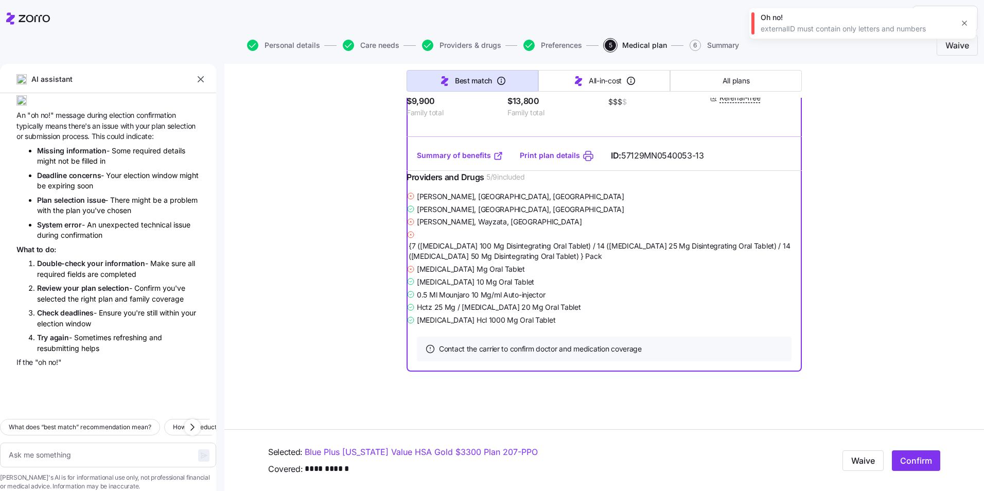
scroll to position [377, 0]
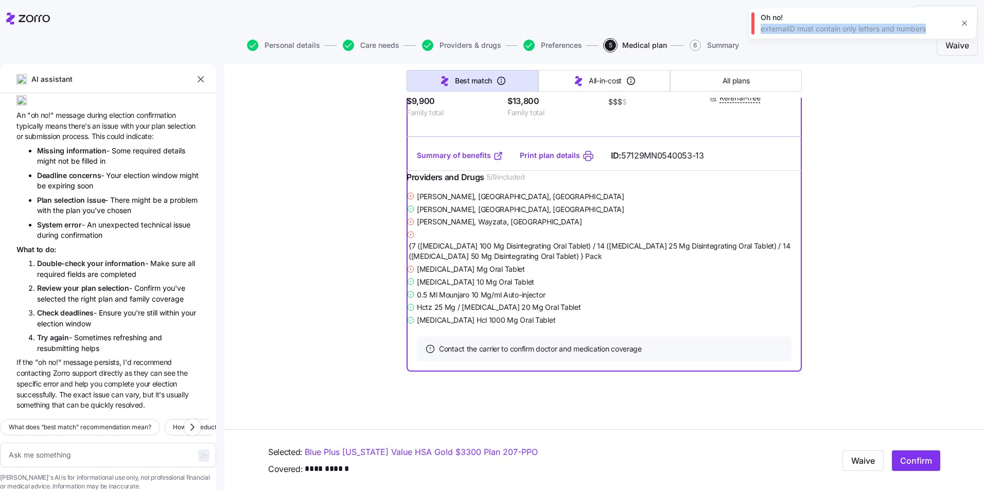
drag, startPoint x: 929, startPoint y: 26, endPoint x: 756, endPoint y: 24, distance: 173.0
click at [756, 24] on div "Oh no! externalID must contain only letters and numbers" at bounding box center [862, 23] width 226 height 30
click at [105, 445] on textarea at bounding box center [108, 455] width 216 height 25
type textarea "x"
type textarea "z"
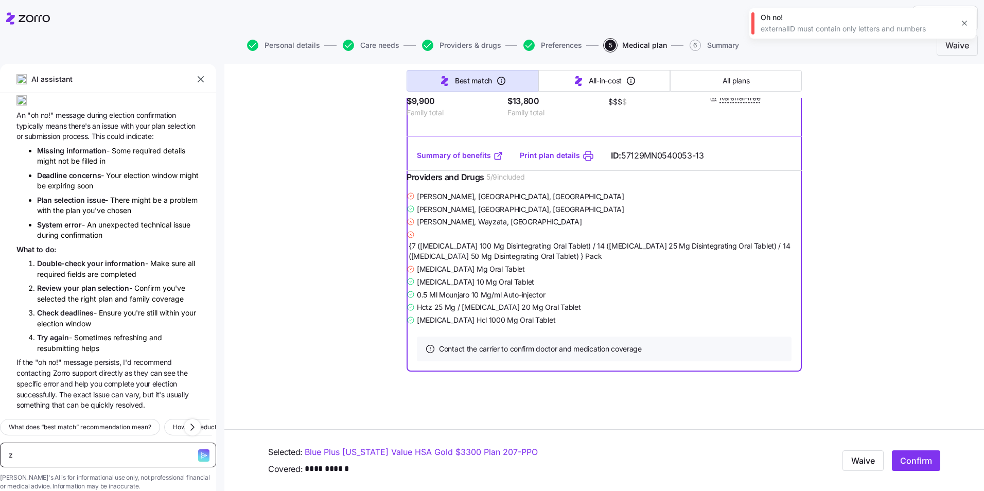
type textarea "x"
type textarea "zo"
type textarea "x"
type textarea "zor"
type textarea "x"
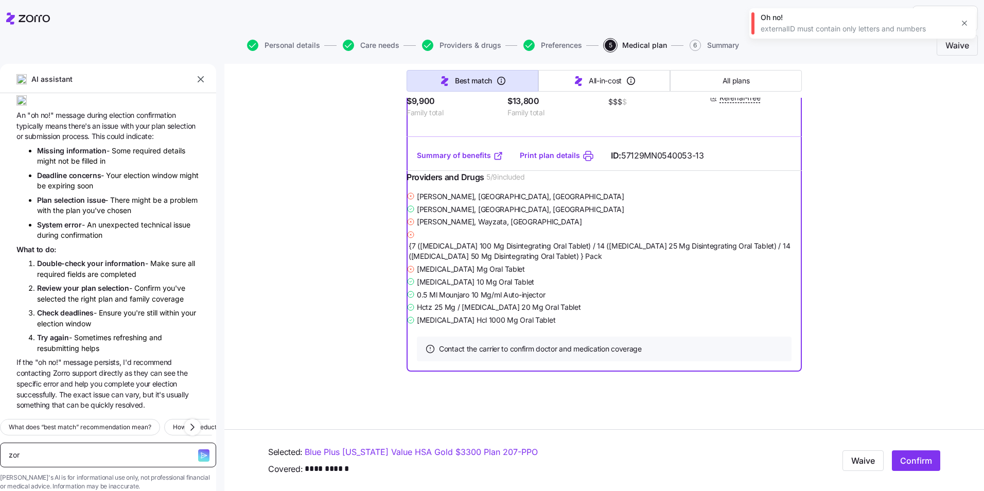
type textarea "zorr"
type textarea "x"
type textarea "zorro"
type textarea "x"
type textarea "zorro"
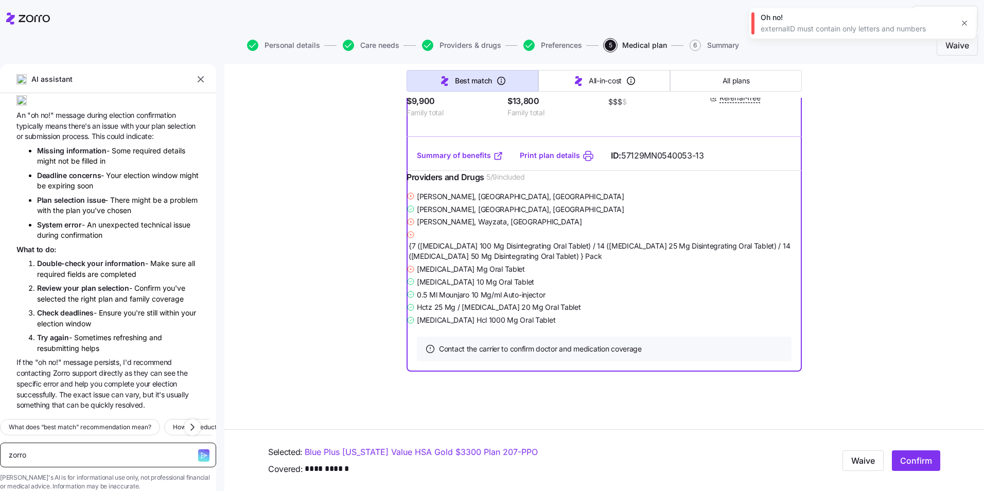
type textarea "x"
type textarea "zorro s"
type textarea "x"
type textarea "zorro su"
type textarea "x"
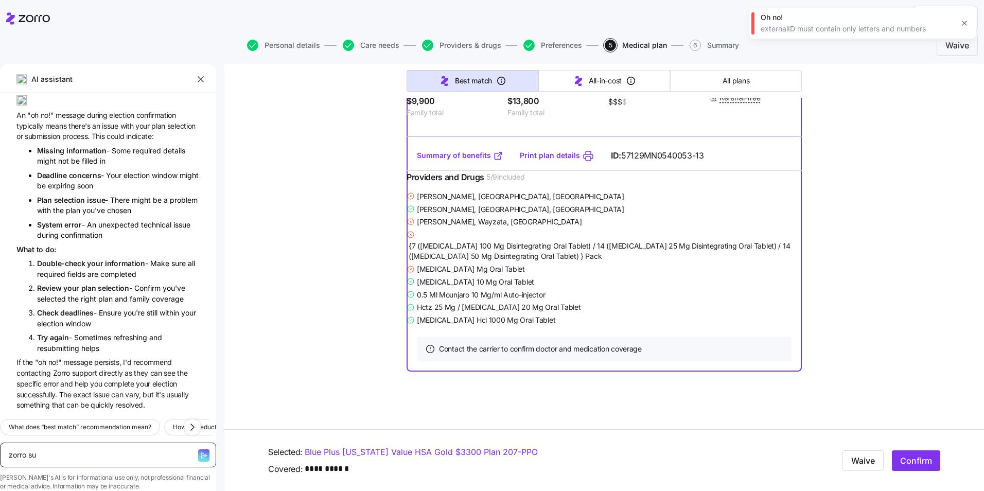
type textarea "zorro sup"
type textarea "x"
type textarea "zorro supp"
type textarea "x"
type textarea "zorro suppo"
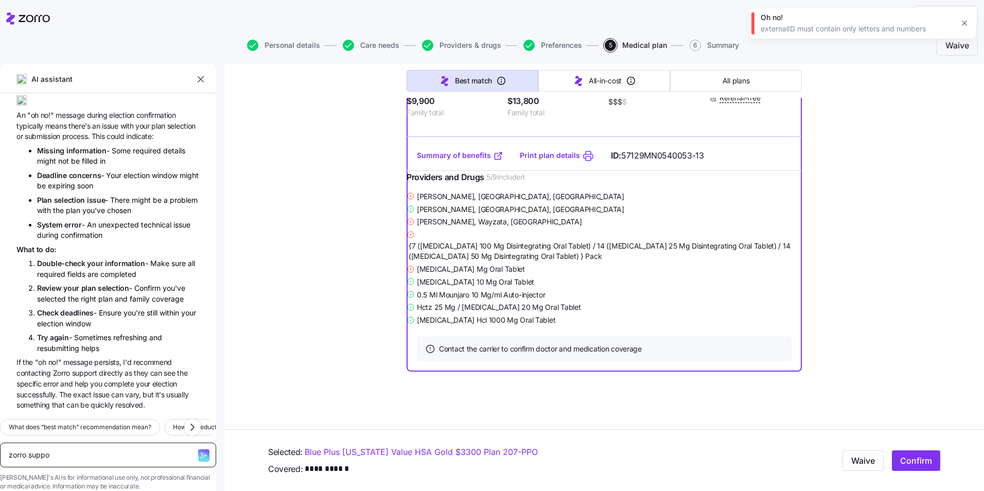
type textarea "x"
type textarea "zorro suppor"
type textarea "x"
type textarea "zorro support"
type textarea "x"
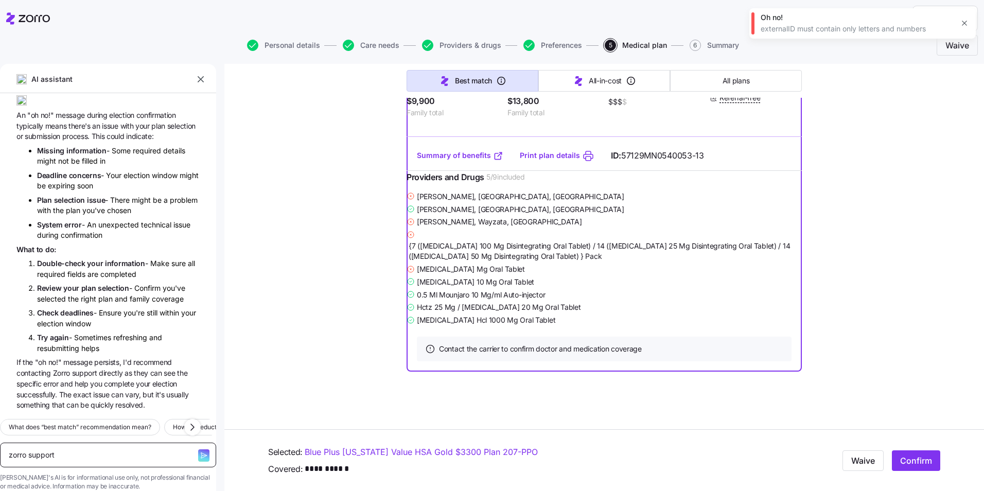
type textarea "zorro support n"
type textarea "x"
type textarea "zorro support nu"
type textarea "x"
type textarea "zorro support num"
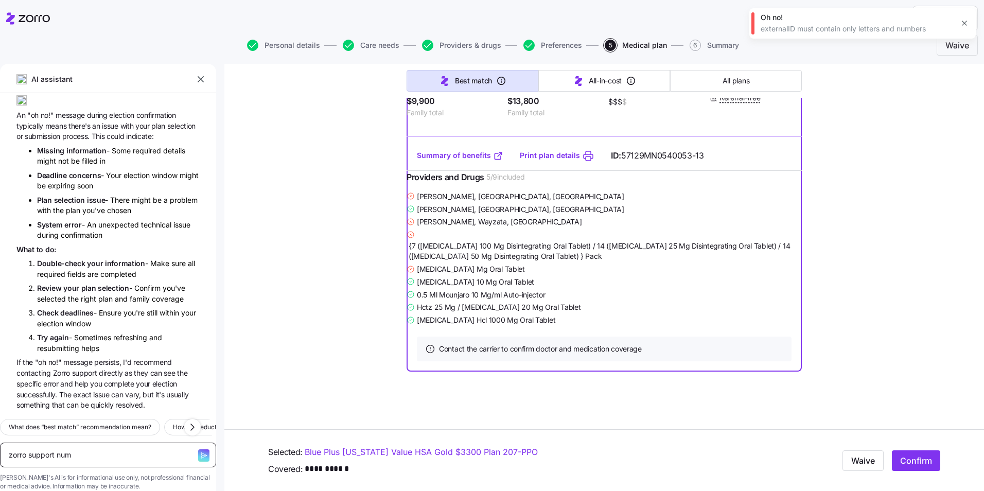
type textarea "x"
type textarea "zorro support numb"
type textarea "x"
type textarea "zorro support numbe"
type textarea "x"
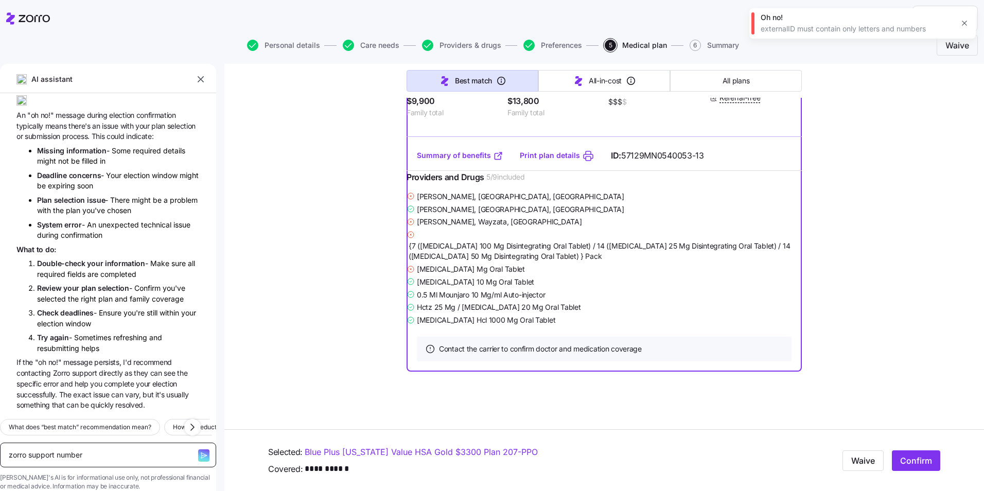
type textarea "zorro support number"
type textarea "x"
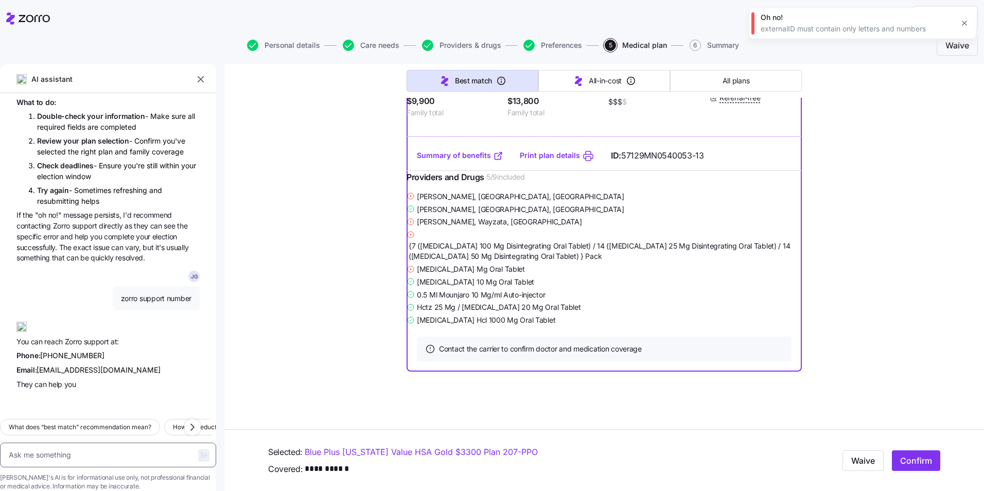
scroll to position [525, 0]
click at [967, 22] on icon "button" at bounding box center [965, 23] width 8 height 8
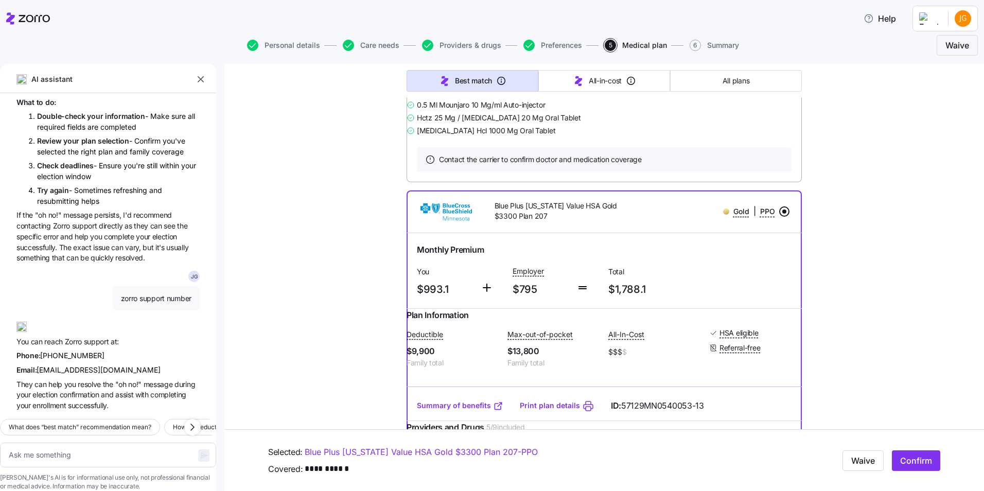
scroll to position [4396, 0]
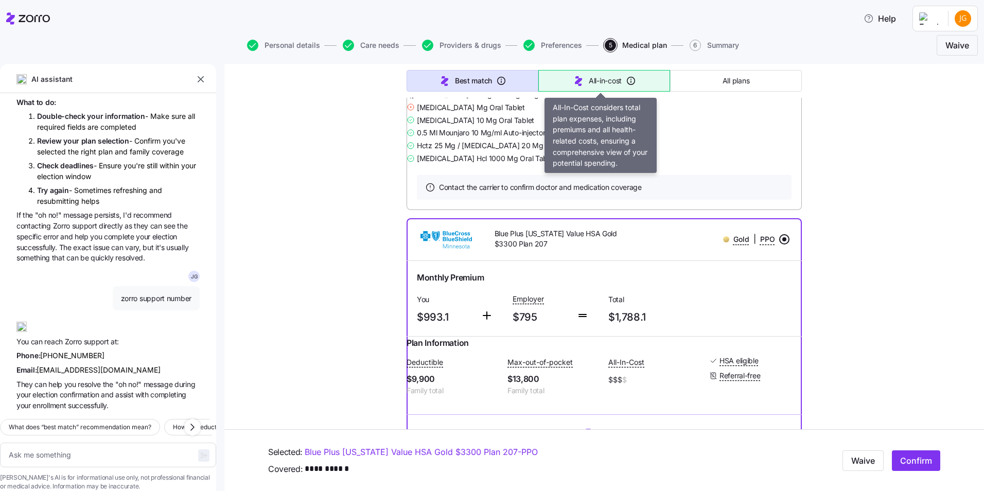
click at [617, 85] on span "All-in-cost" at bounding box center [605, 81] width 33 height 10
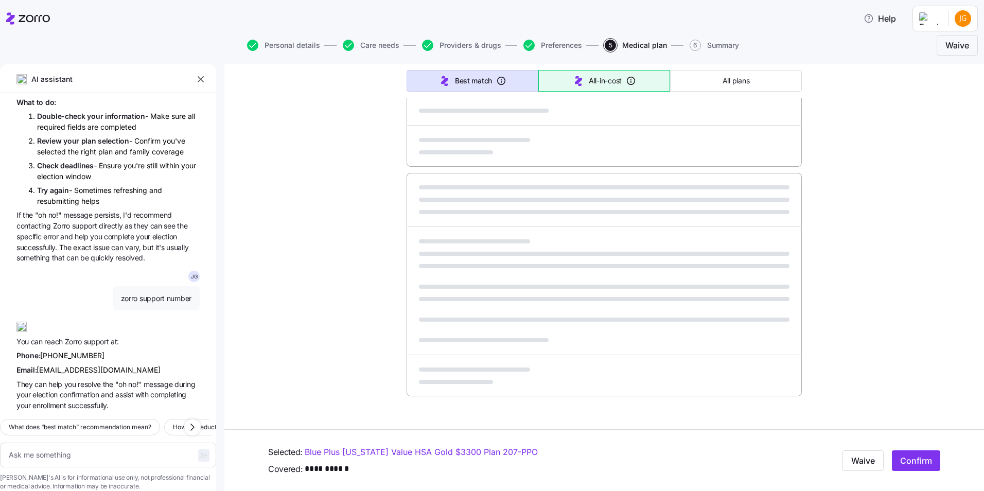
scroll to position [534, 0]
type textarea "x"
type input "Sorted by: All-in-cost"
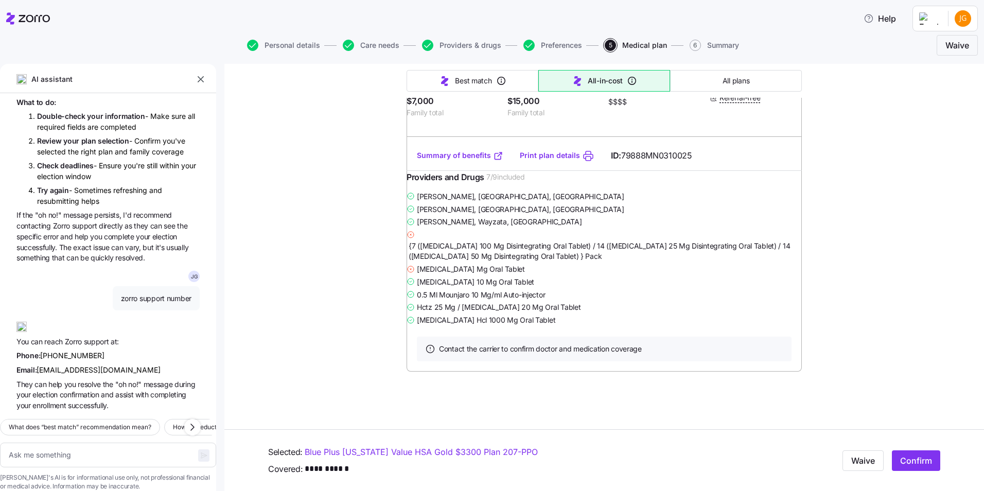
scroll to position [4859, 0]
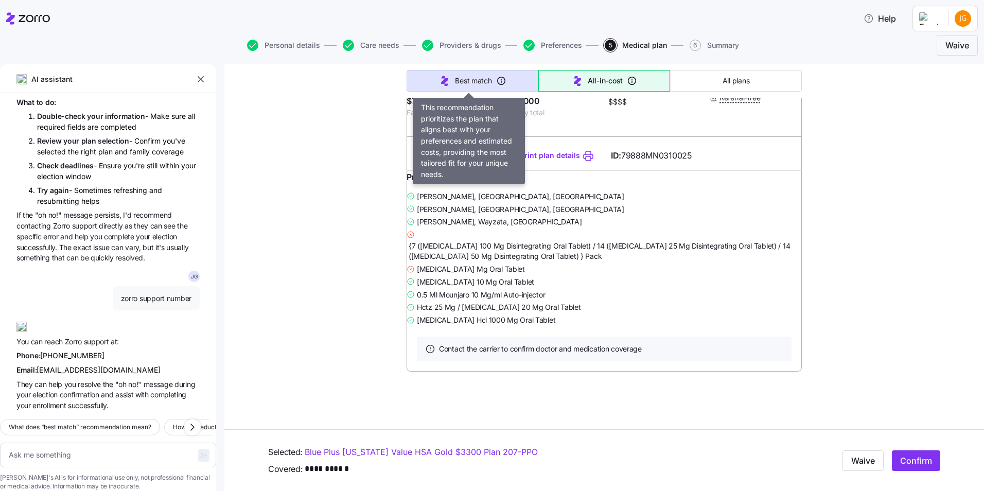
click at [484, 89] on button "Best match" at bounding box center [473, 81] width 132 height 22
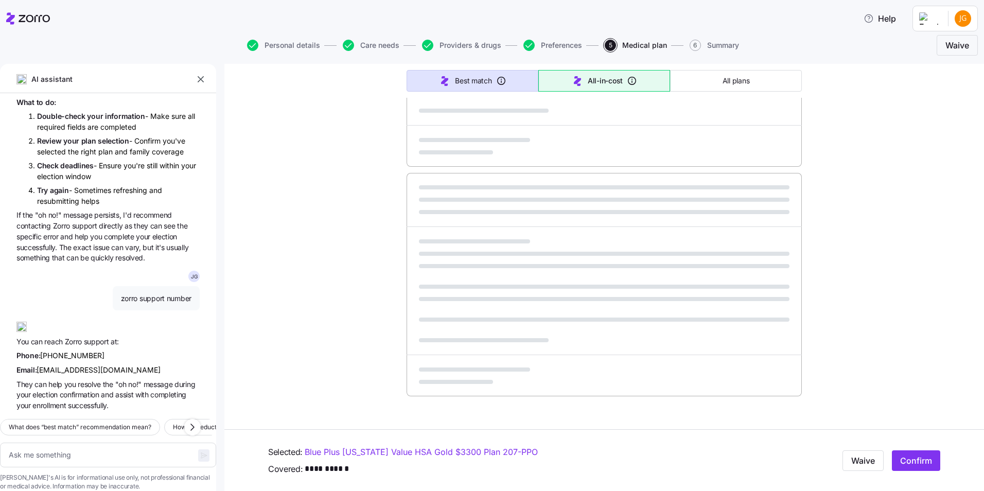
type textarea "x"
type input "Sorted by: Best match"
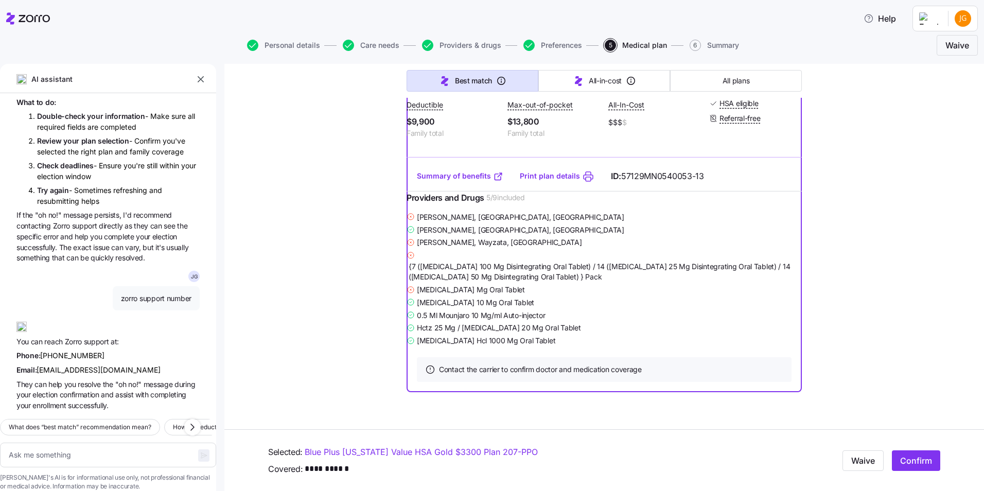
scroll to position [4498, 0]
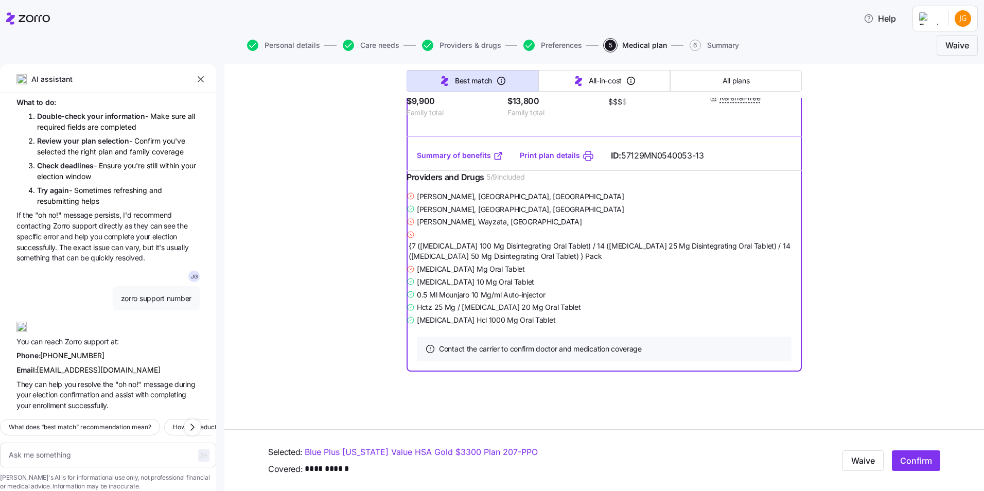
scroll to position [4807, 0]
click at [906, 455] on span "Confirm" at bounding box center [916, 461] width 32 height 12
type textarea "x"
click at [962, 25] on icon "button" at bounding box center [965, 23] width 8 height 8
